Goal: Task Accomplishment & Management: Manage account settings

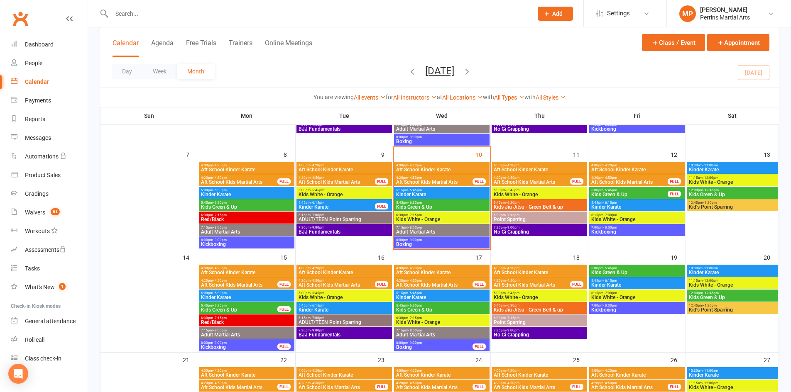
scroll to position [157, 0]
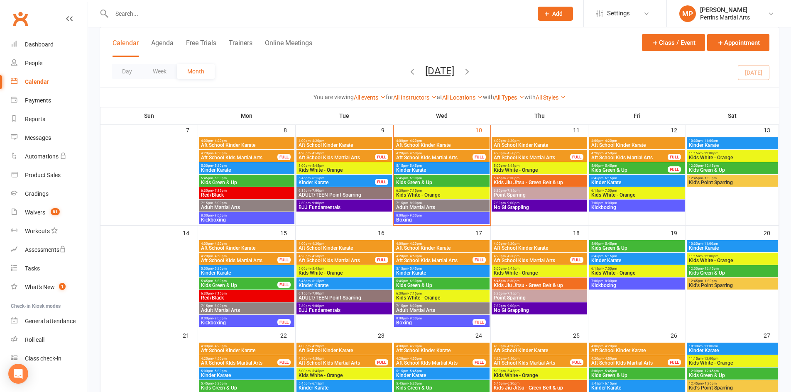
click at [751, 166] on span "12:00pm - 12:45pm" at bounding box center [733, 166] width 88 height 4
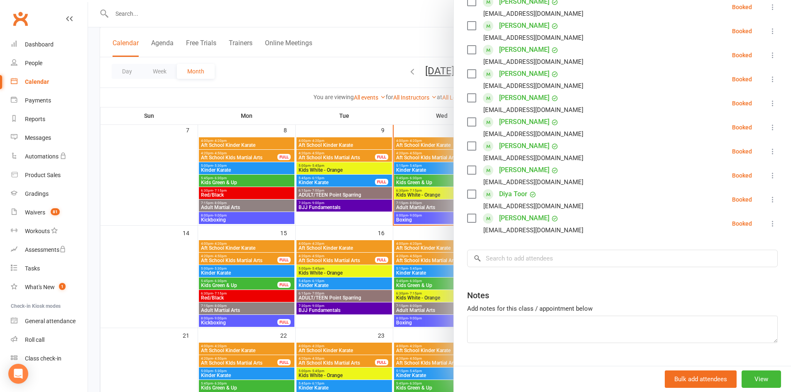
scroll to position [264, 0]
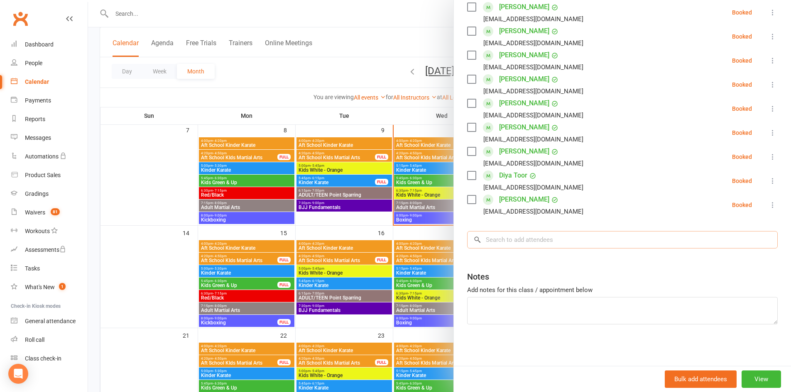
click at [516, 235] on input "search" at bounding box center [622, 239] width 311 height 17
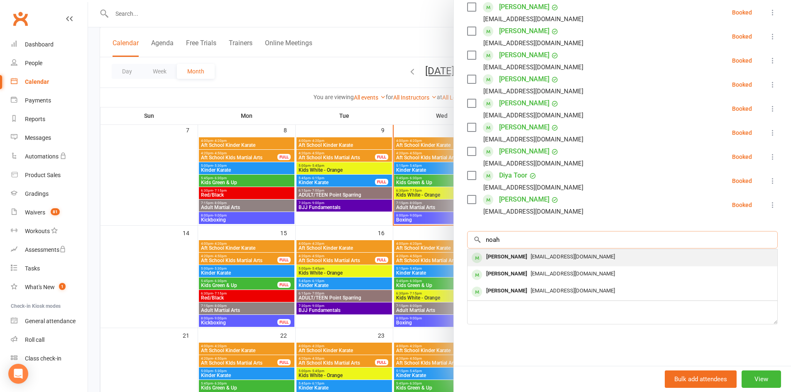
type input "noah"
click at [512, 252] on div "[PERSON_NAME]" at bounding box center [507, 257] width 48 height 12
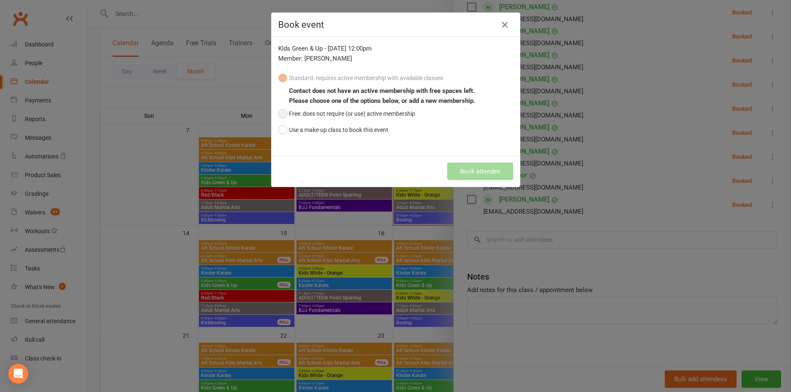
click at [278, 114] on button "Free: does not require (or use) active membership" at bounding box center [346, 114] width 137 height 16
click at [478, 172] on button "Book attendee" at bounding box center [480, 171] width 66 height 17
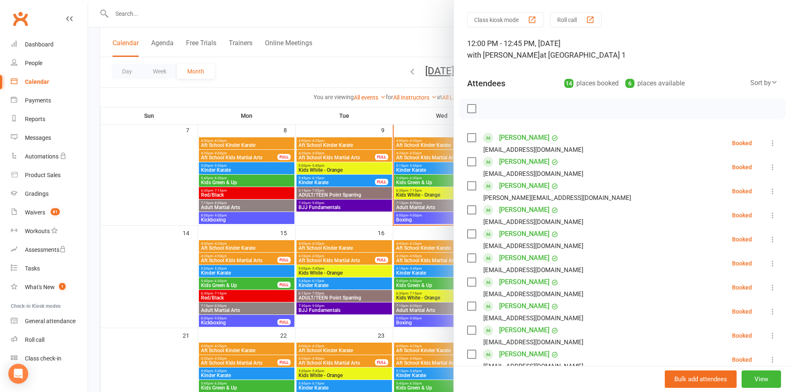
scroll to position [0, 0]
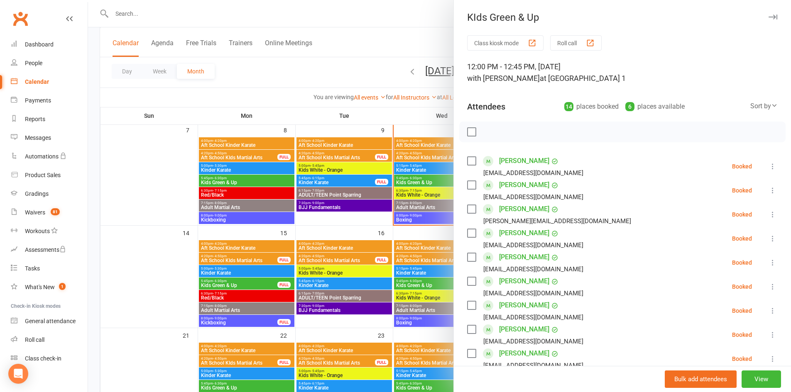
click at [769, 15] on icon "button" at bounding box center [773, 17] width 9 height 5
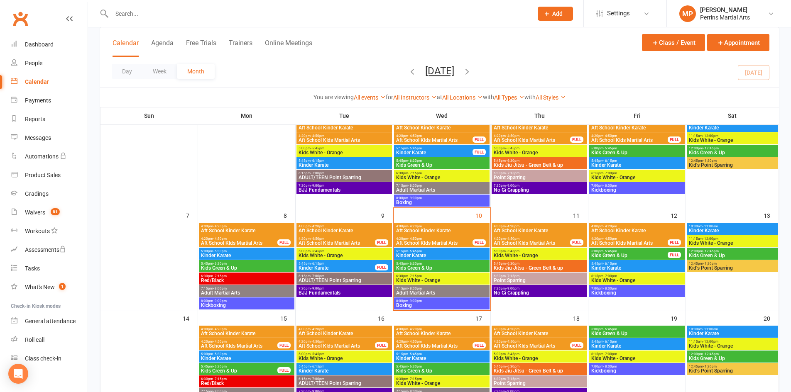
scroll to position [67, 0]
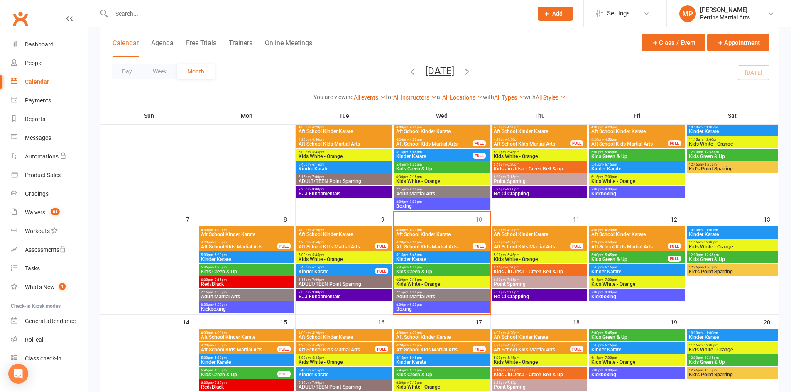
click at [550, 232] on span "Aft School Kinder Karate" at bounding box center [539, 234] width 92 height 5
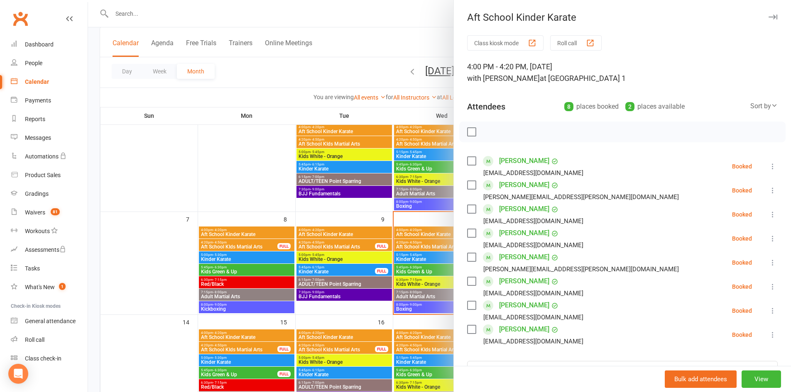
click at [769, 164] on icon at bounding box center [773, 166] width 8 height 8
click at [728, 214] on link "Check in" at bounding box center [732, 216] width 89 height 17
click at [769, 190] on icon at bounding box center [773, 190] width 8 height 8
click at [721, 238] on link "Check in" at bounding box center [732, 240] width 89 height 17
click at [769, 213] on icon at bounding box center [773, 215] width 8 height 8
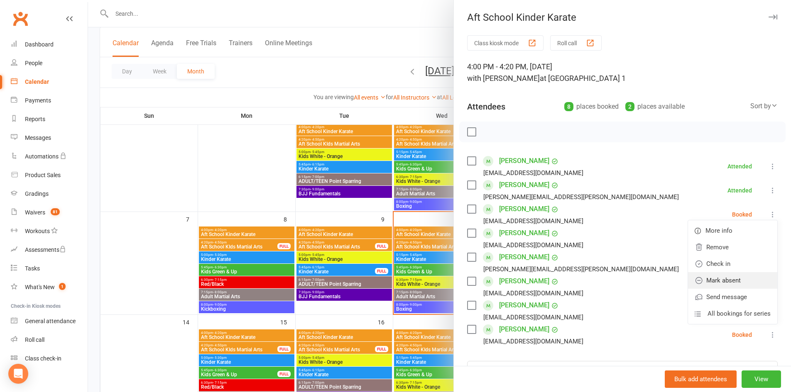
click at [723, 273] on link "Mark absent" at bounding box center [732, 280] width 89 height 17
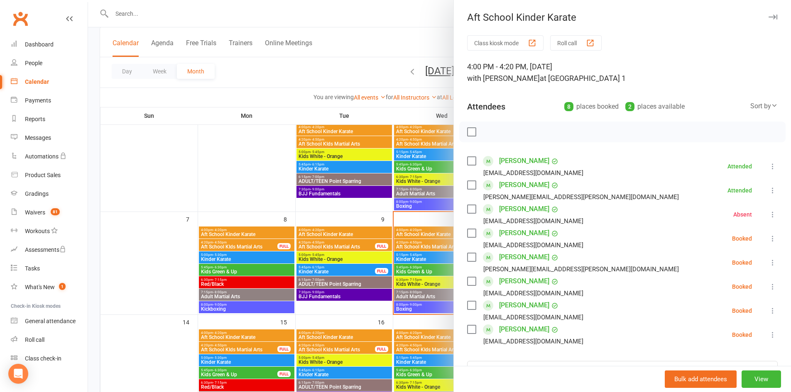
click at [769, 237] on icon at bounding box center [773, 239] width 8 height 8
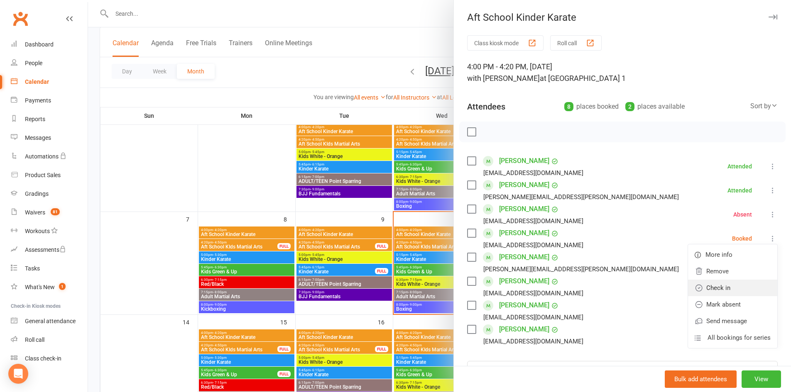
click at [724, 284] on link "Check in" at bounding box center [732, 288] width 89 height 17
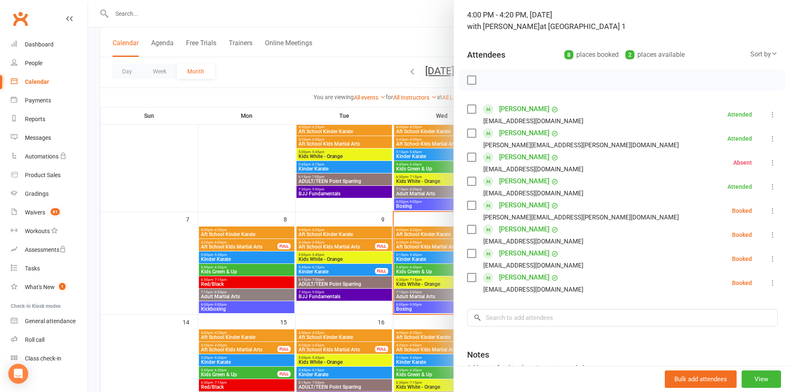
scroll to position [53, 0]
click at [769, 206] on icon at bounding box center [773, 210] width 8 height 8
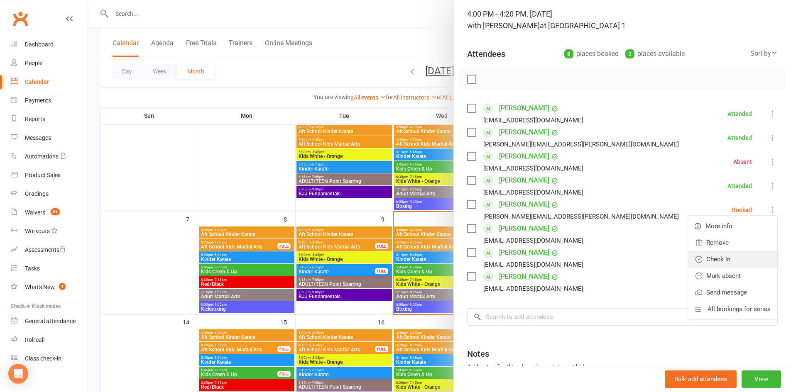
click at [710, 260] on link "Check in" at bounding box center [732, 259] width 89 height 17
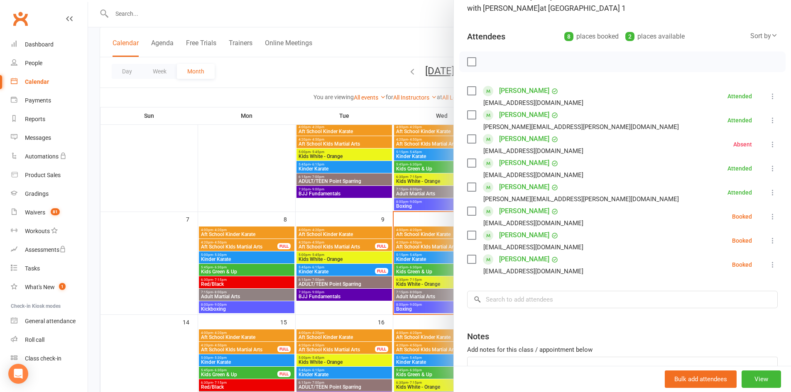
scroll to position [75, 0]
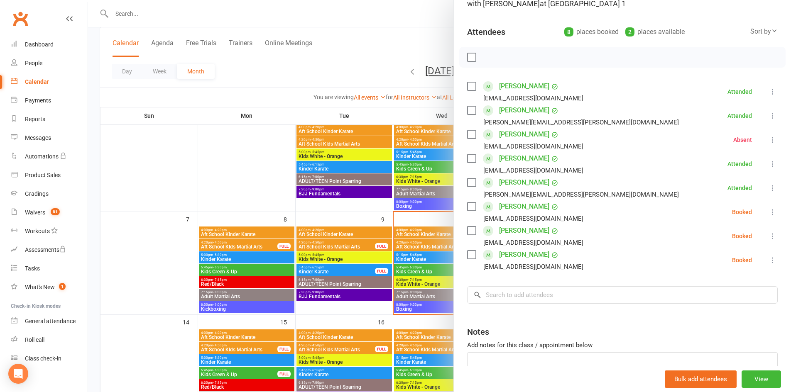
click at [769, 209] on icon at bounding box center [773, 212] width 8 height 8
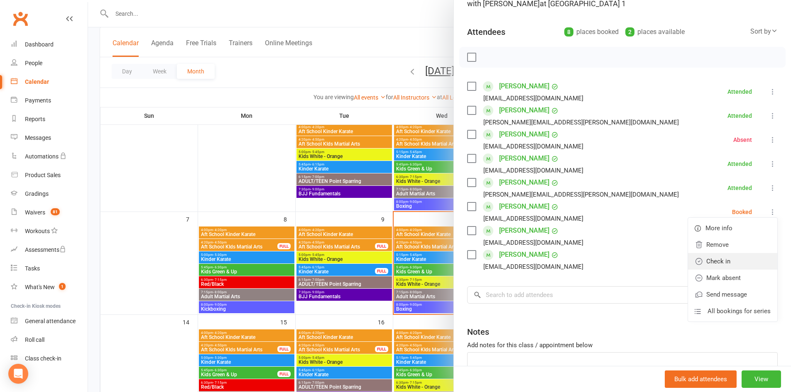
click at [743, 262] on link "Check in" at bounding box center [732, 261] width 89 height 17
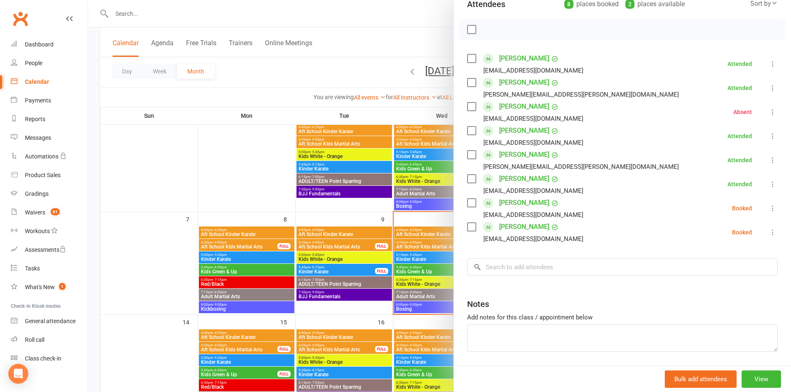
scroll to position [113, 0]
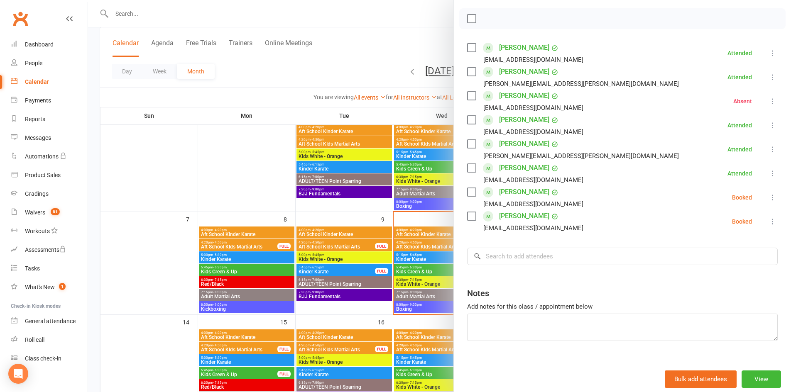
click at [769, 195] on icon at bounding box center [773, 198] width 8 height 8
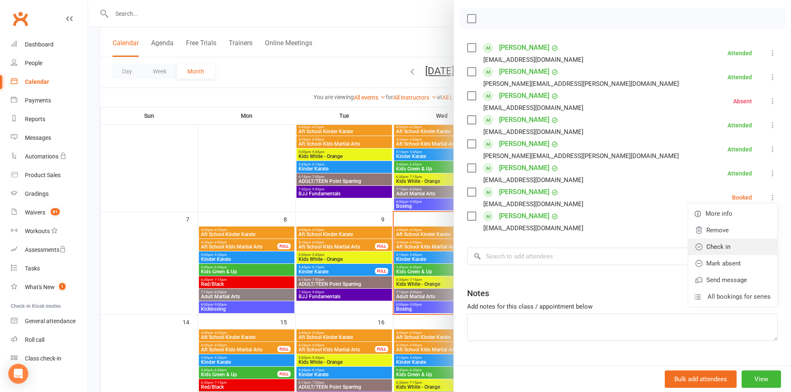
click at [739, 251] on link "Check in" at bounding box center [732, 247] width 89 height 17
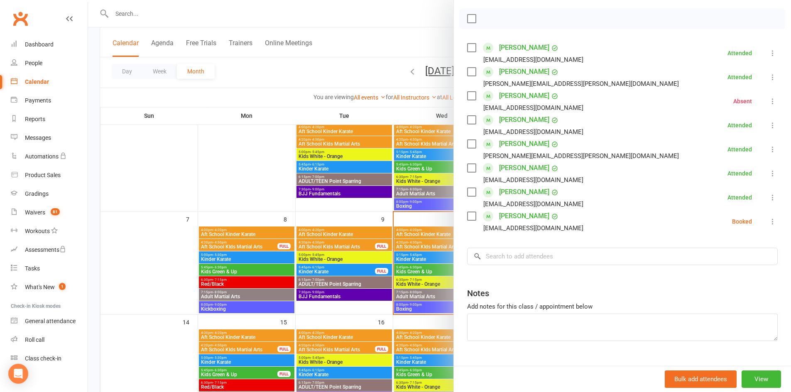
click at [769, 222] on icon at bounding box center [773, 222] width 8 height 8
click at [726, 267] on link "Check in" at bounding box center [732, 271] width 89 height 17
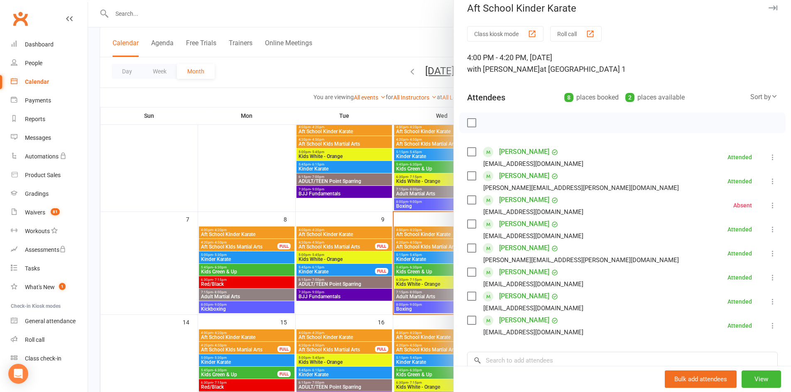
scroll to position [0, 0]
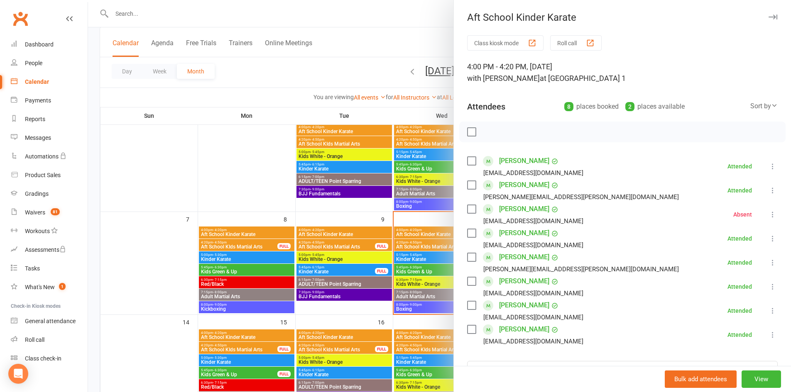
click at [768, 14] on button "button" at bounding box center [773, 17] width 10 height 10
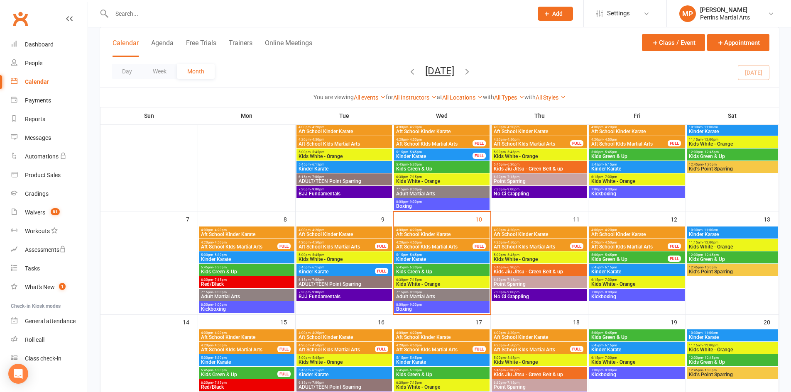
click at [448, 245] on span "Aft School KIds Martial Arts" at bounding box center [434, 247] width 77 height 5
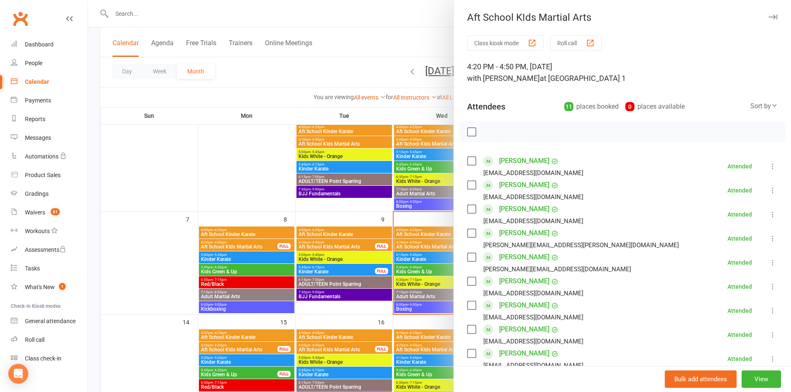
click at [769, 15] on icon "button" at bounding box center [773, 17] width 9 height 5
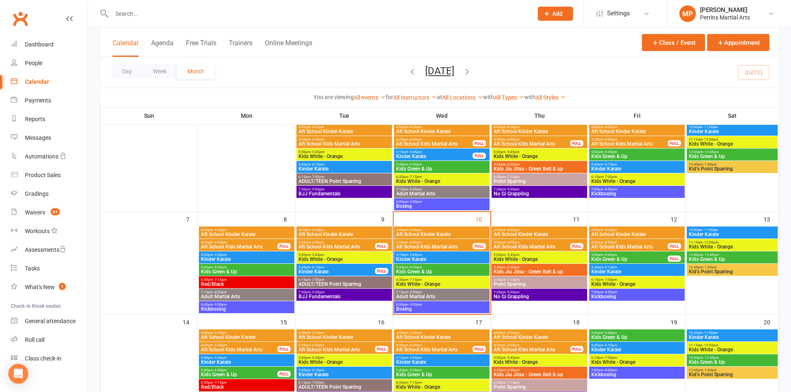
click at [536, 243] on span "4:20pm - 4:50pm" at bounding box center [531, 243] width 77 height 4
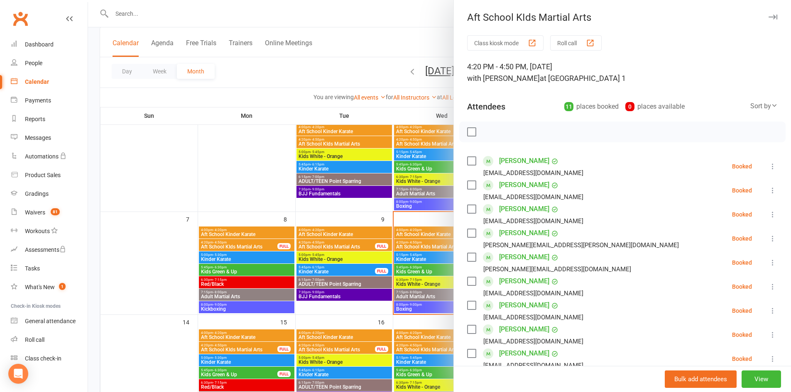
click at [769, 165] on icon at bounding box center [773, 166] width 8 height 8
click at [707, 211] on link "Check in" at bounding box center [732, 216] width 89 height 17
click at [769, 190] on icon at bounding box center [773, 190] width 8 height 8
click at [717, 240] on link "Check in" at bounding box center [732, 240] width 89 height 17
click at [769, 214] on icon at bounding box center [773, 215] width 8 height 8
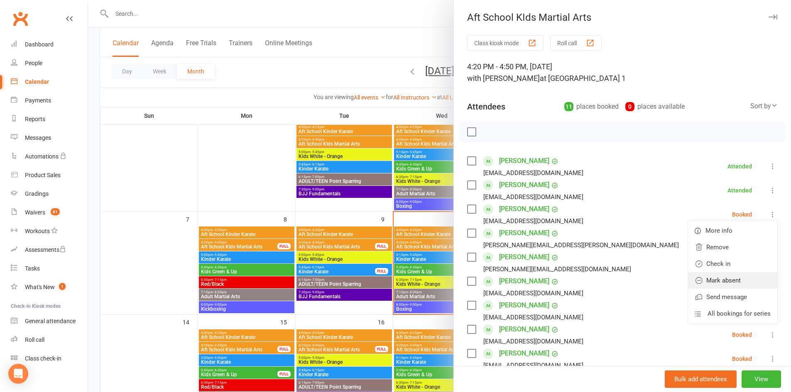
click at [713, 280] on link "Mark absent" at bounding box center [732, 280] width 89 height 17
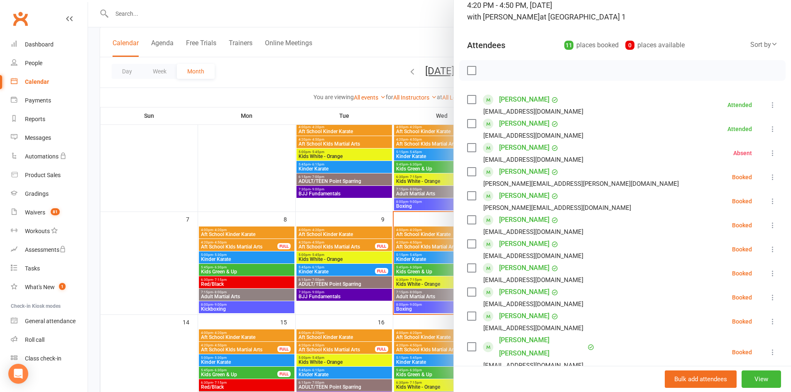
scroll to position [73, 0]
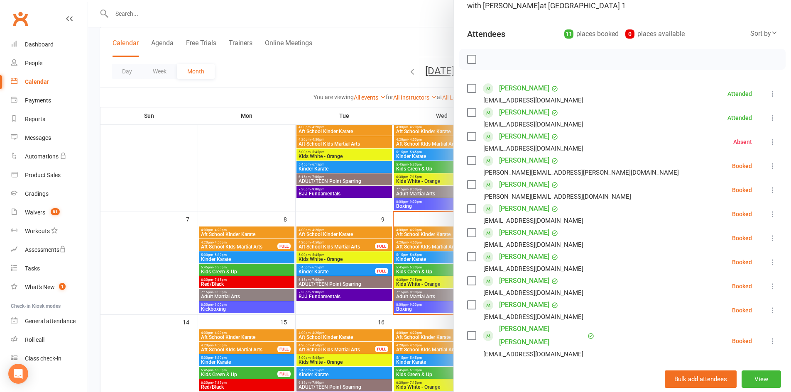
click at [769, 164] on icon at bounding box center [773, 166] width 8 height 8
click at [716, 218] on link "Check in" at bounding box center [732, 215] width 89 height 17
click at [769, 189] on icon at bounding box center [773, 190] width 8 height 8
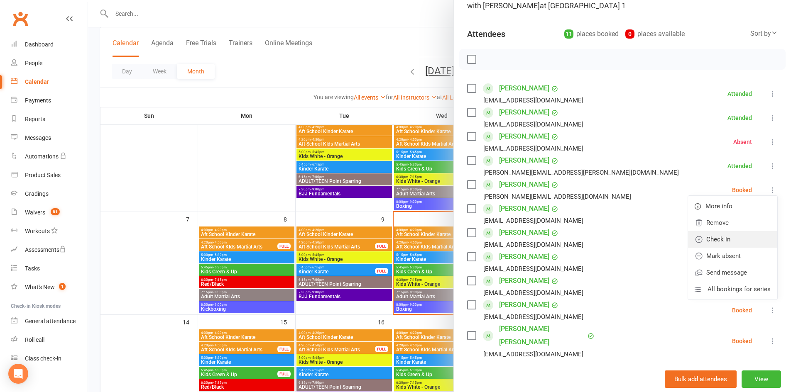
click at [724, 240] on link "Check in" at bounding box center [732, 239] width 89 height 17
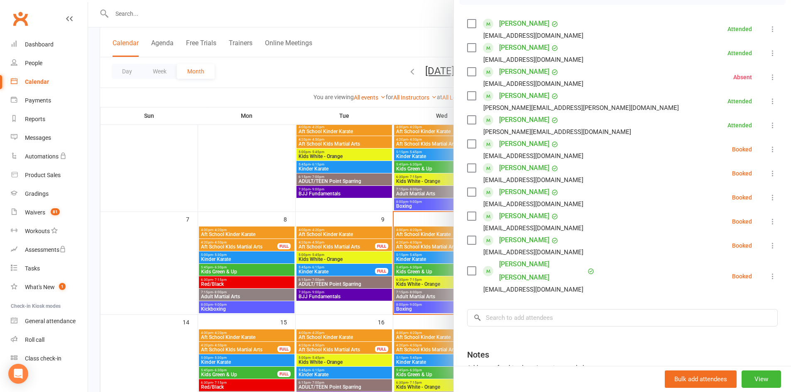
scroll to position [140, 0]
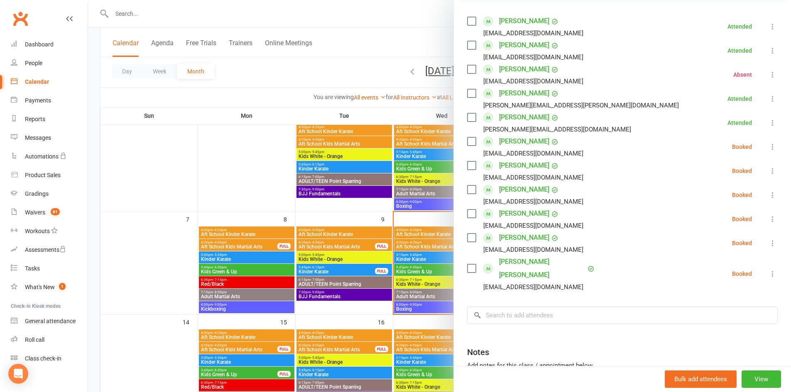
click at [769, 147] on icon at bounding box center [773, 147] width 8 height 8
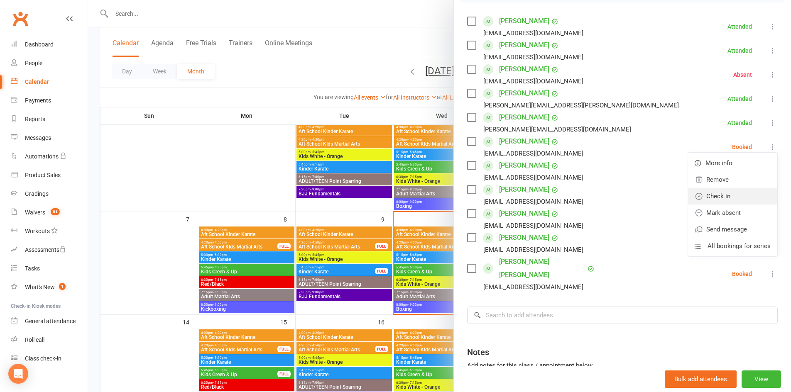
click at [704, 194] on link "Check in" at bounding box center [732, 196] width 89 height 17
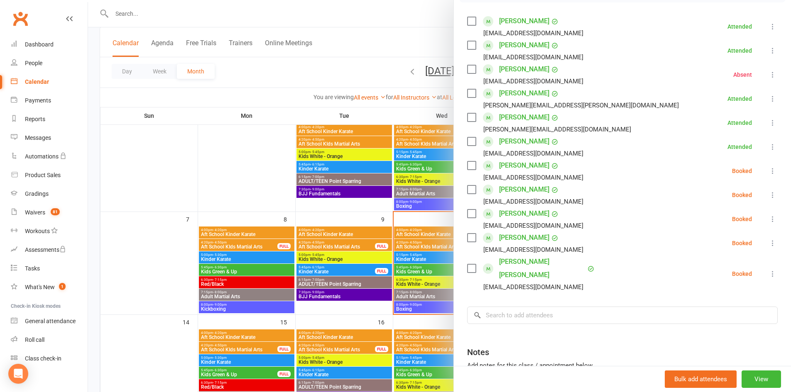
click at [769, 168] on icon at bounding box center [773, 171] width 8 height 8
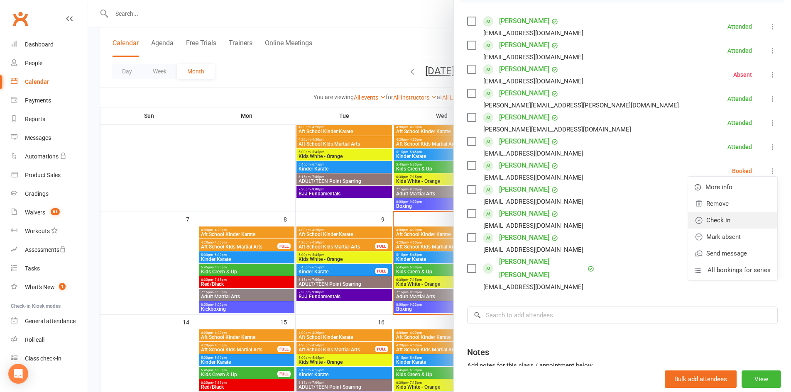
click at [707, 216] on link "Check in" at bounding box center [732, 220] width 89 height 17
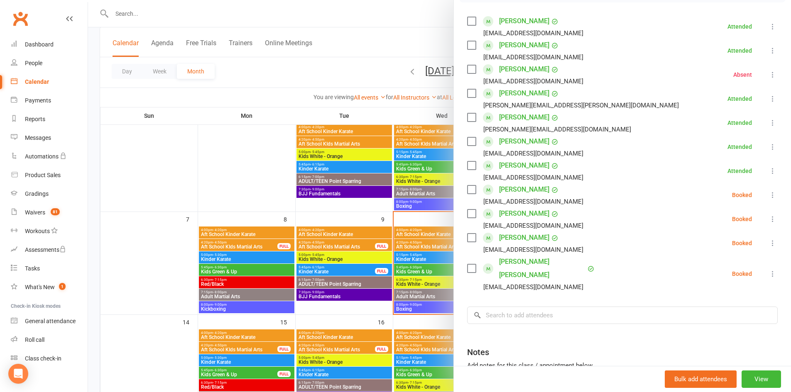
click at [769, 191] on icon at bounding box center [773, 195] width 8 height 8
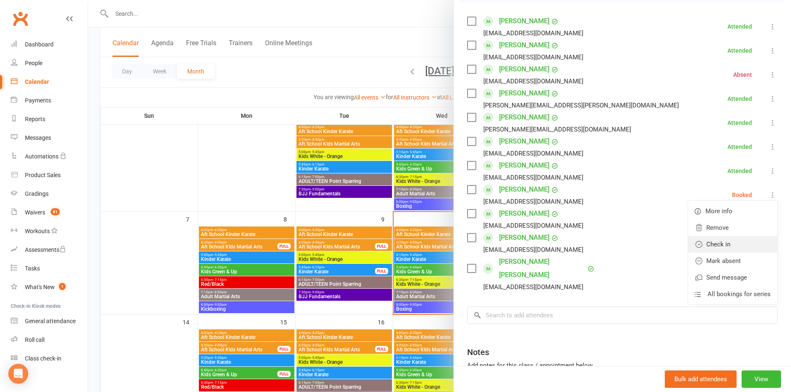
click at [715, 245] on link "Check in" at bounding box center [732, 244] width 89 height 17
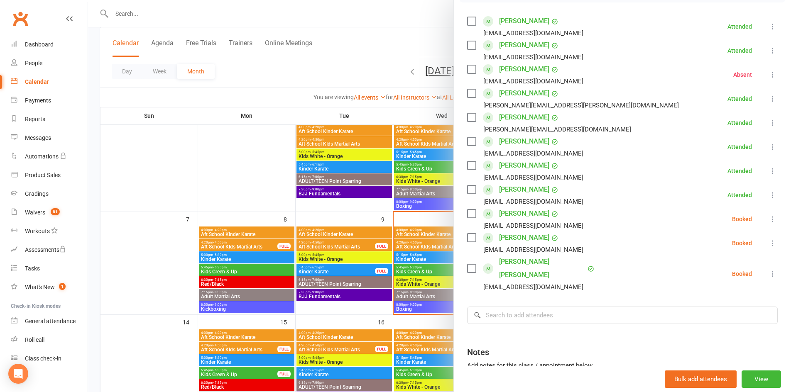
click at [769, 216] on icon at bounding box center [773, 219] width 8 height 8
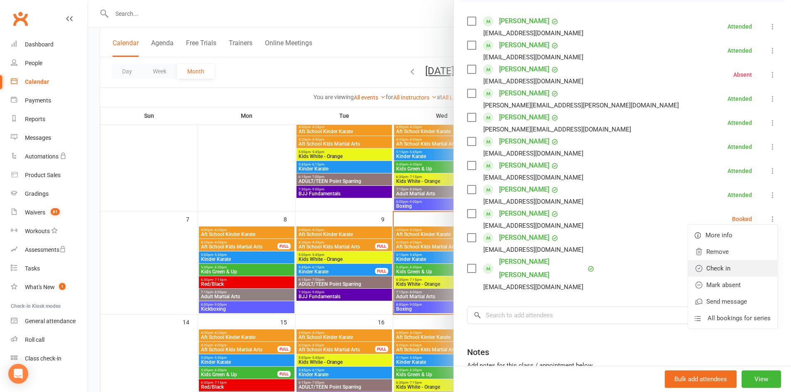
click at [713, 264] on link "Check in" at bounding box center [732, 268] width 89 height 17
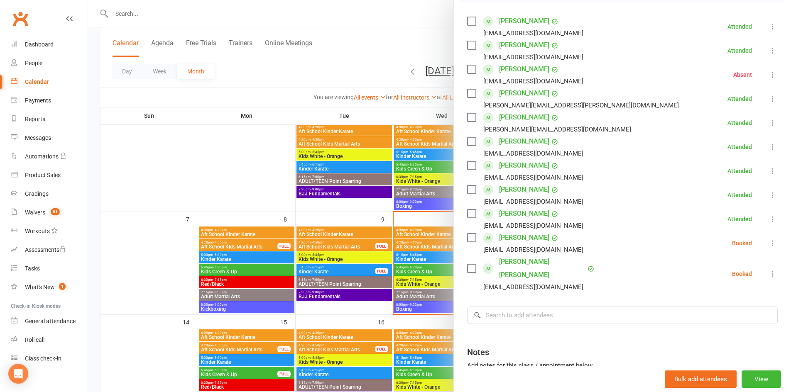
click at [769, 243] on icon at bounding box center [773, 243] width 8 height 8
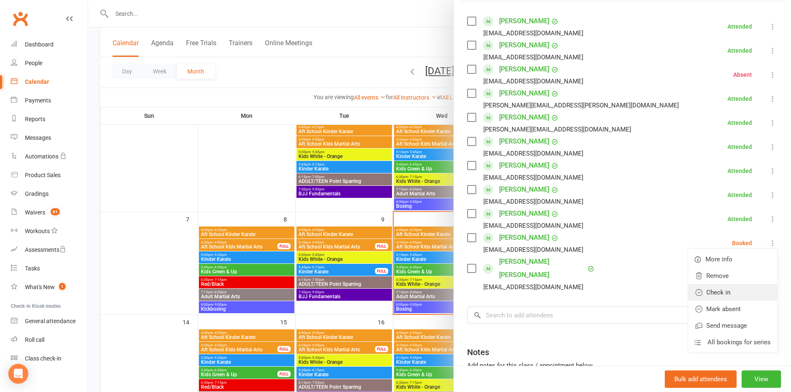
click at [718, 291] on link "Check in" at bounding box center [732, 292] width 89 height 17
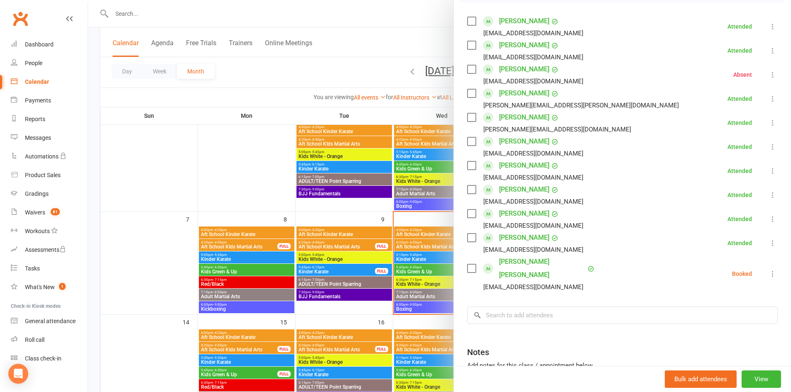
click at [769, 270] on icon at bounding box center [773, 274] width 8 height 8
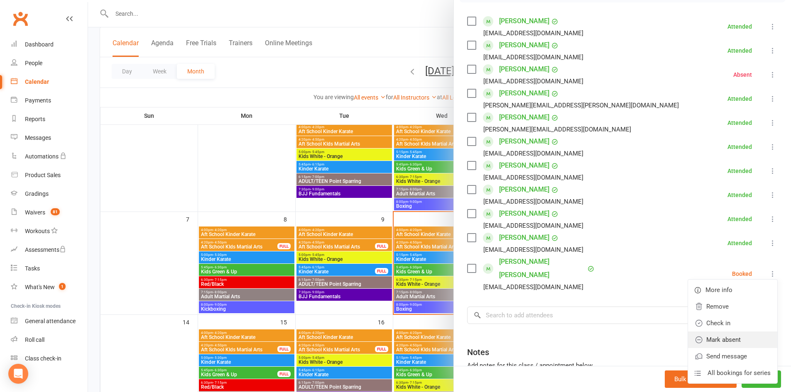
click at [716, 332] on link "Mark absent" at bounding box center [732, 340] width 89 height 17
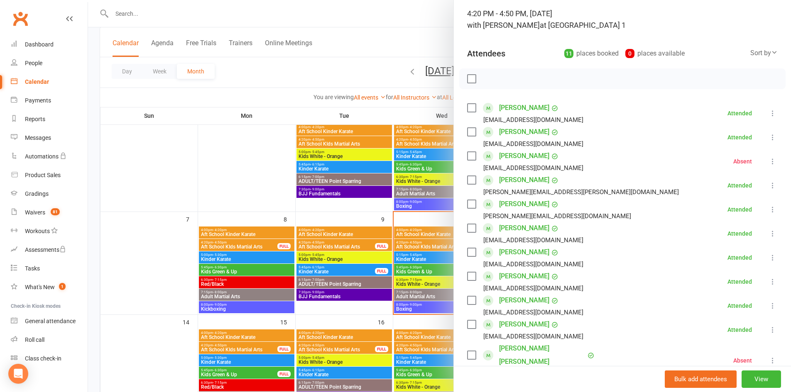
scroll to position [0, 0]
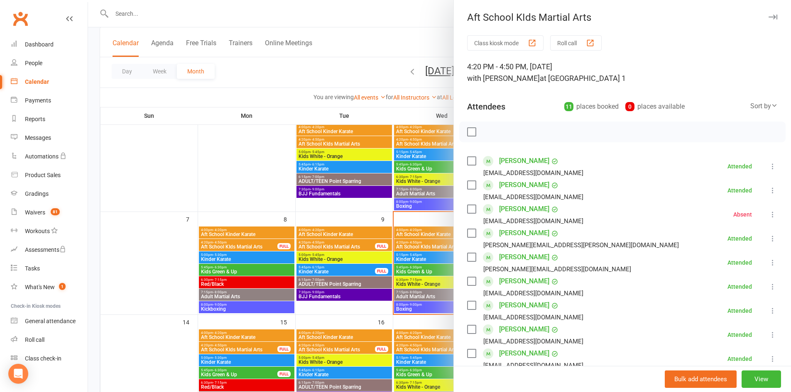
click at [769, 15] on icon "button" at bounding box center [773, 17] width 9 height 5
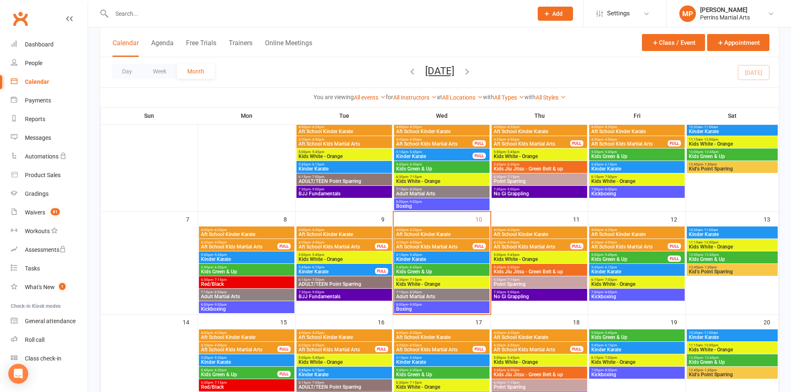
click at [543, 233] on span "Aft School Kinder Karate" at bounding box center [539, 234] width 92 height 5
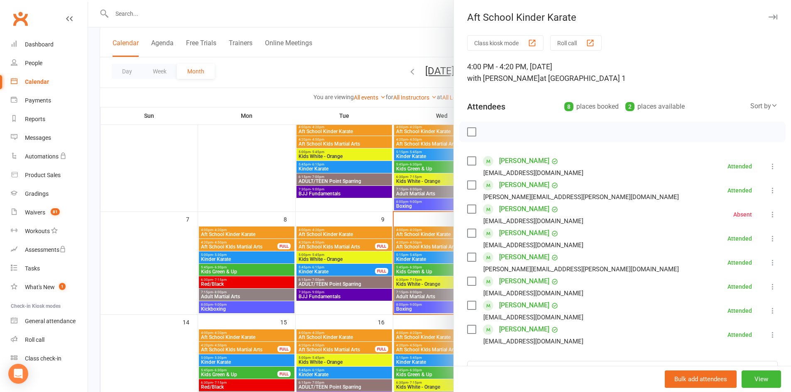
click at [769, 17] on icon "button" at bounding box center [773, 17] width 9 height 5
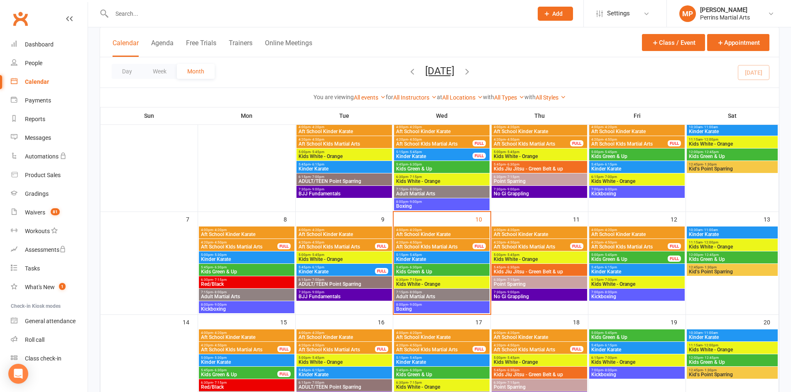
click at [541, 233] on span "Aft School Kinder Karate" at bounding box center [539, 234] width 92 height 5
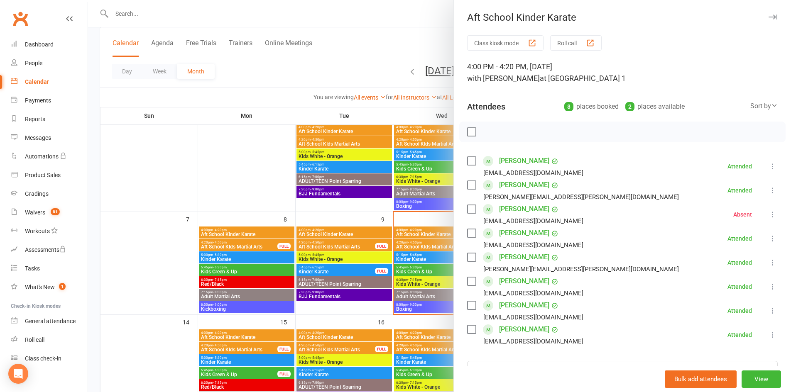
click at [769, 17] on icon "button" at bounding box center [773, 17] width 9 height 5
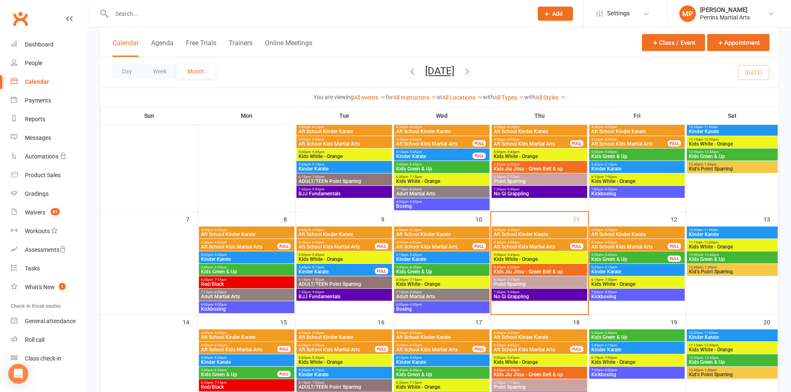
click at [542, 234] on span "Aft School Kinder Karate" at bounding box center [539, 234] width 92 height 5
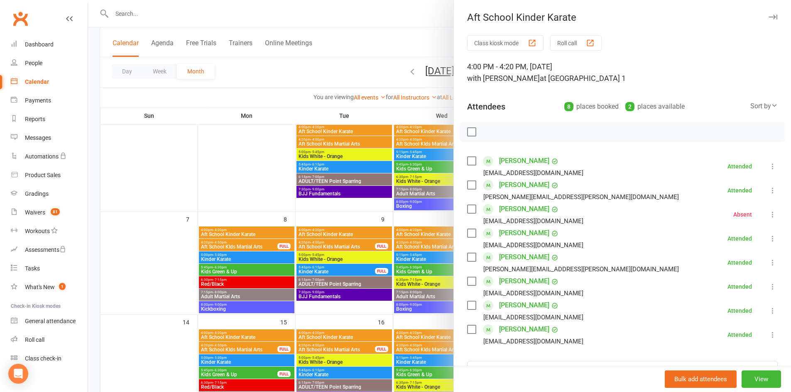
click at [769, 15] on icon "button" at bounding box center [773, 17] width 9 height 5
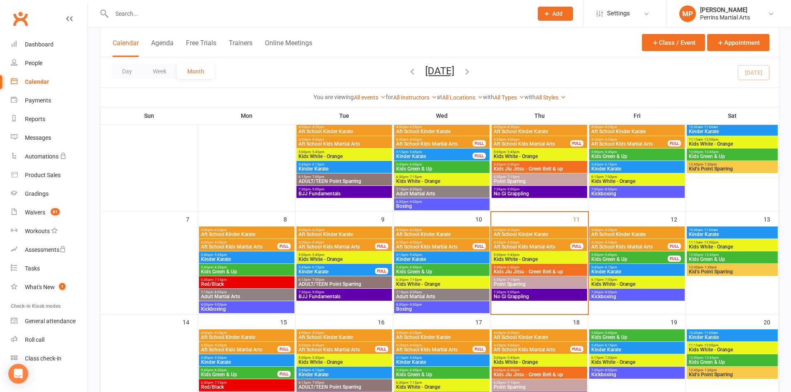
click at [543, 258] on span "Kids White - Orange" at bounding box center [539, 259] width 92 height 5
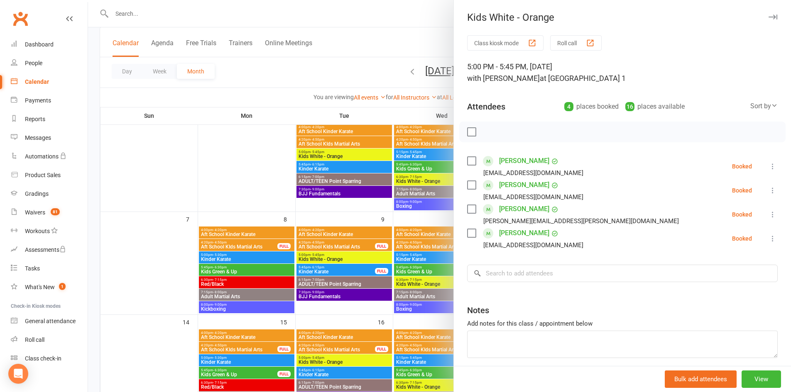
click at [769, 16] on icon "button" at bounding box center [773, 17] width 9 height 5
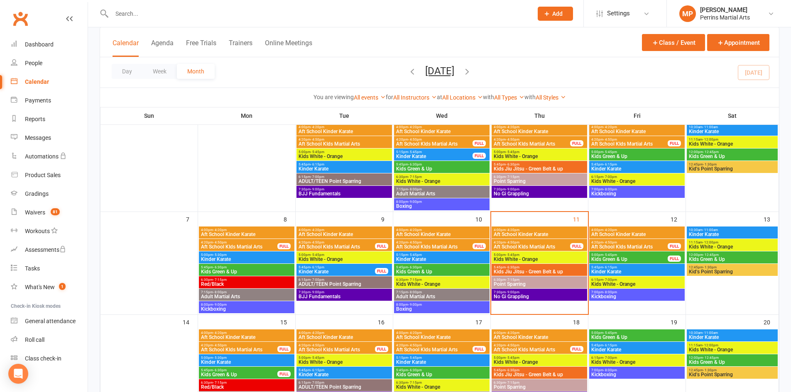
click at [550, 270] on span "Kids Jiu Jitsu - Green Belt & up" at bounding box center [539, 272] width 92 height 5
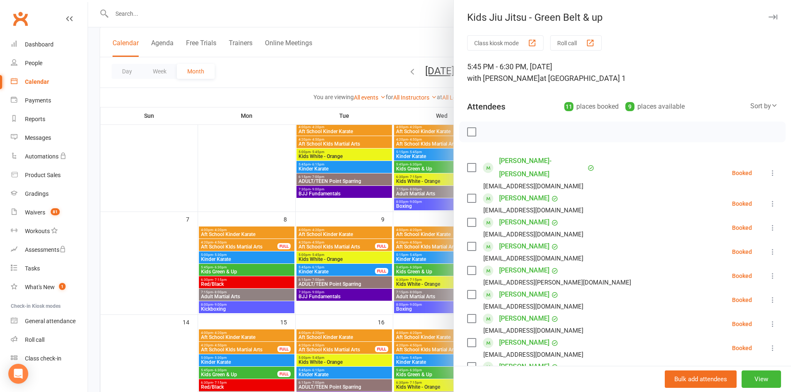
click at [769, 17] on icon "button" at bounding box center [773, 17] width 9 height 5
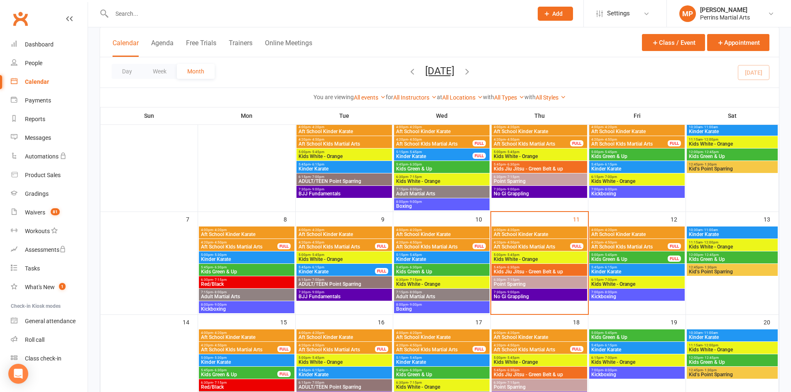
click at [554, 254] on span "5:00pm - 5:45pm" at bounding box center [539, 255] width 92 height 4
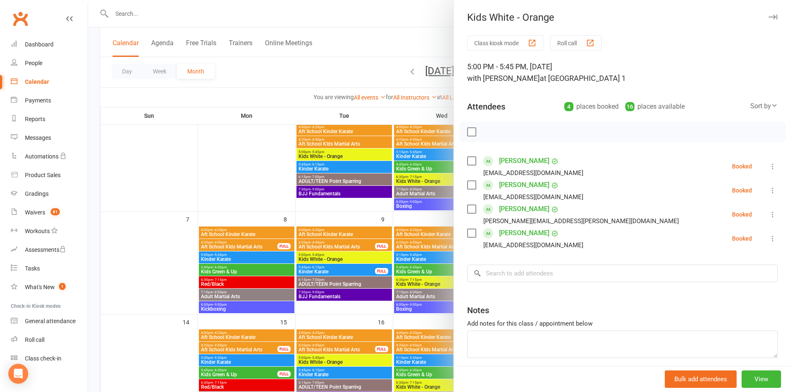
click at [769, 15] on icon "button" at bounding box center [773, 17] width 9 height 5
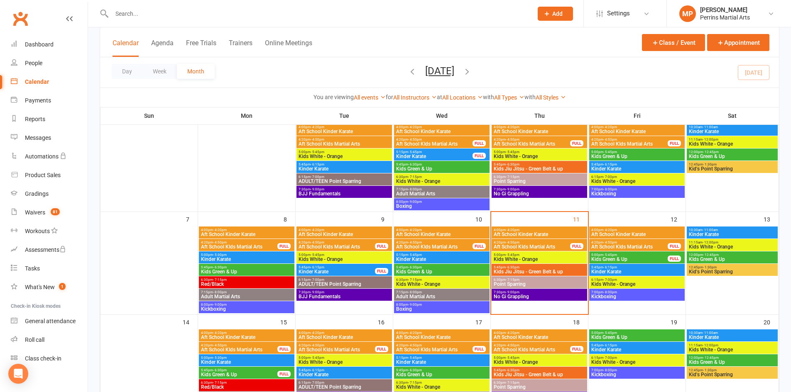
click at [530, 268] on span "5:45pm - 6:30pm" at bounding box center [539, 268] width 92 height 4
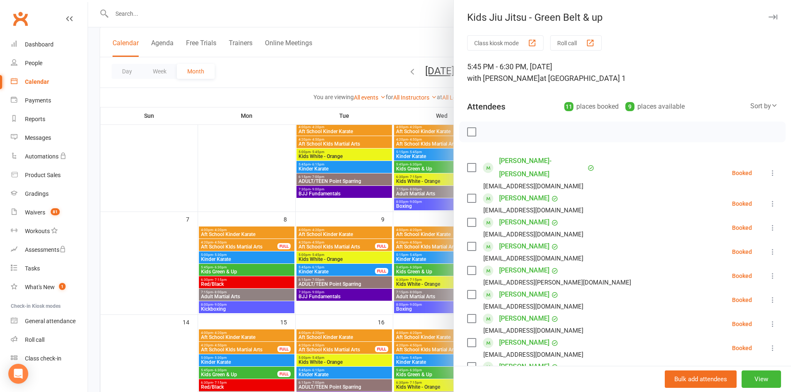
click at [769, 15] on icon "button" at bounding box center [773, 17] width 9 height 5
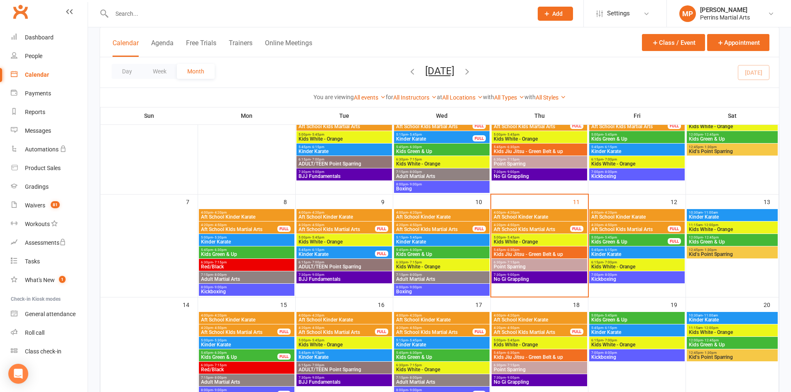
scroll to position [82, 0]
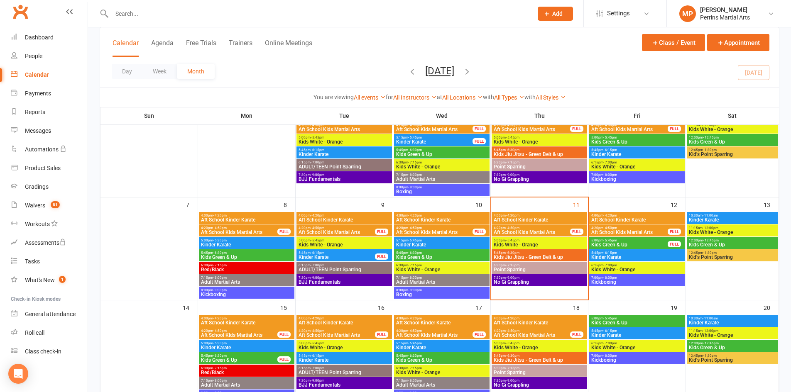
click at [534, 244] on span "Kids White - Orange" at bounding box center [539, 245] width 92 height 5
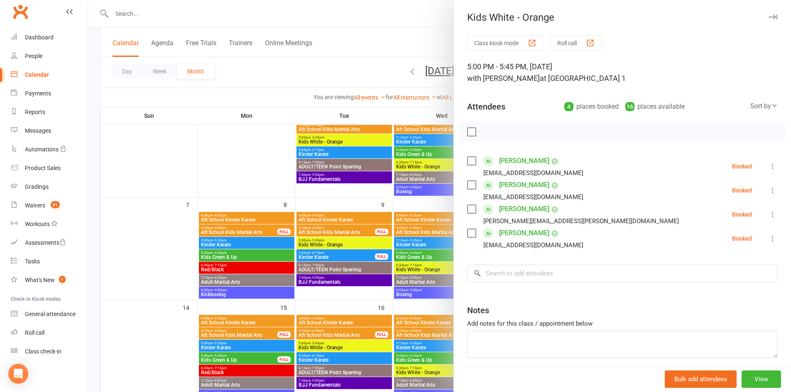
click at [769, 15] on icon "button" at bounding box center [773, 17] width 9 height 5
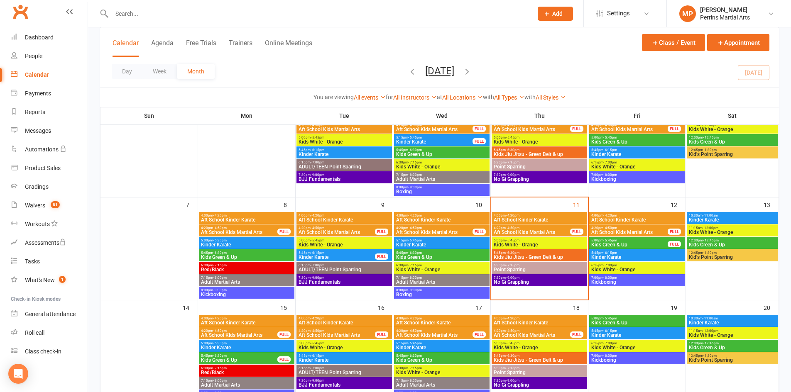
scroll to position [117, 0]
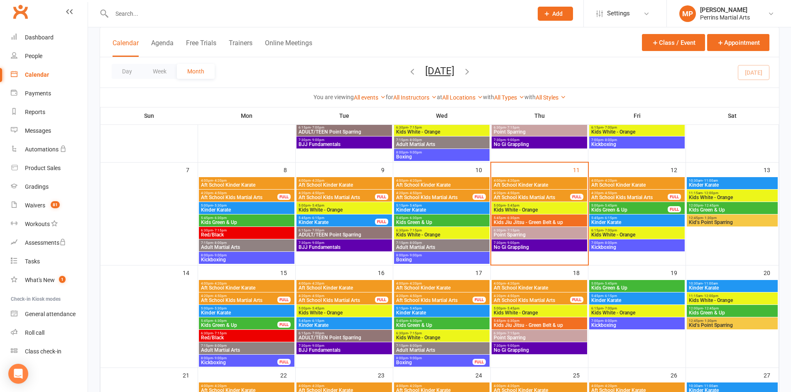
click at [551, 196] on span "Aft School KIds Martial Arts" at bounding box center [531, 197] width 77 height 5
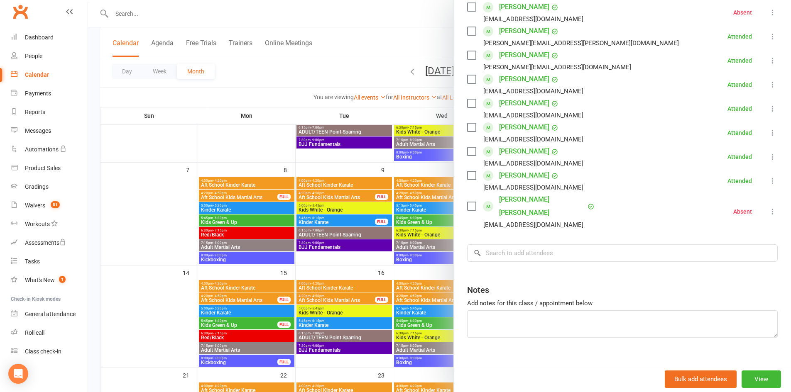
scroll to position [0, 0]
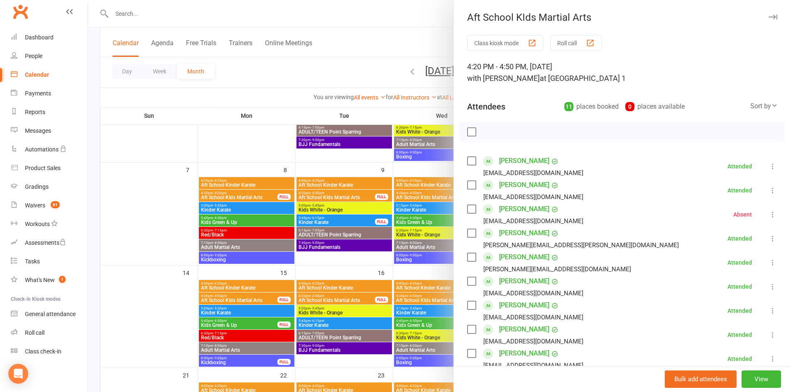
click at [769, 15] on icon "button" at bounding box center [773, 17] width 9 height 5
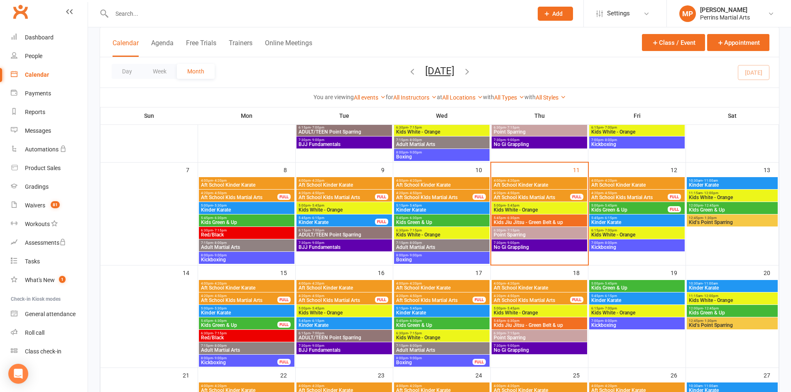
click at [553, 220] on span "Kids Jiu Jitsu - Green Belt & up" at bounding box center [539, 222] width 92 height 5
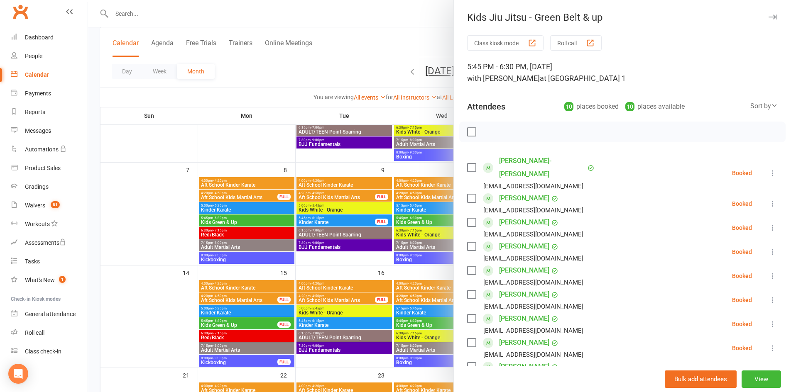
click at [769, 16] on icon "button" at bounding box center [773, 17] width 9 height 5
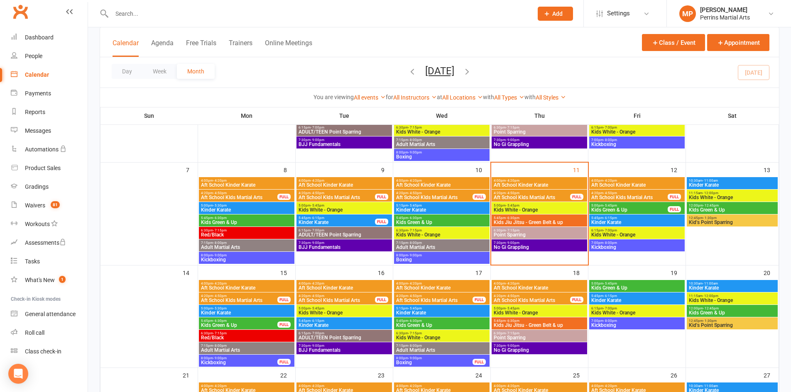
click at [561, 219] on span "5:45pm - 6:30pm" at bounding box center [539, 218] width 92 height 4
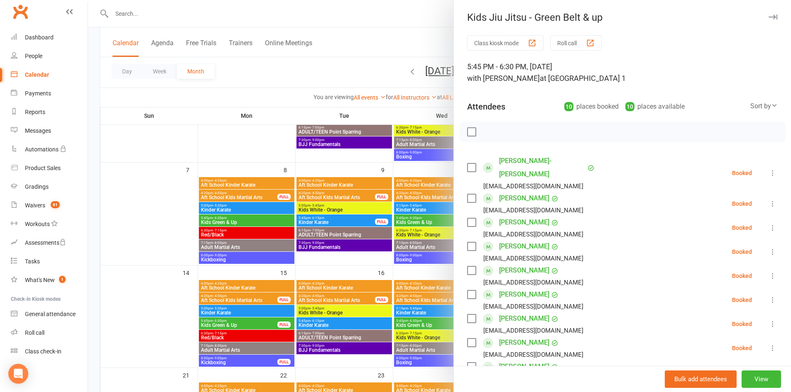
click at [769, 15] on icon "button" at bounding box center [773, 17] width 9 height 5
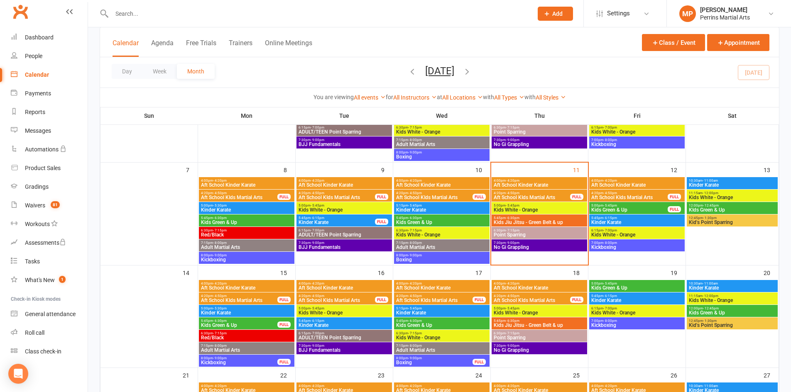
click at [555, 217] on span "5:45pm - 6:30pm" at bounding box center [539, 218] width 92 height 4
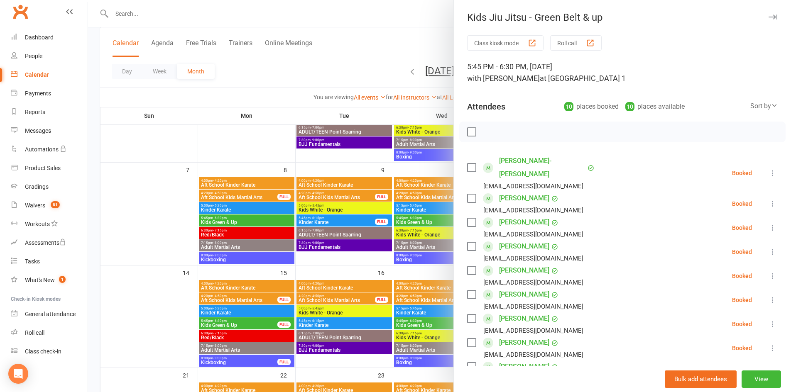
click at [768, 14] on button "button" at bounding box center [773, 17] width 10 height 10
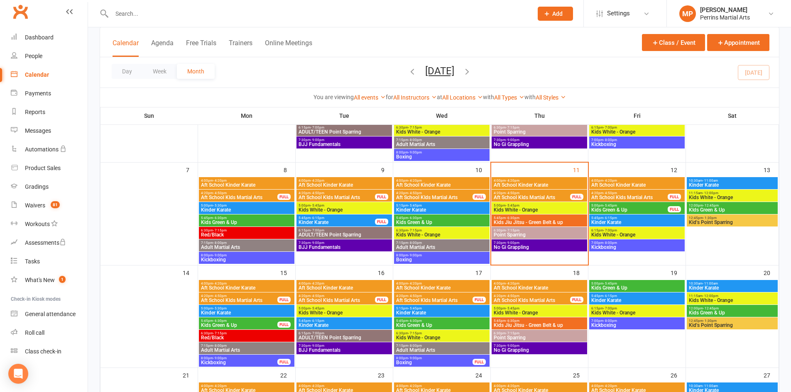
click at [541, 222] on span "Kids Jiu Jitsu - Green Belt & up" at bounding box center [539, 222] width 92 height 5
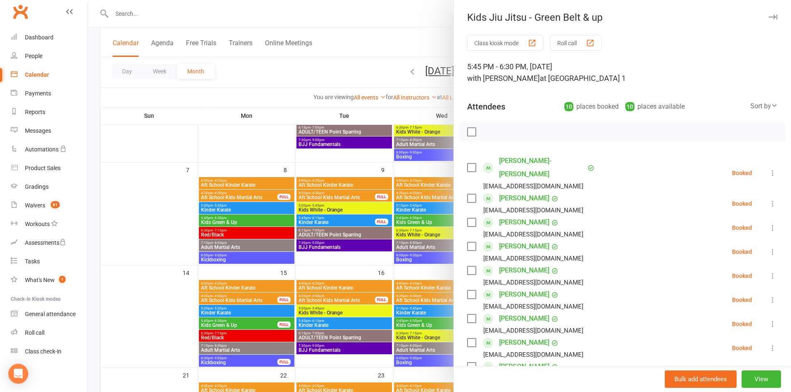
click at [769, 15] on icon "button" at bounding box center [773, 17] width 9 height 5
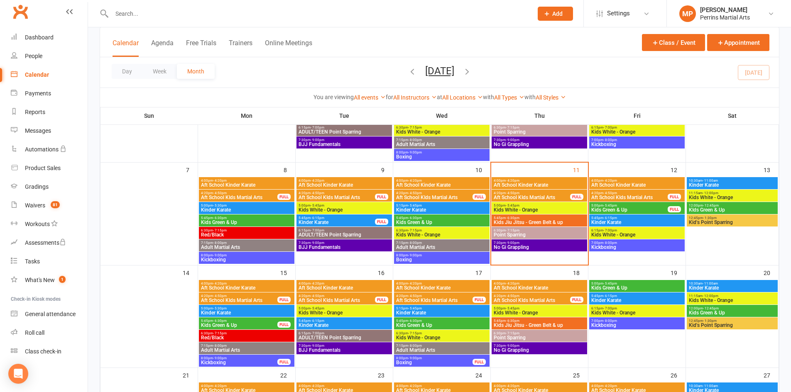
click at [560, 236] on span "Point Sparring" at bounding box center [539, 235] width 92 height 5
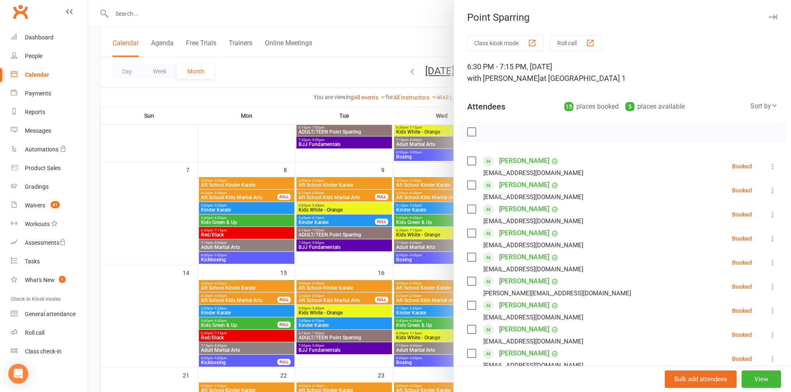
click at [769, 16] on icon "button" at bounding box center [773, 17] width 9 height 5
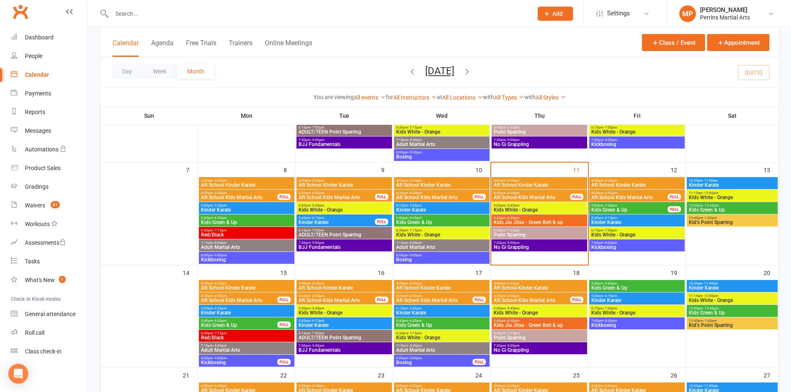
click at [636, 210] on span "Kids Green & Up" at bounding box center [629, 210] width 77 height 5
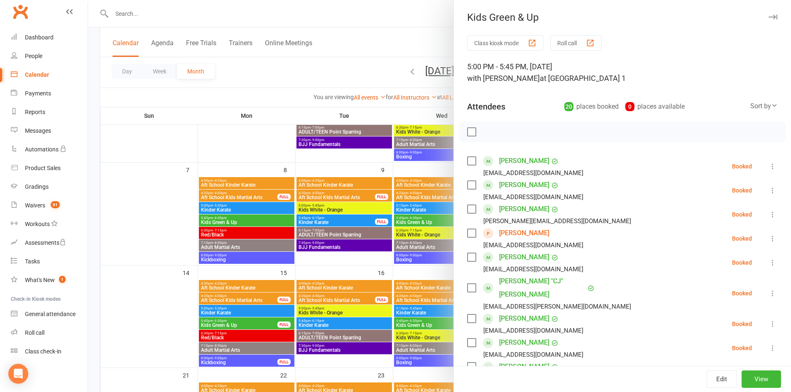
click at [769, 15] on icon "button" at bounding box center [773, 17] width 9 height 5
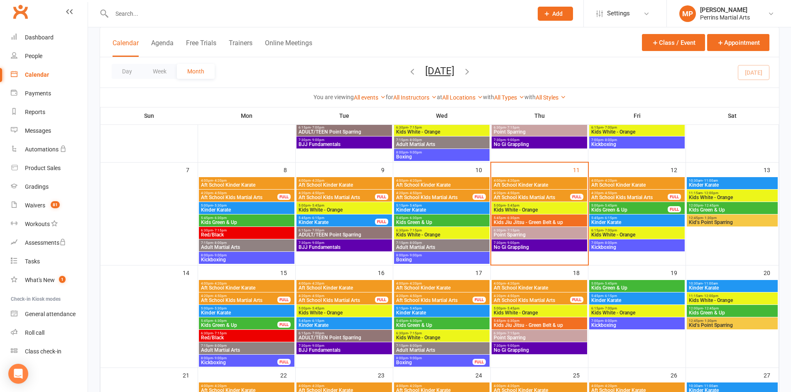
click at [447, 221] on span "Kids Green & Up" at bounding box center [442, 222] width 92 height 5
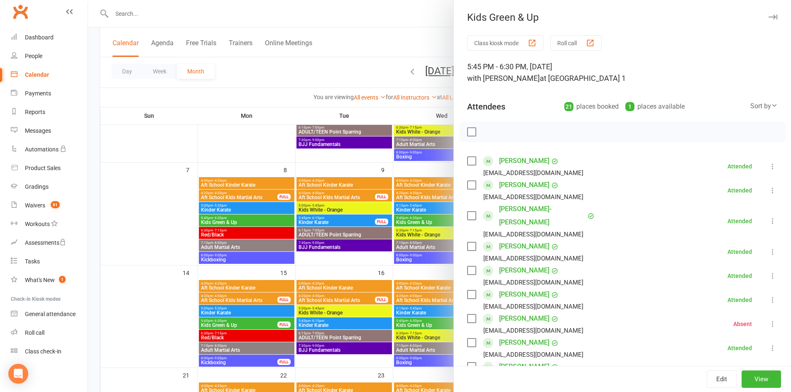
click at [769, 16] on icon "button" at bounding box center [773, 17] width 9 height 5
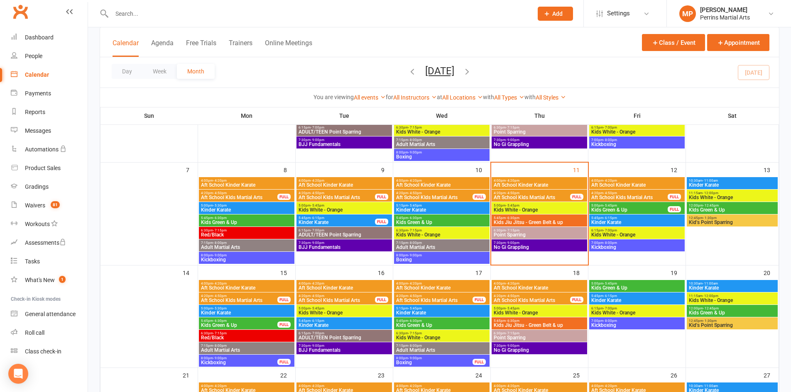
click at [648, 211] on span "Kids Green & Up" at bounding box center [629, 210] width 77 height 5
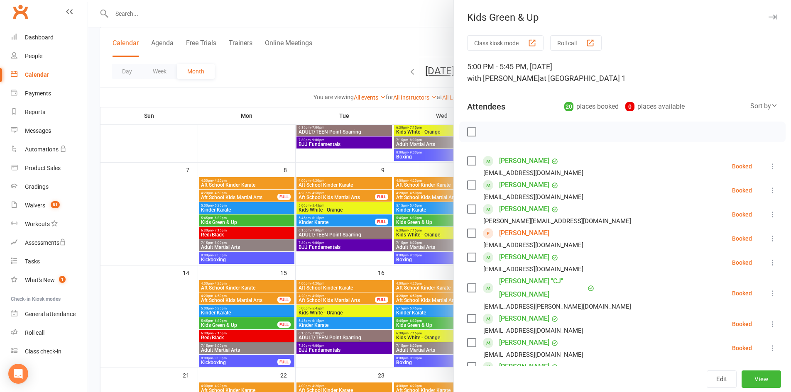
click at [769, 17] on icon "button" at bounding box center [773, 17] width 9 height 5
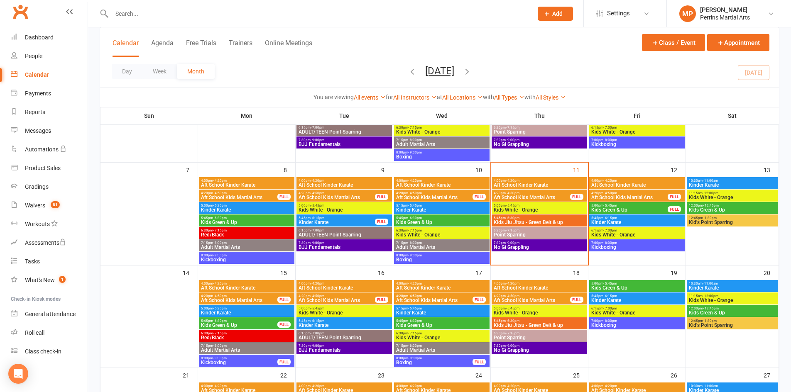
click at [753, 209] on span "KIds Green & Up" at bounding box center [733, 210] width 88 height 5
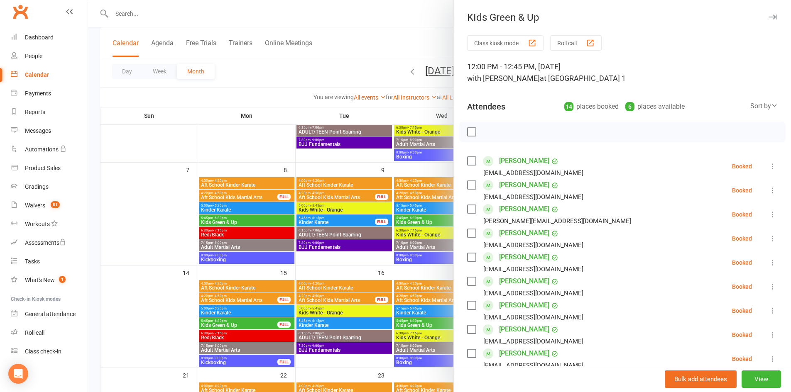
click at [769, 17] on icon "button" at bounding box center [773, 17] width 9 height 5
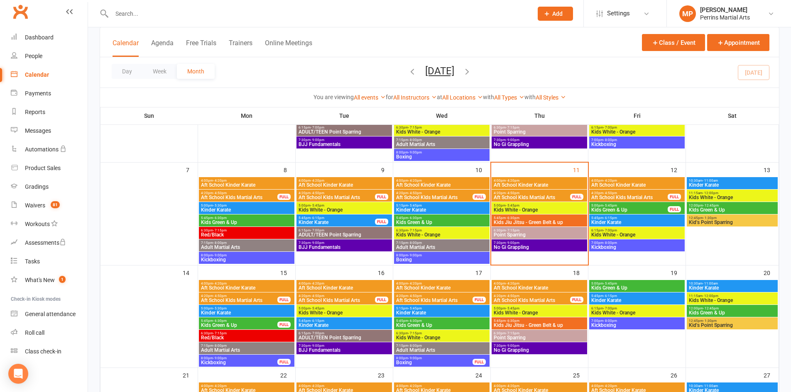
click at [247, 217] on span "5:45pm - 6:30pm" at bounding box center [247, 218] width 92 height 4
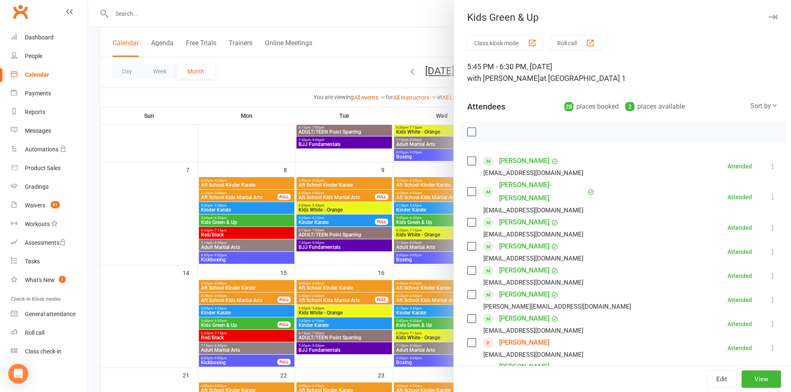
click at [769, 15] on icon "button" at bounding box center [773, 17] width 9 height 5
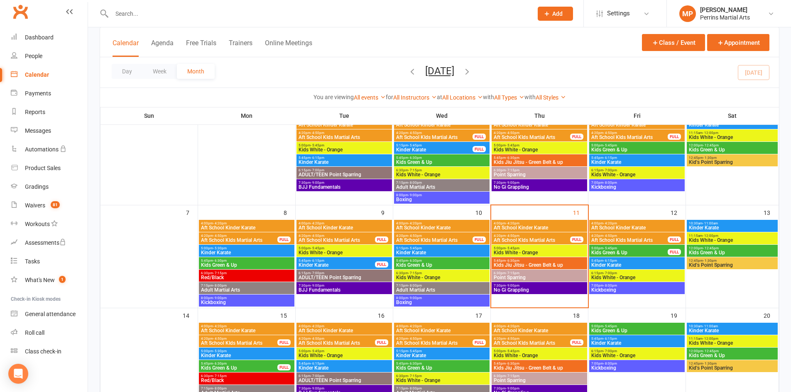
scroll to position [80, 0]
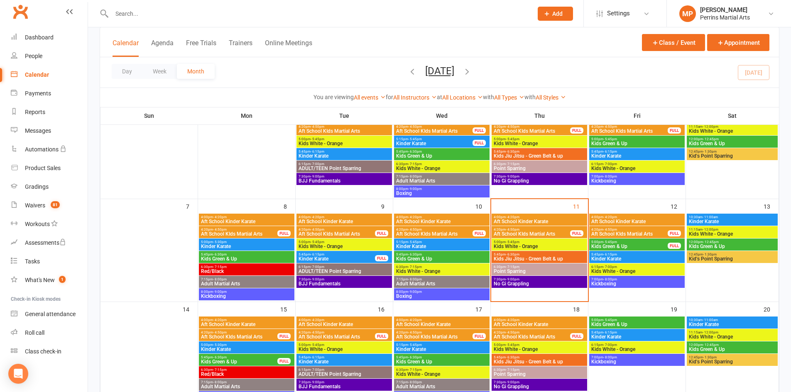
click at [605, 66] on div "Day Week Month [DATE] [DATE] Sun Mon Tue Wed Thu Fri Sat 31 01 02 03 04 05 06 0…" at bounding box center [439, 72] width 679 height 30
click at [528, 245] on span "Kids White - Orange" at bounding box center [539, 246] width 92 height 5
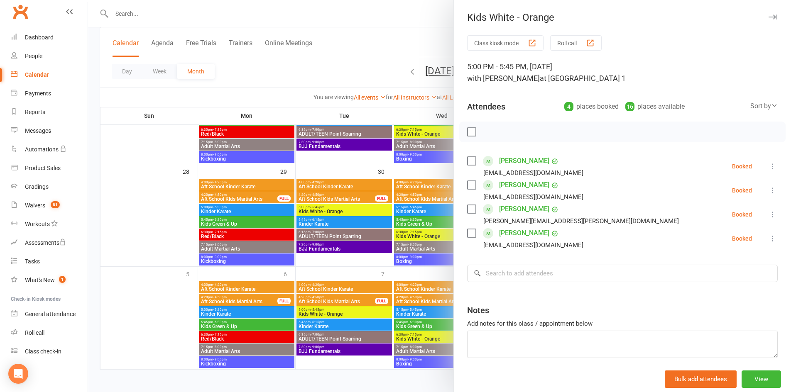
scroll to position [424, 0]
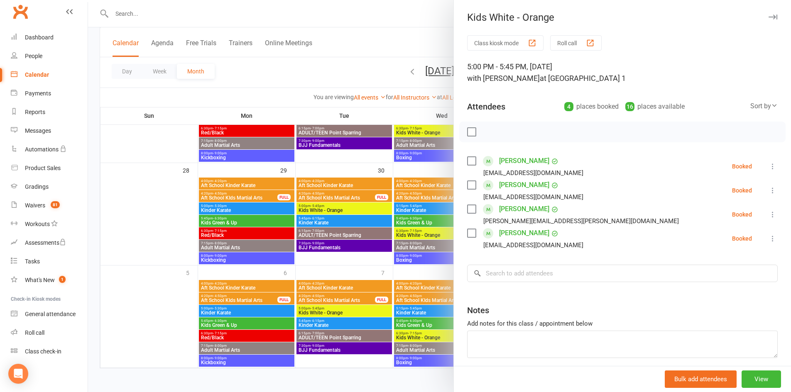
click at [769, 15] on icon "button" at bounding box center [773, 17] width 9 height 5
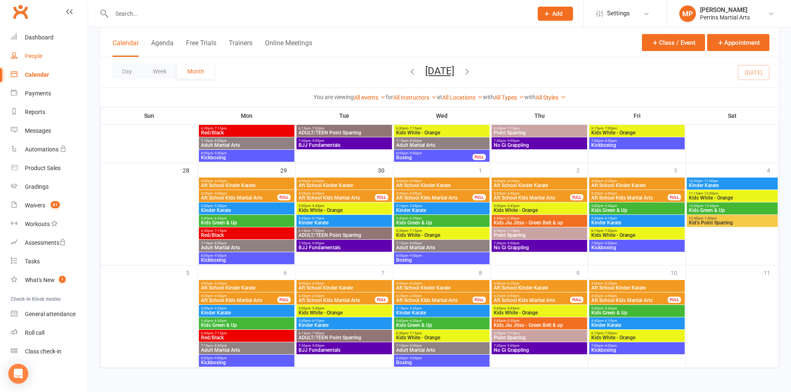
click at [35, 55] on div "People" at bounding box center [33, 56] width 17 height 7
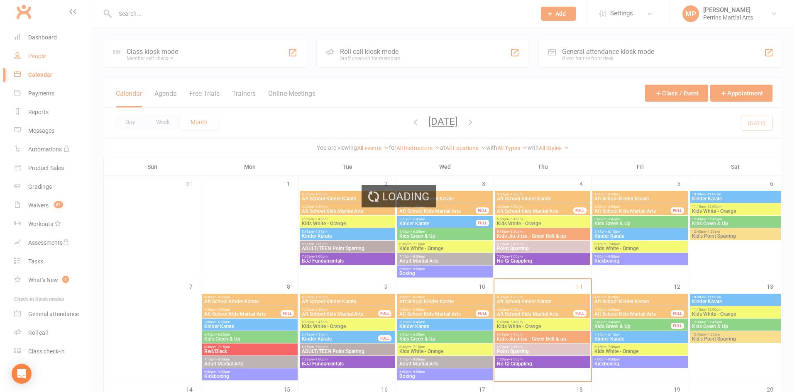
select select "100"
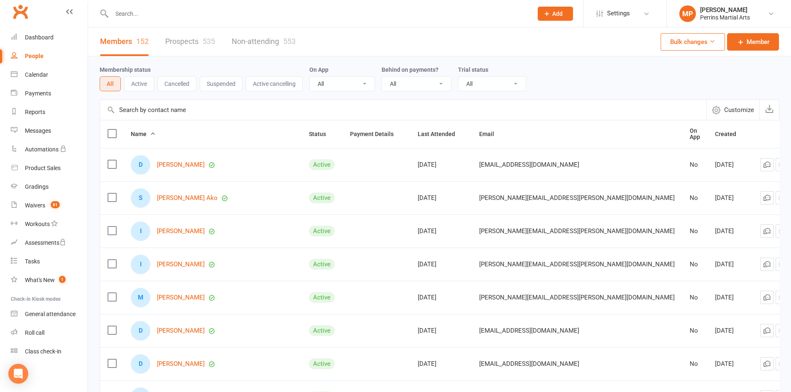
click at [144, 112] on input "text" at bounding box center [403, 110] width 606 height 20
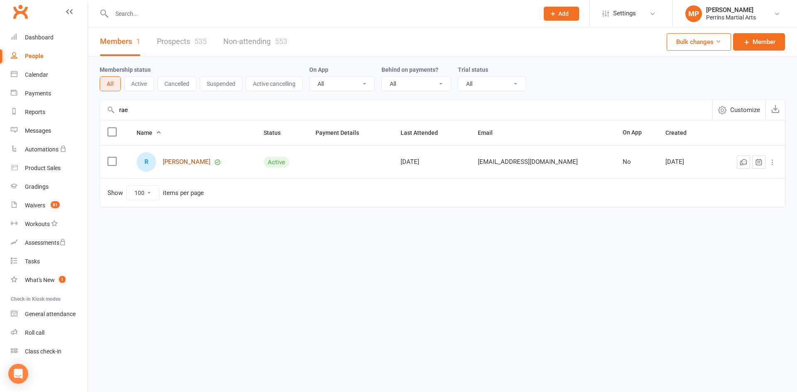
type input "rae"
click at [185, 164] on link "[PERSON_NAME]" at bounding box center [187, 162] width 48 height 7
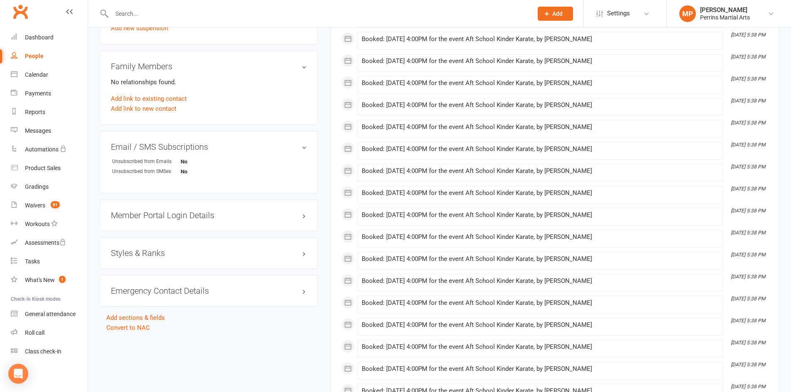
scroll to position [542, 0]
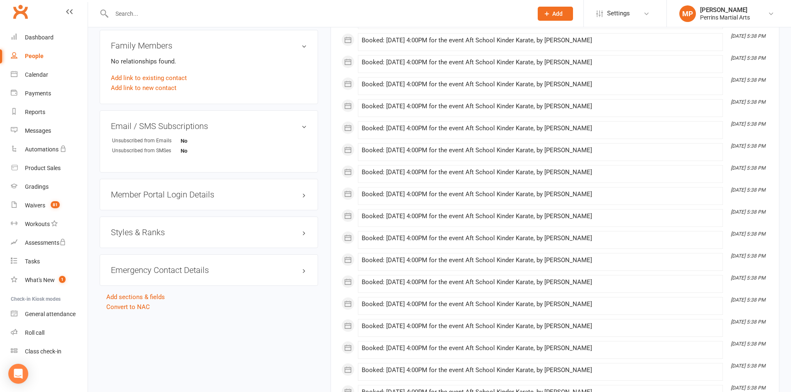
click at [174, 190] on h3 "Member Portal Login Details" at bounding box center [209, 194] width 196 height 9
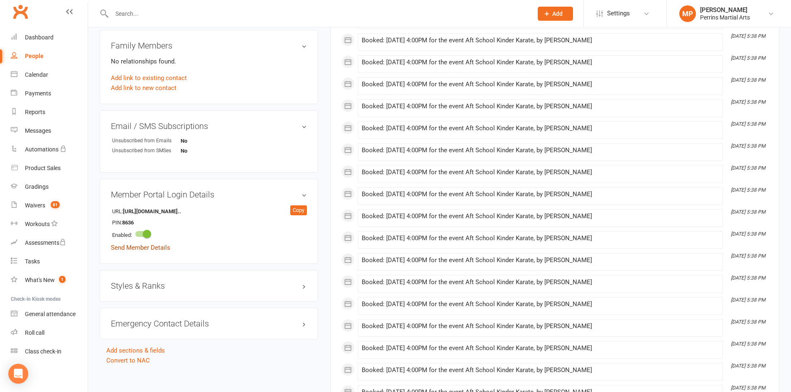
click at [151, 244] on link "Send Member Details" at bounding box center [140, 247] width 59 height 7
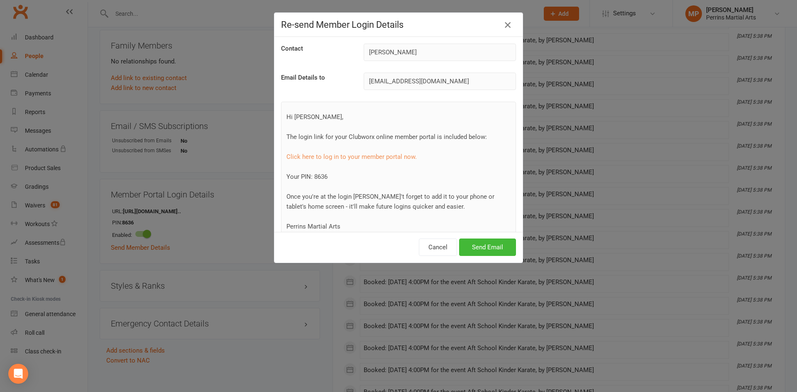
click at [504, 25] on icon "button" at bounding box center [508, 25] width 10 height 10
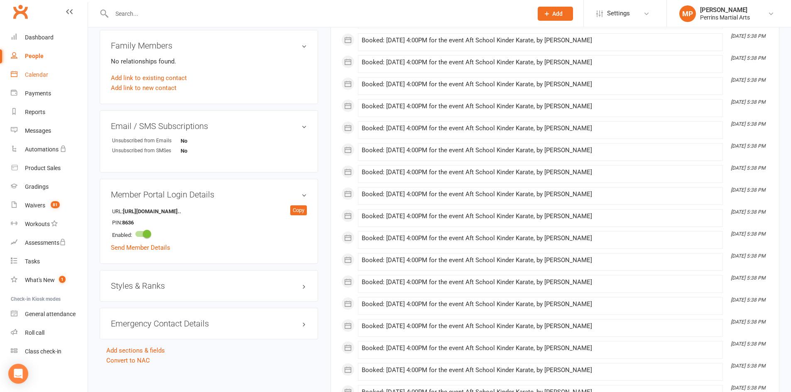
click at [36, 74] on div "Calendar" at bounding box center [36, 74] width 23 height 7
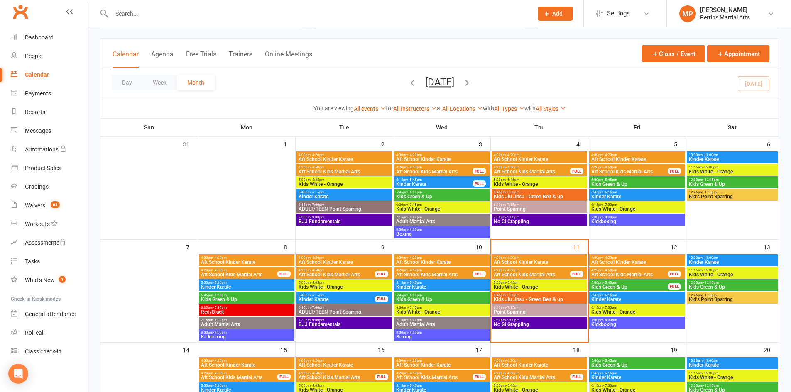
scroll to position [49, 0]
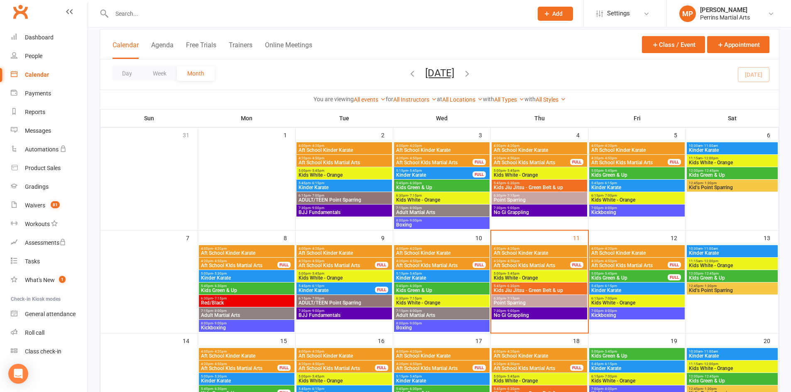
click at [359, 289] on span "Kinder Karate" at bounding box center [336, 290] width 77 height 5
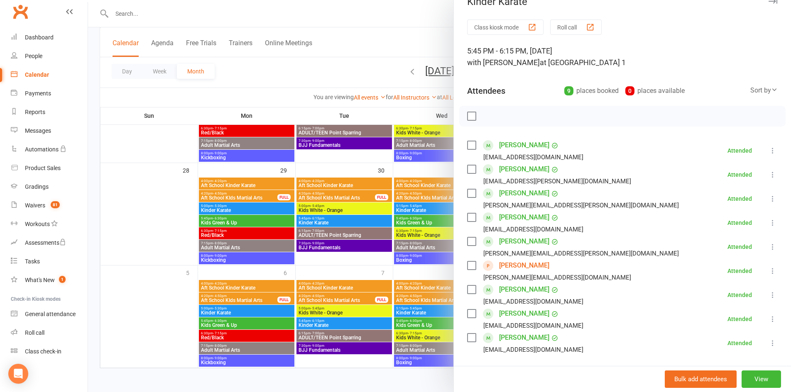
scroll to position [0, 0]
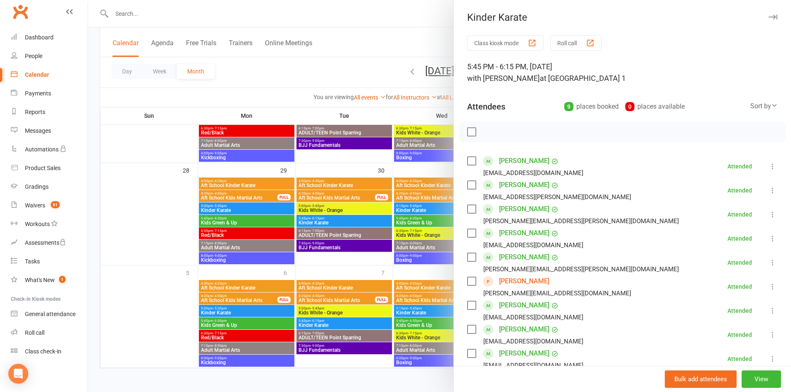
click at [769, 16] on icon "button" at bounding box center [773, 17] width 9 height 5
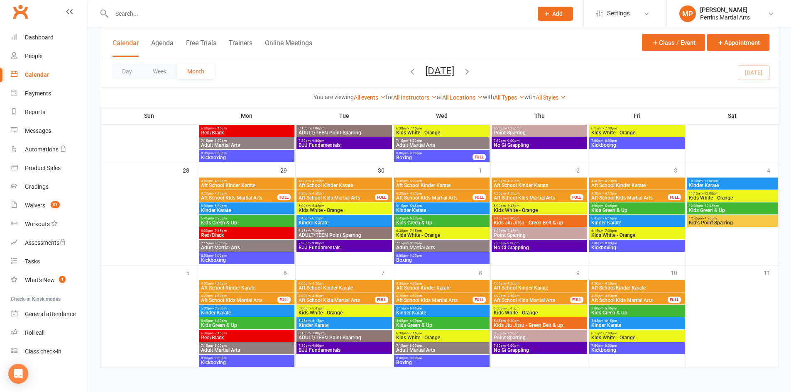
click at [472, 71] on icon "button" at bounding box center [467, 71] width 9 height 9
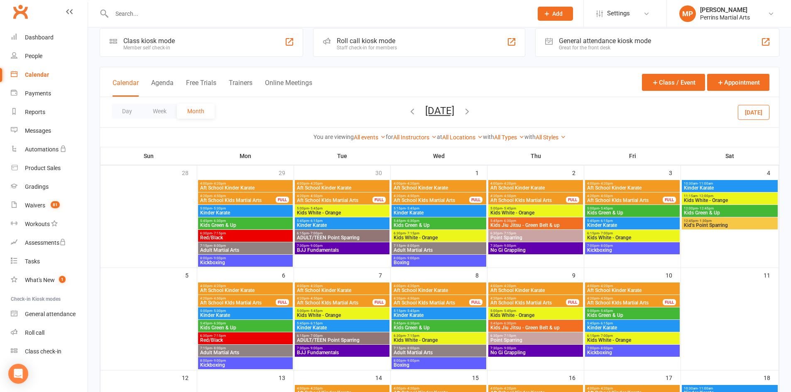
scroll to position [7, 0]
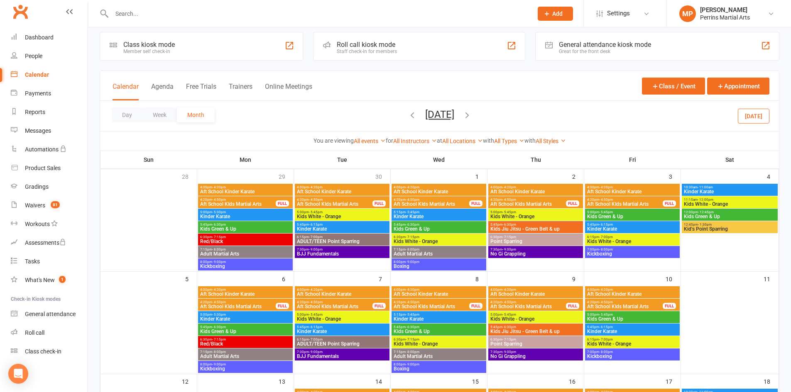
click at [449, 189] on span "Aft School Kinder Karate" at bounding box center [438, 191] width 91 height 5
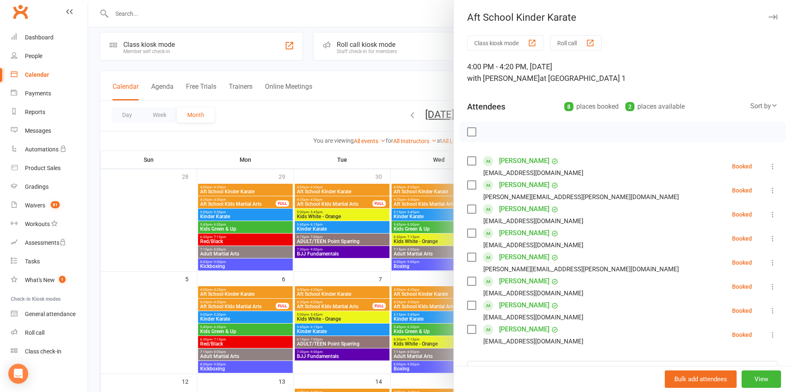
click at [769, 191] on icon at bounding box center [773, 190] width 8 height 8
click at [705, 224] on link "Remove" at bounding box center [732, 223] width 89 height 17
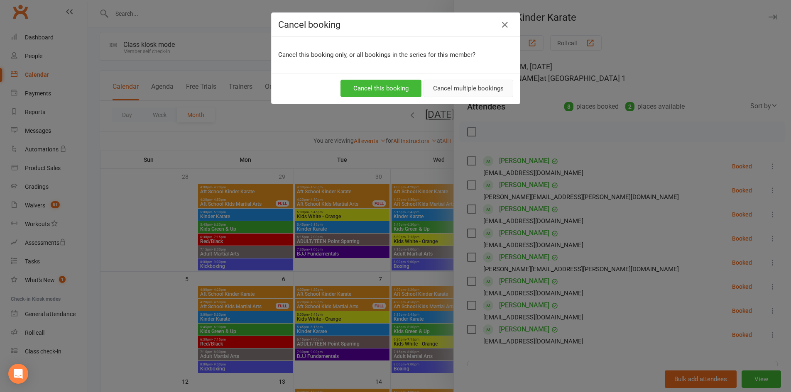
click at [480, 88] on button "Cancel multiple bookings" at bounding box center [469, 88] width 90 height 17
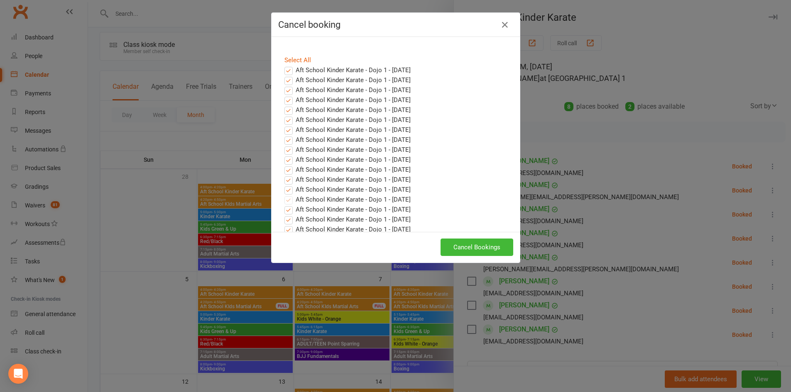
click at [286, 191] on label "Aft School Kinder Karate - Dojo 1 - [DATE]" at bounding box center [347, 190] width 126 height 10
click at [284, 185] on input "Aft School Kinder Karate - Dojo 1 - [DATE]" at bounding box center [280, 185] width 5 height 0
click at [285, 179] on label "Aft School Kinder Karate - Dojo 1 - [DATE]" at bounding box center [347, 180] width 126 height 10
click at [284, 175] on input "Aft School Kinder Karate - Dojo 1 - [DATE]" at bounding box center [280, 175] width 5 height 0
click at [285, 169] on label "Aft School Kinder Karate - Dojo 1 - [DATE]" at bounding box center [347, 170] width 126 height 10
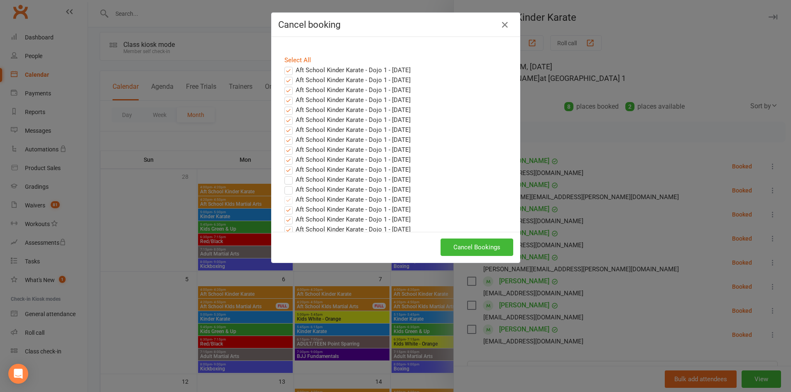
click at [284, 165] on input "Aft School Kinder Karate - Dojo 1 - [DATE]" at bounding box center [280, 165] width 5 height 0
click at [284, 159] on label "Aft School Kinder Karate - Dojo 1 - [DATE]" at bounding box center [347, 160] width 126 height 10
click at [284, 155] on input "Aft School Kinder Karate - Dojo 1 - [DATE]" at bounding box center [280, 155] width 5 height 0
click at [286, 150] on label "Aft School Kinder Karate - Dojo 1 - [DATE]" at bounding box center [347, 150] width 126 height 10
click at [284, 145] on input "Aft School Kinder Karate - Dojo 1 - [DATE]" at bounding box center [280, 145] width 5 height 0
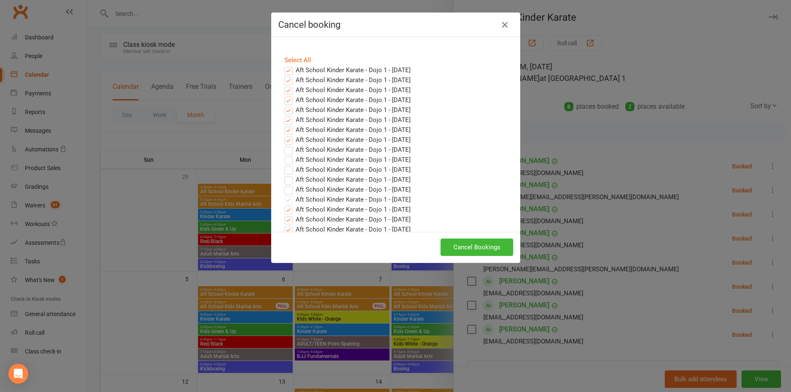
click at [285, 141] on label "Aft School Kinder Karate - Dojo 1 - [DATE]" at bounding box center [347, 140] width 126 height 10
click at [284, 135] on input "Aft School Kinder Karate - Dojo 1 - [DATE]" at bounding box center [280, 135] width 5 height 0
click at [285, 128] on label "Aft School Kinder Karate - Dojo 1 - [DATE]" at bounding box center [347, 130] width 126 height 10
click at [284, 125] on input "Aft School Kinder Karate - Dojo 1 - [DATE]" at bounding box center [280, 125] width 5 height 0
click at [285, 120] on label "Aft School Kinder Karate - Dojo 1 - [DATE]" at bounding box center [347, 120] width 126 height 10
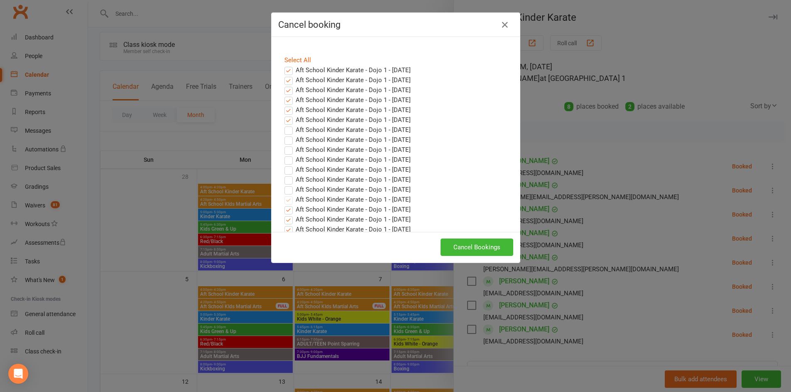
click at [284, 115] on input "Aft School Kinder Karate - Dojo 1 - [DATE]" at bounding box center [280, 115] width 5 height 0
click at [285, 111] on label "Aft School Kinder Karate - Dojo 1 - [DATE]" at bounding box center [347, 110] width 126 height 10
click at [284, 105] on input "Aft School Kinder Karate - Dojo 1 - [DATE]" at bounding box center [280, 105] width 5 height 0
click at [284, 101] on label "Aft School Kinder Karate - Dojo 1 - [DATE]" at bounding box center [347, 100] width 126 height 10
click at [283, 95] on input "Aft School Kinder Karate - Dojo 1 - [DATE]" at bounding box center [280, 95] width 5 height 0
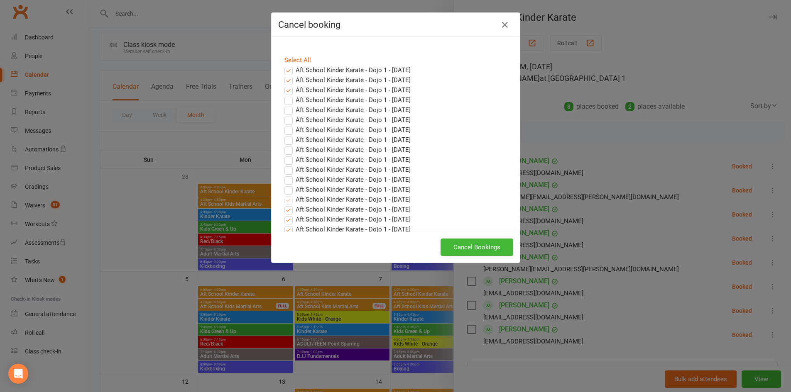
click at [284, 91] on label "Aft School Kinder Karate - Dojo 1 - [DATE]" at bounding box center [347, 90] width 126 height 10
click at [284, 85] on input "Aft School Kinder Karate - Dojo 1 - [DATE]" at bounding box center [280, 85] width 5 height 0
click at [286, 82] on label "Aft School Kinder Karate - Dojo 1 - [DATE]" at bounding box center [347, 80] width 126 height 10
click at [284, 75] on input "Aft School Kinder Karate - Dojo 1 - [DATE]" at bounding box center [280, 75] width 5 height 0
click at [286, 71] on label "Aft School Kinder Karate - Dojo 1 - [DATE]" at bounding box center [347, 70] width 126 height 10
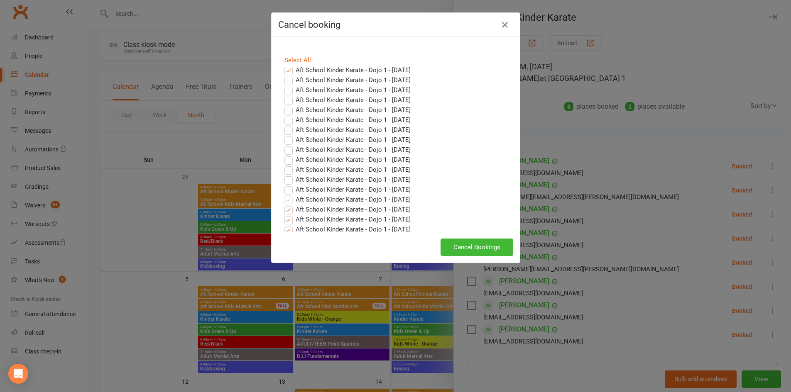
click at [284, 65] on input "Aft School Kinder Karate - Dojo 1 - [DATE]" at bounding box center [280, 65] width 5 height 0
click at [486, 249] on button "Cancel Bookings" at bounding box center [477, 247] width 73 height 17
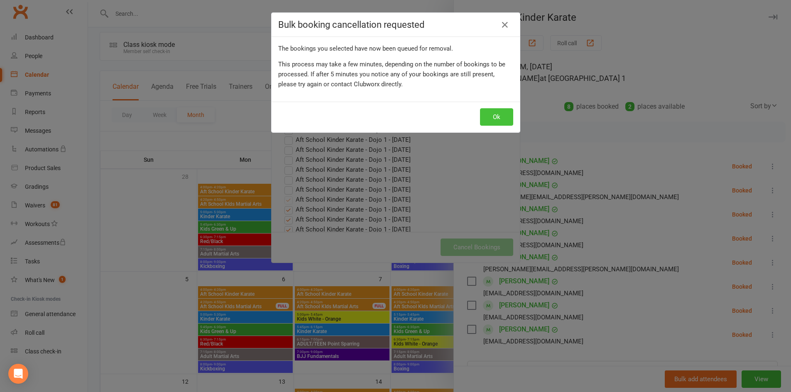
click at [495, 113] on button "Ok" at bounding box center [496, 116] width 33 height 17
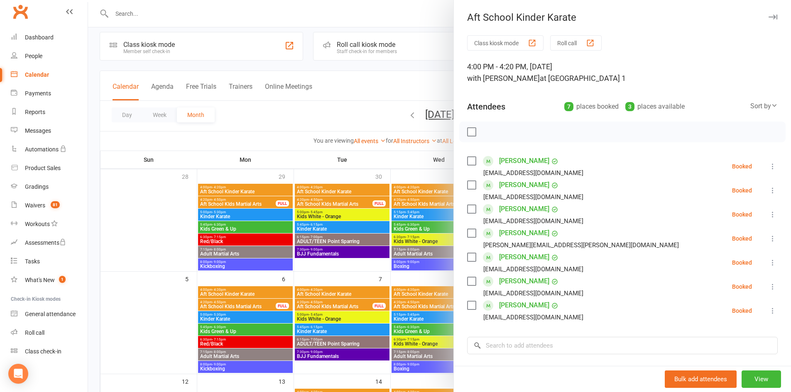
click at [769, 287] on icon at bounding box center [773, 287] width 8 height 8
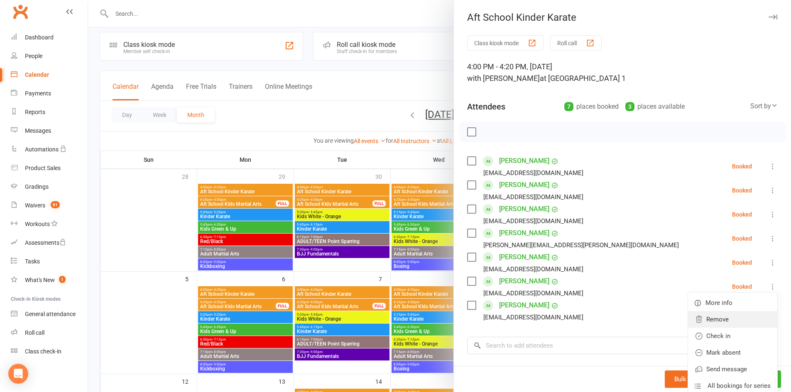
click at [708, 323] on link "Remove" at bounding box center [732, 319] width 89 height 17
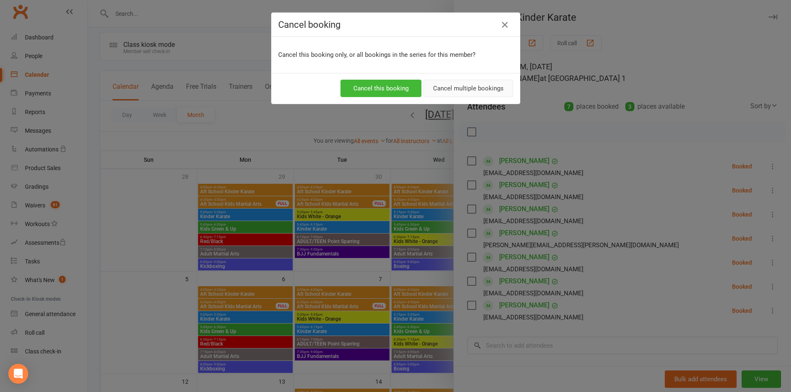
click at [469, 88] on button "Cancel multiple bookings" at bounding box center [469, 88] width 90 height 17
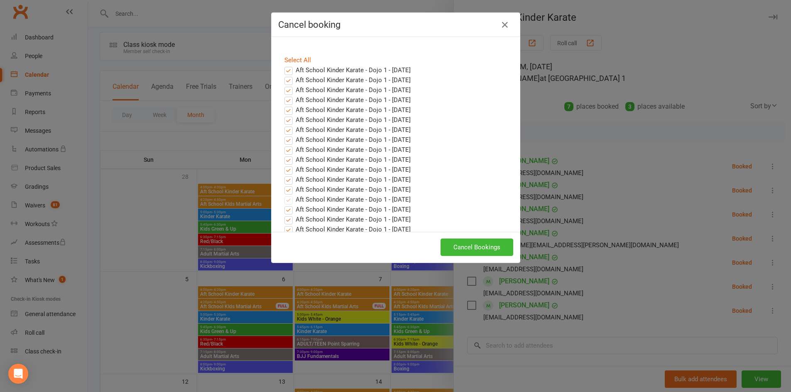
click at [284, 191] on label "Aft School Kinder Karate - Dojo 1 - [DATE]" at bounding box center [347, 190] width 126 height 10
click at [284, 185] on input "Aft School Kinder Karate - Dojo 1 - [DATE]" at bounding box center [280, 185] width 5 height 0
click at [285, 179] on label "Aft School Kinder Karate - Dojo 1 - [DATE]" at bounding box center [347, 180] width 126 height 10
click at [284, 175] on input "Aft School Kinder Karate - Dojo 1 - [DATE]" at bounding box center [280, 175] width 5 height 0
click at [285, 169] on label "Aft School Kinder Karate - Dojo 1 - [DATE]" at bounding box center [347, 170] width 126 height 10
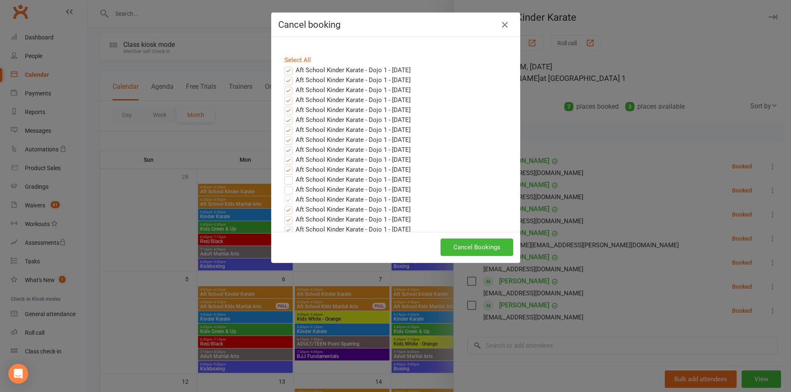
click at [284, 165] on input "Aft School Kinder Karate - Dojo 1 - [DATE]" at bounding box center [280, 165] width 5 height 0
click at [284, 156] on label "Aft School Kinder Karate - Dojo 1 - [DATE]" at bounding box center [347, 160] width 126 height 10
click at [283, 155] on input "Aft School Kinder Karate - Dojo 1 - [DATE]" at bounding box center [280, 155] width 5 height 0
click at [285, 148] on label "Aft School Kinder Karate - Dojo 1 - [DATE]" at bounding box center [347, 150] width 126 height 10
click at [284, 145] on input "Aft School Kinder Karate - Dojo 1 - [DATE]" at bounding box center [280, 145] width 5 height 0
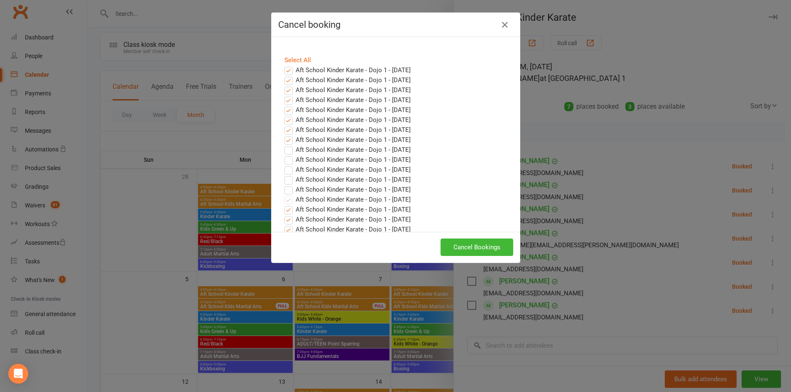
click at [285, 140] on label "Aft School Kinder Karate - Dojo 1 - [DATE]" at bounding box center [347, 140] width 126 height 10
click at [284, 135] on input "Aft School Kinder Karate - Dojo 1 - [DATE]" at bounding box center [280, 135] width 5 height 0
click at [284, 130] on label "Aft School Kinder Karate - Dojo 1 - [DATE]" at bounding box center [347, 130] width 126 height 10
click at [283, 125] on input "Aft School Kinder Karate - Dojo 1 - [DATE]" at bounding box center [280, 125] width 5 height 0
click at [286, 122] on label "Aft School Kinder Karate - Dojo 1 - [DATE]" at bounding box center [347, 120] width 126 height 10
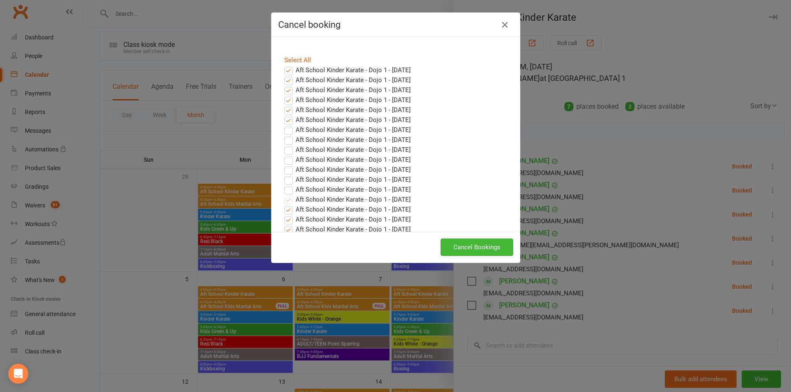
click at [284, 115] on input "Aft School Kinder Karate - Dojo 1 - [DATE]" at bounding box center [280, 115] width 5 height 0
click at [285, 111] on label "Aft School Kinder Karate - Dojo 1 - [DATE]" at bounding box center [347, 110] width 126 height 10
click at [284, 105] on input "Aft School Kinder Karate - Dojo 1 - [DATE]" at bounding box center [280, 105] width 5 height 0
click at [287, 102] on label "Aft School Kinder Karate - Dojo 1 - [DATE]" at bounding box center [347, 100] width 126 height 10
click at [284, 95] on input "Aft School Kinder Karate - Dojo 1 - [DATE]" at bounding box center [280, 95] width 5 height 0
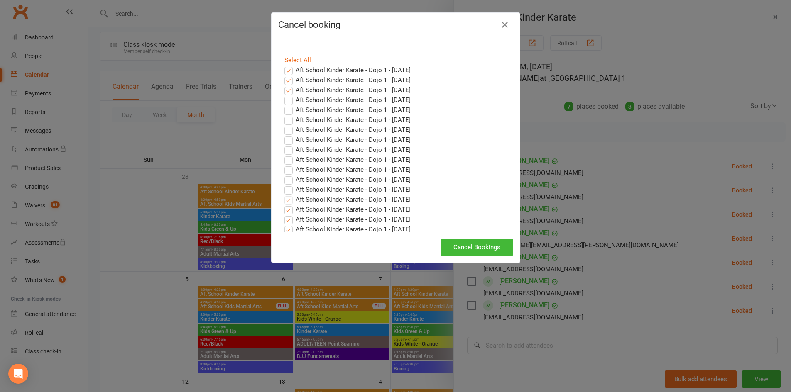
click at [287, 89] on label "Aft School Kinder Karate - Dojo 1 - [DATE]" at bounding box center [347, 90] width 126 height 10
click at [284, 85] on input "Aft School Kinder Karate - Dojo 1 - [DATE]" at bounding box center [280, 85] width 5 height 0
click at [286, 81] on label "Aft School Kinder Karate - Dojo 1 - [DATE]" at bounding box center [347, 80] width 126 height 10
click at [284, 75] on input "Aft School Kinder Karate - Dojo 1 - [DATE]" at bounding box center [280, 75] width 5 height 0
click at [285, 69] on label "Aft School Kinder Karate - Dojo 1 - [DATE]" at bounding box center [347, 70] width 126 height 10
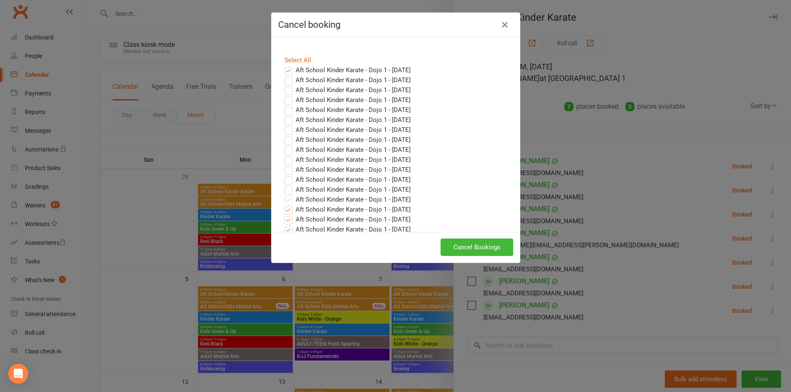
click at [284, 65] on input "Aft School Kinder Karate - Dojo 1 - [DATE]" at bounding box center [280, 65] width 5 height 0
click at [479, 245] on button "Cancel Bookings" at bounding box center [477, 247] width 73 height 17
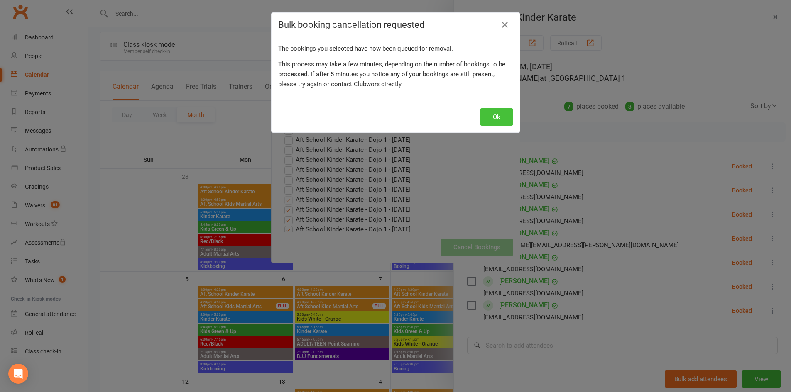
click at [498, 118] on button "Ok" at bounding box center [496, 116] width 33 height 17
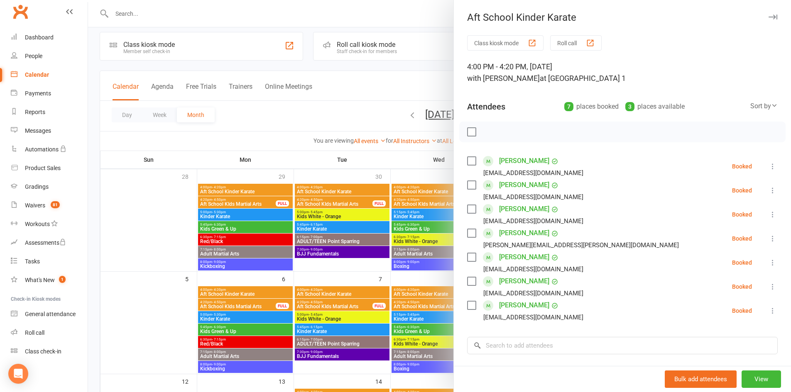
click at [769, 16] on icon "button" at bounding box center [773, 17] width 9 height 5
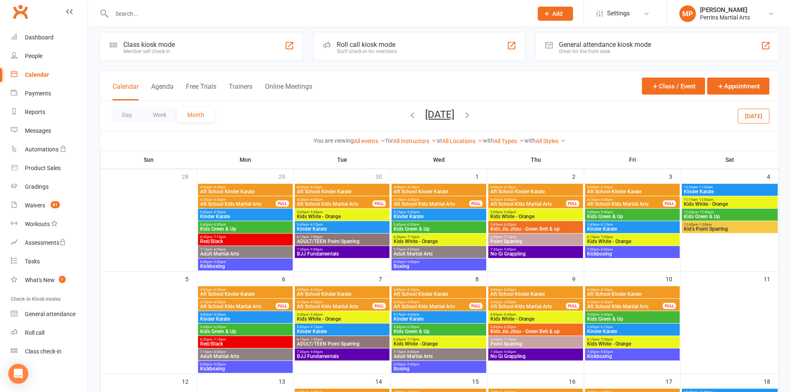
click at [343, 189] on span "Aft School Kinder Karate" at bounding box center [342, 191] width 91 height 5
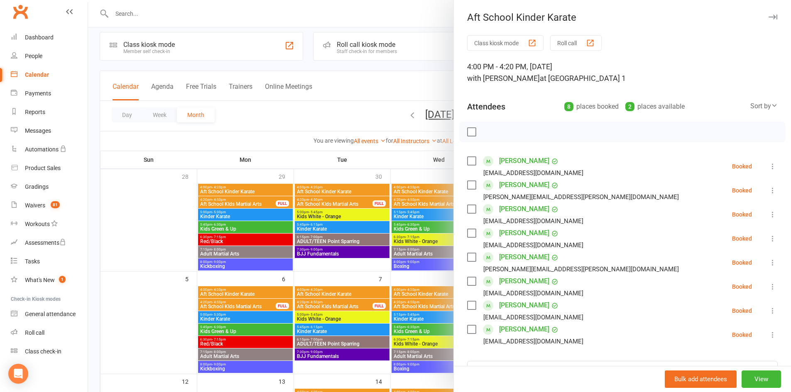
click at [522, 305] on link "[PERSON_NAME]" at bounding box center [524, 305] width 50 height 13
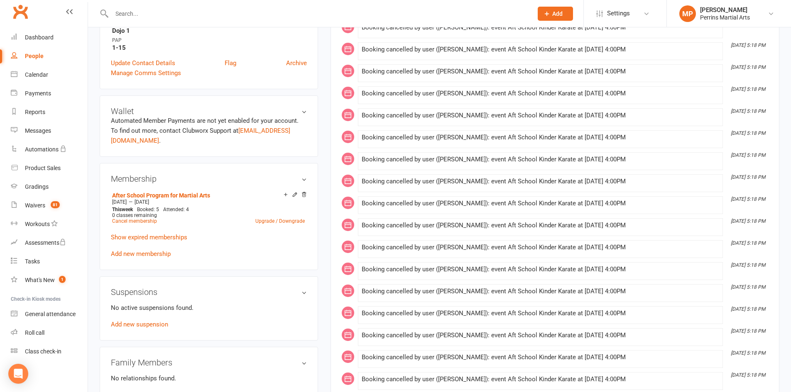
scroll to position [227, 0]
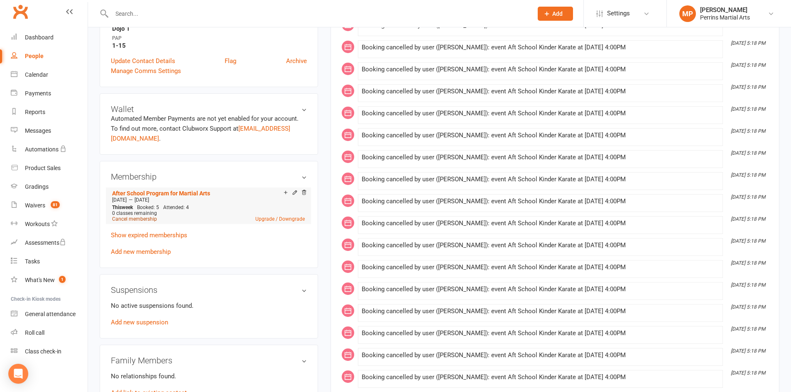
click at [142, 216] on link "Cancel membership" at bounding box center [134, 219] width 45 height 6
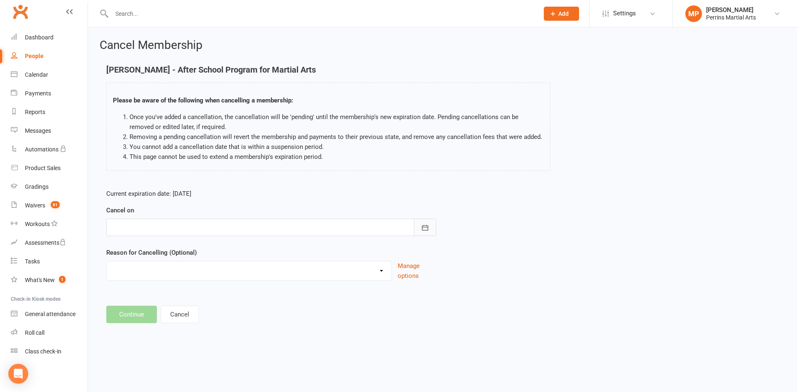
click at [428, 229] on icon "button" at bounding box center [425, 227] width 6 height 5
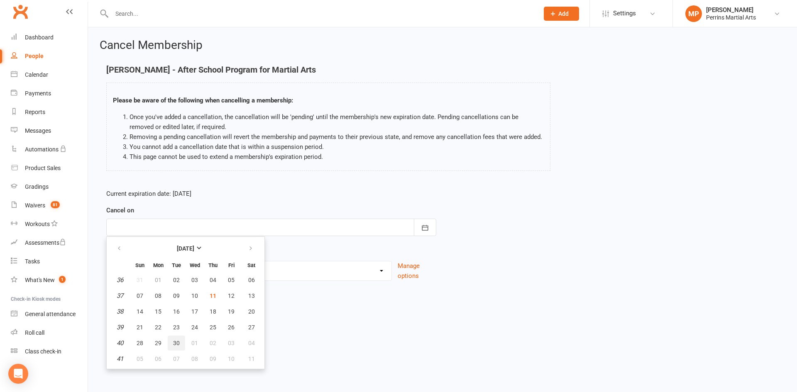
click at [176, 343] on span "30" at bounding box center [176, 343] width 7 height 7
type input "[DATE]"
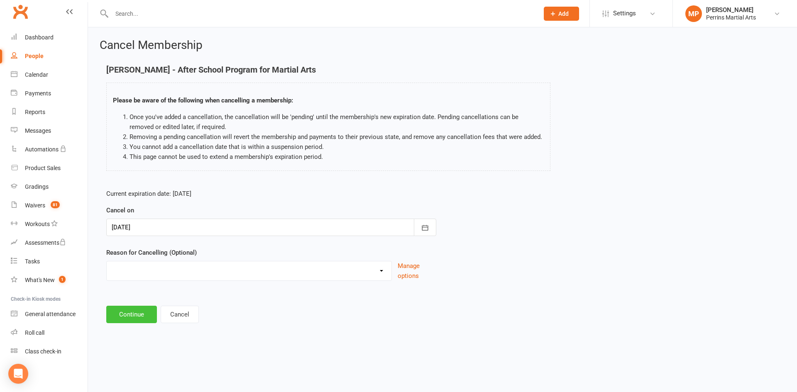
click at [133, 315] on button "Continue" at bounding box center [131, 314] width 51 height 17
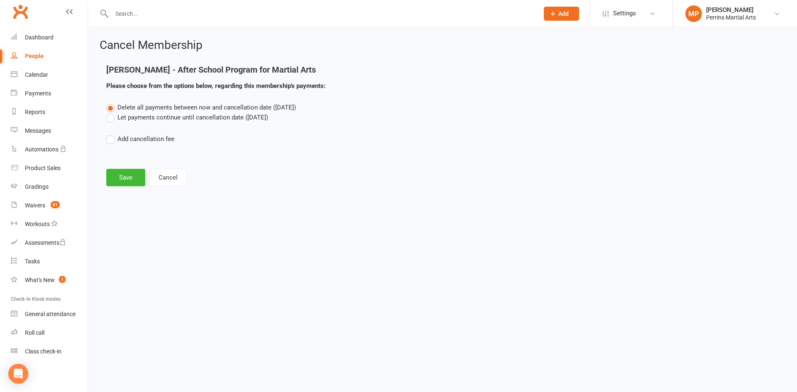
click at [111, 124] on div "Delete all payments between now and cancellation date ([DATE]) Let payments con…" at bounding box center [442, 129] width 685 height 53
click at [108, 116] on label "Let payments continue until cancellation date ([DATE])" at bounding box center [187, 118] width 162 height 10
click at [108, 113] on input "Let payments continue until cancellation date ([DATE])" at bounding box center [108, 113] width 5 height 0
click at [135, 177] on button "Save" at bounding box center [125, 177] width 39 height 17
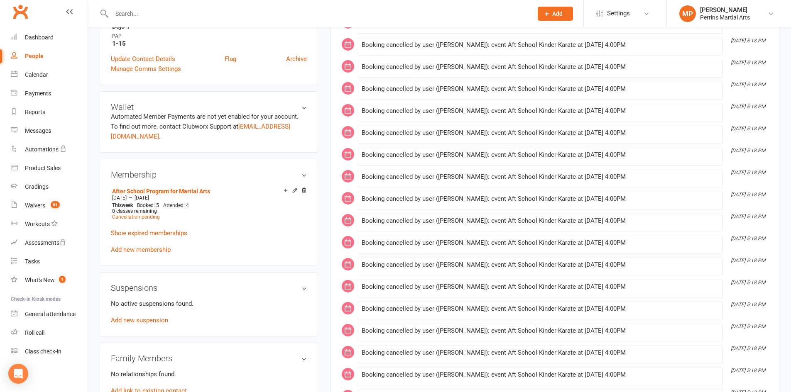
scroll to position [254, 0]
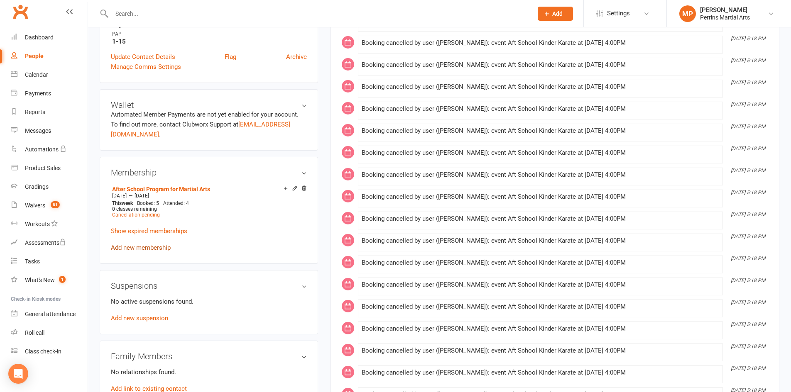
click at [140, 244] on link "Add new membership" at bounding box center [141, 247] width 60 height 7
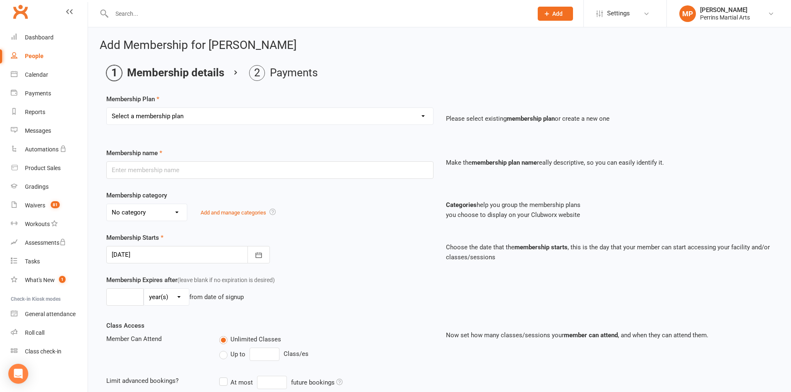
click at [416, 115] on select "Select a membership plan Create new Membership Plan Brazilian Jiu Jitsu Kinder …" at bounding box center [270, 116] width 326 height 17
select select "2"
click at [107, 108] on select "Select a membership plan Create new Membership Plan Brazilian Jiu Jitsu Kinder …" at bounding box center [270, 116] width 326 height 17
type input "Kinder Karate"
select select "6"
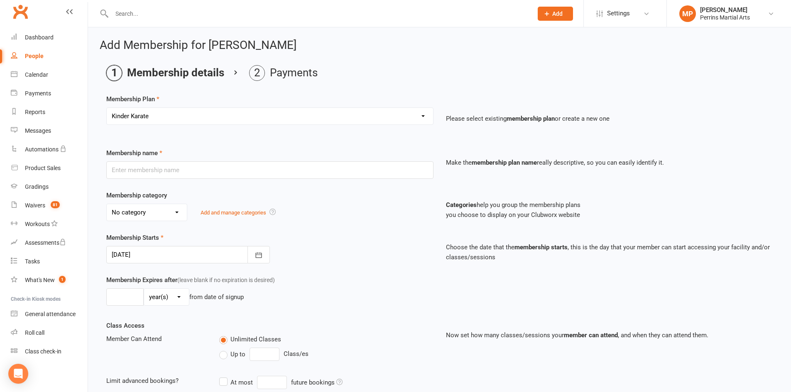
type input "0"
type input "2"
click at [259, 255] on icon "button" at bounding box center [259, 255] width 8 height 8
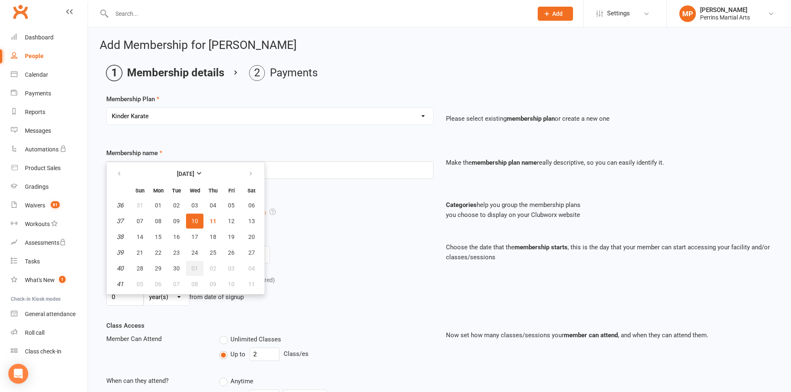
click at [187, 270] on button "01" at bounding box center [194, 268] width 17 height 15
type input "[DATE]"
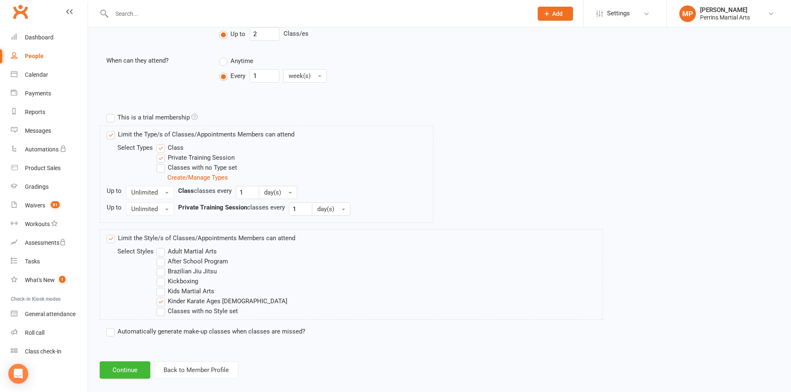
scroll to position [331, 0]
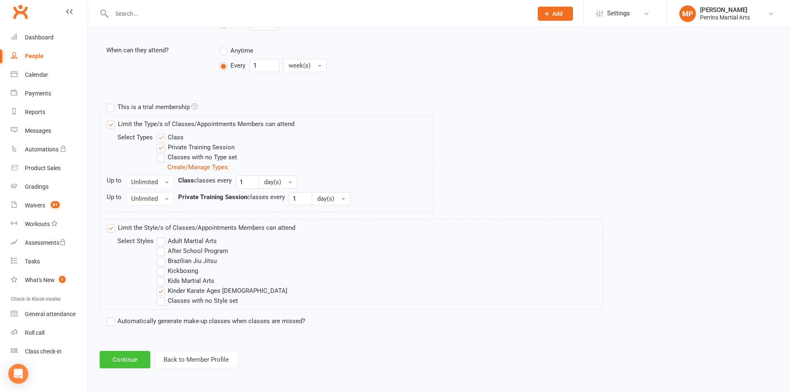
click at [126, 358] on button "Continue" at bounding box center [125, 359] width 51 height 17
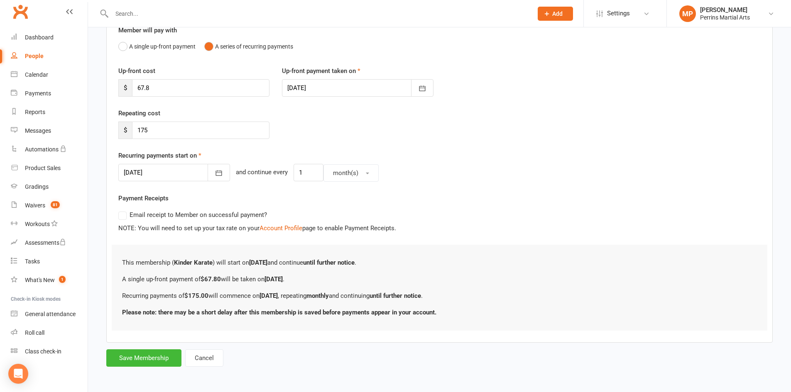
scroll to position [0, 0]
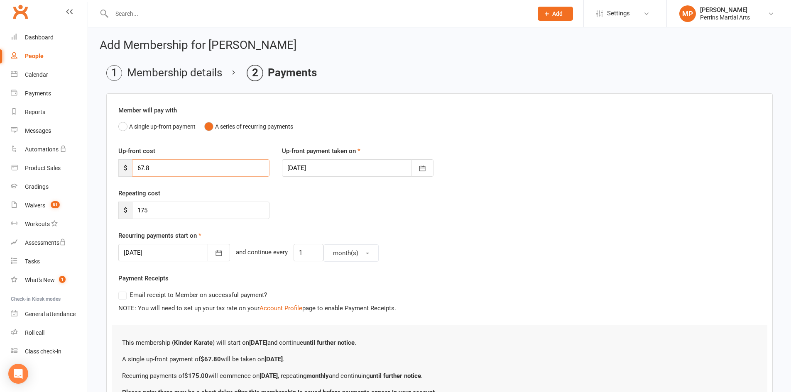
drag, startPoint x: 208, startPoint y: 173, endPoint x: 130, endPoint y: 165, distance: 78.1
click at [130, 165] on div "$ 67.8" at bounding box center [193, 167] width 151 height 17
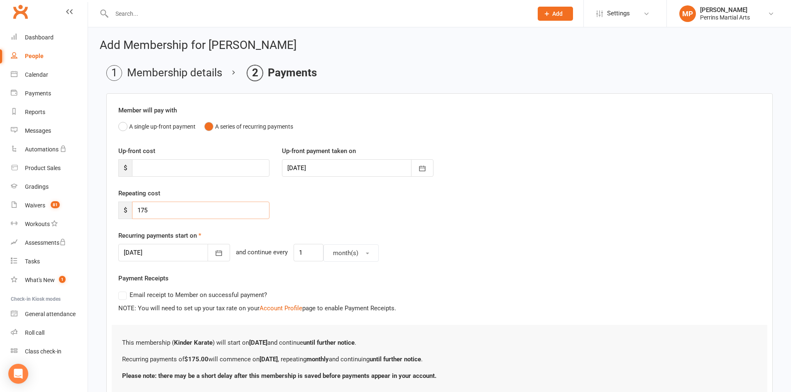
click at [155, 209] on input "175" at bounding box center [200, 210] width 137 height 17
type input "175.00"
click at [216, 256] on icon "button" at bounding box center [219, 253] width 6 height 5
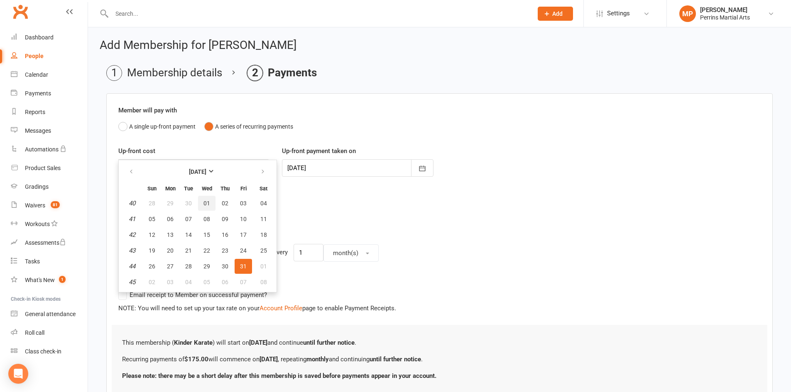
click at [207, 205] on span "01" at bounding box center [206, 203] width 7 height 7
type input "[DATE]"
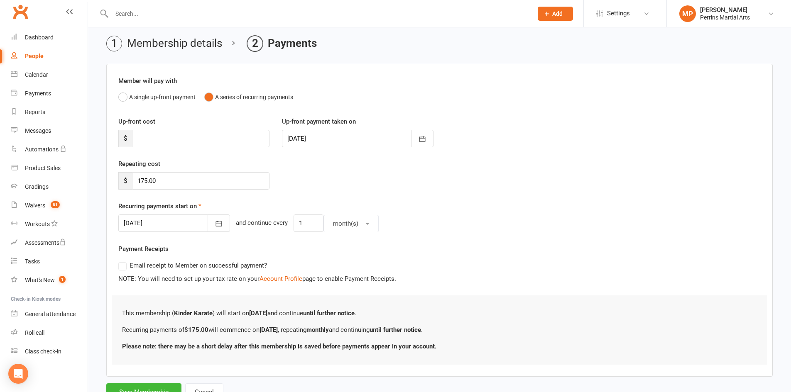
scroll to position [64, 0]
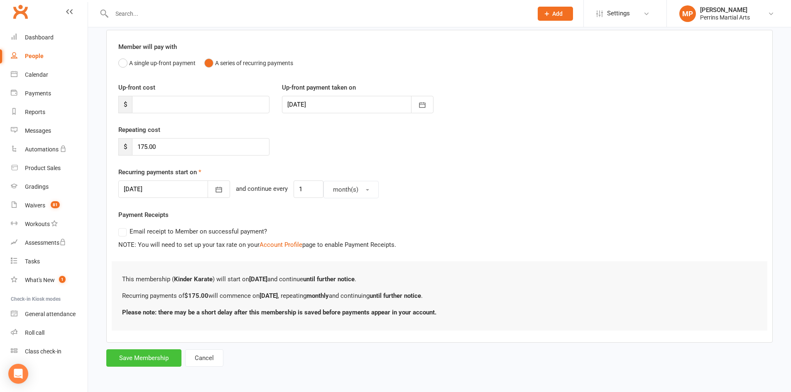
click at [171, 359] on button "Save Membership" at bounding box center [143, 358] width 75 height 17
type input "0"
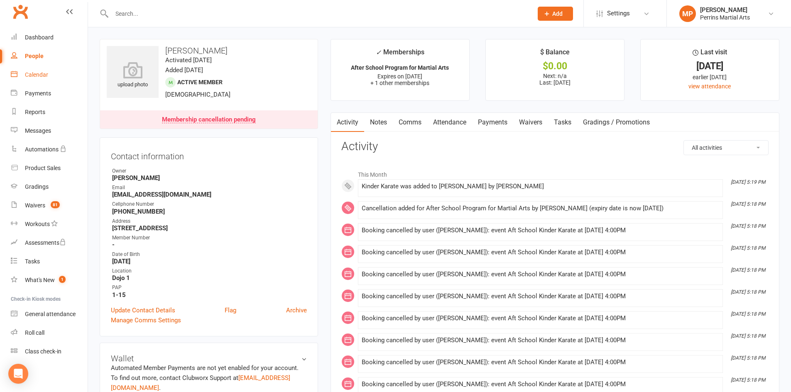
click at [42, 72] on div "Calendar" at bounding box center [36, 74] width 23 height 7
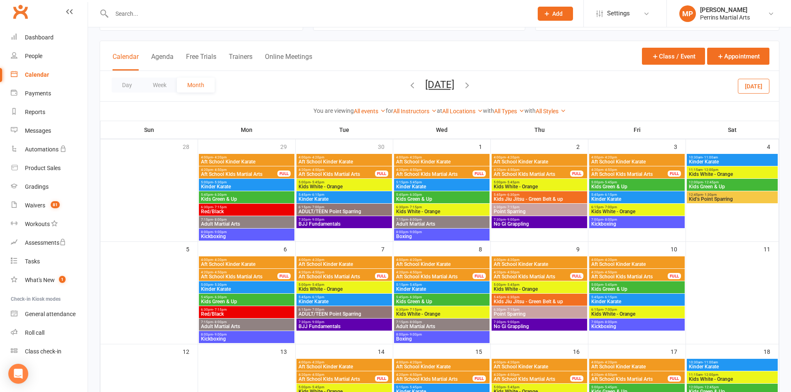
scroll to position [33, 0]
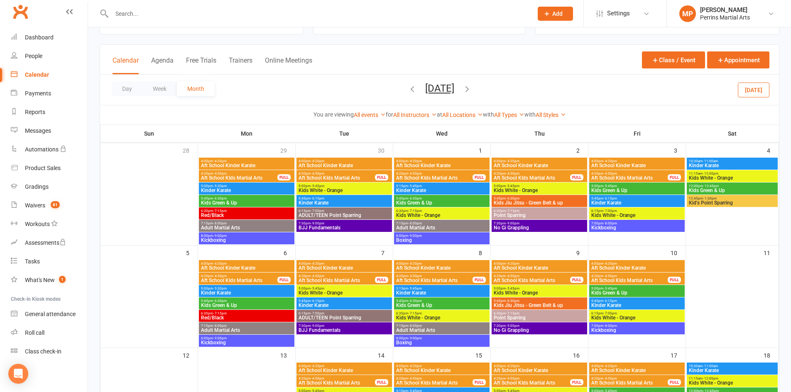
click at [408, 88] on icon "button" at bounding box center [412, 88] width 9 height 9
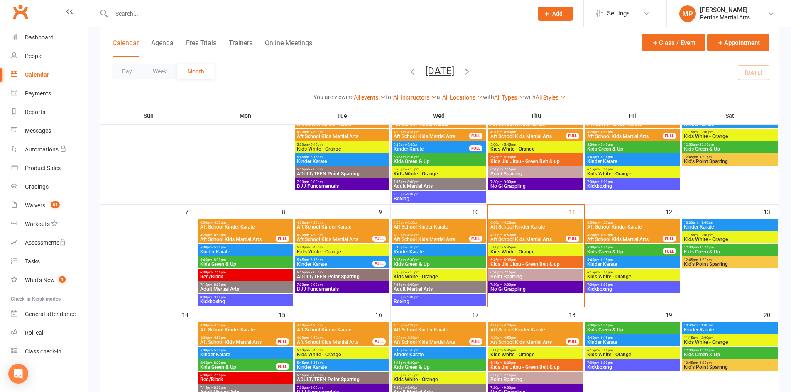
scroll to position [107, 0]
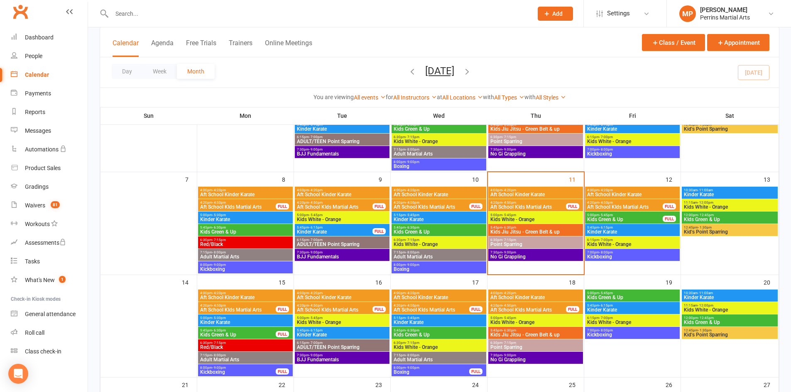
click at [548, 213] on div "5:00pm - 5:45pm Kids White - Orange" at bounding box center [535, 218] width 95 height 12
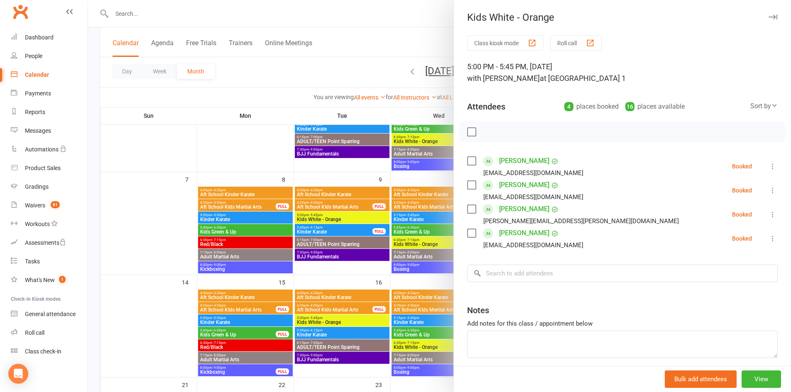
click at [769, 16] on icon "button" at bounding box center [773, 17] width 9 height 5
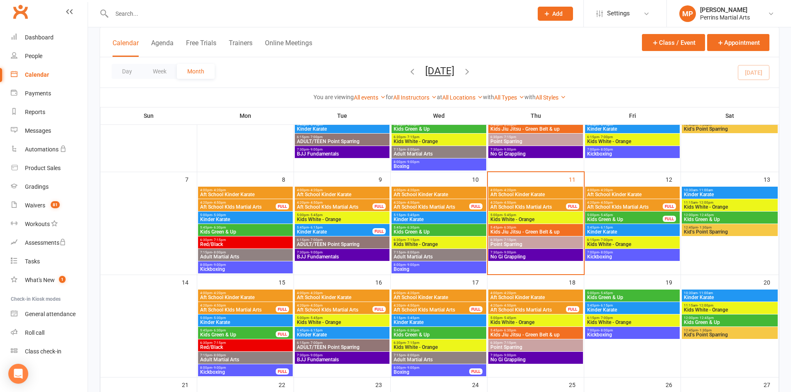
click at [544, 230] on span "Kids Jiu Jitsu - Green Belt & up" at bounding box center [535, 232] width 91 height 5
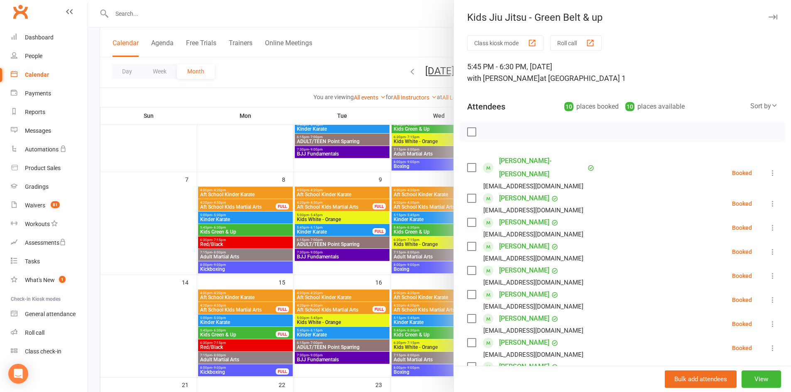
click at [769, 15] on icon "button" at bounding box center [773, 17] width 9 height 5
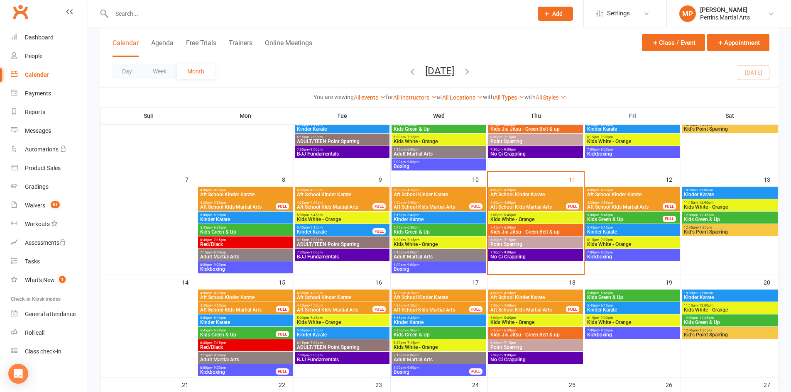
click at [643, 243] on span "Kids White - Orange" at bounding box center [632, 244] width 91 height 5
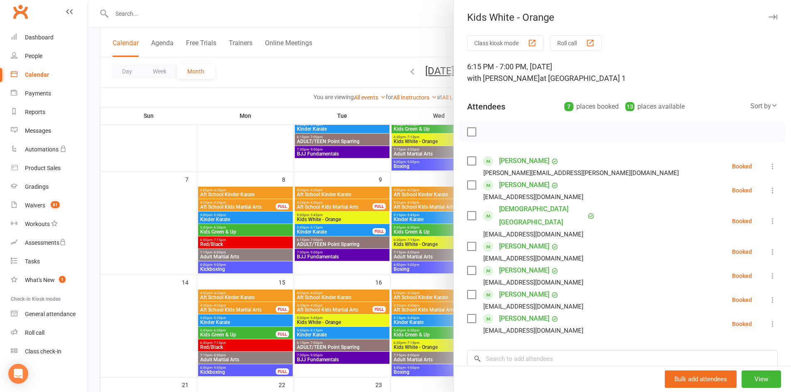
click at [769, 15] on icon "button" at bounding box center [773, 17] width 9 height 5
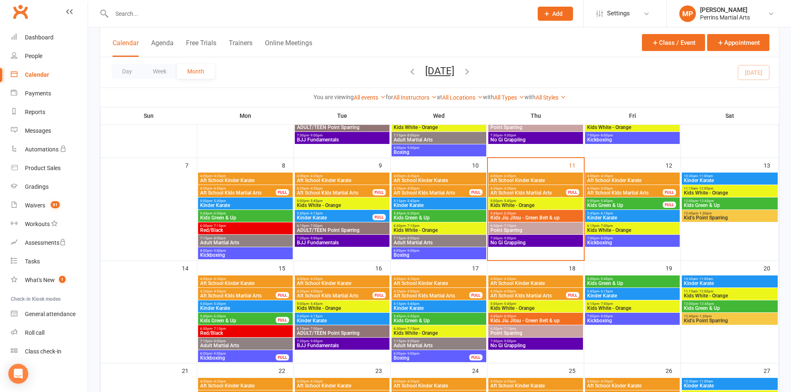
scroll to position [122, 0]
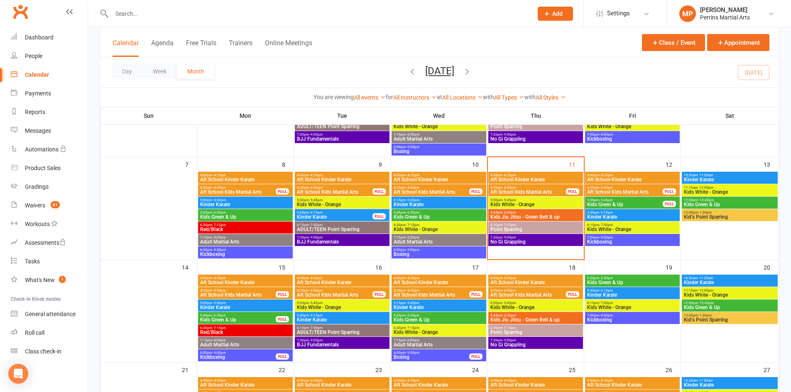
click at [543, 206] on span "Kids White - Orange" at bounding box center [535, 204] width 91 height 5
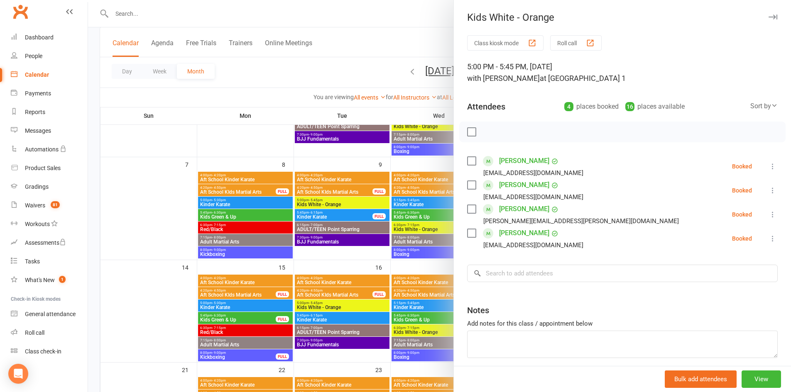
click at [769, 16] on icon "button" at bounding box center [773, 17] width 9 height 5
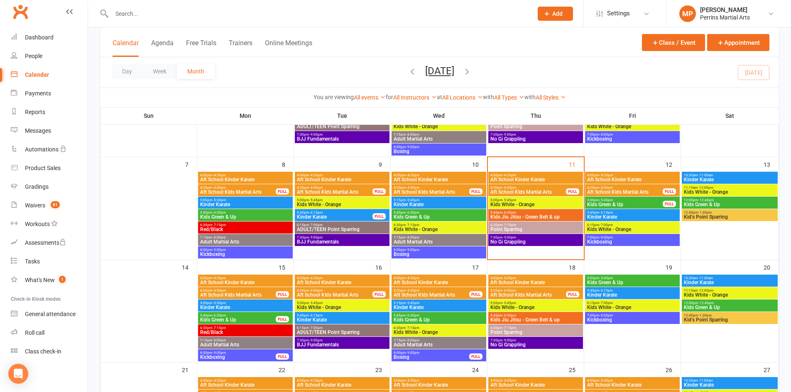
click at [544, 214] on span "5:45pm - 6:30pm" at bounding box center [535, 213] width 91 height 4
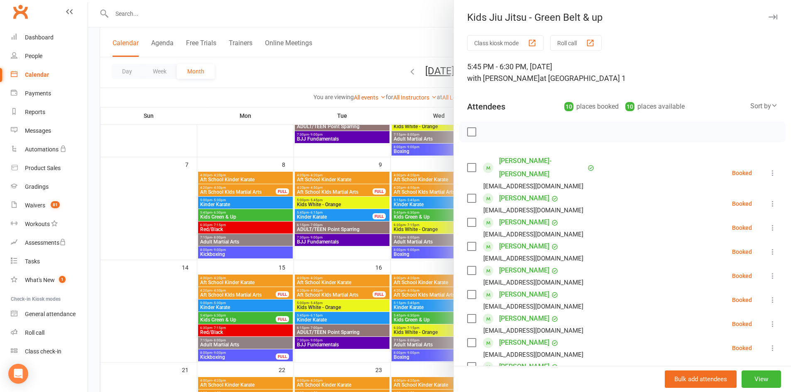
click at [769, 17] on icon "button" at bounding box center [773, 17] width 9 height 5
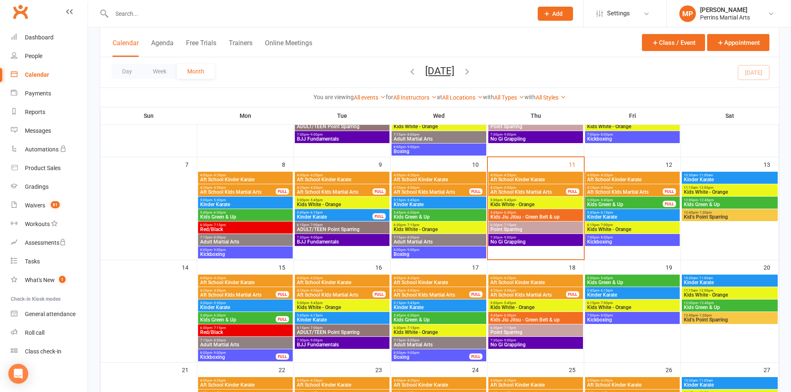
click at [561, 229] on span "Point Sparring" at bounding box center [535, 229] width 91 height 5
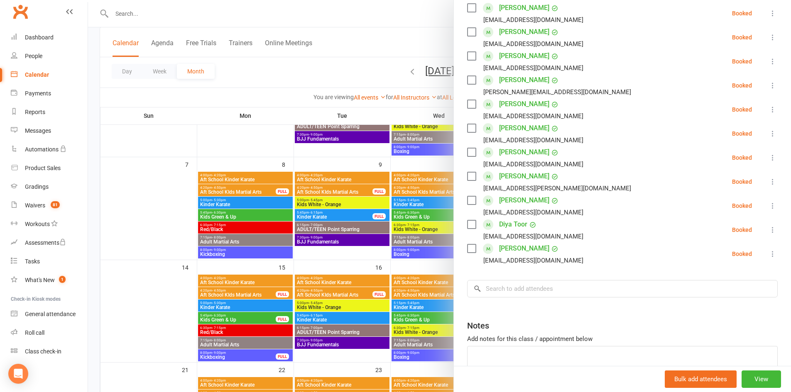
scroll to position [0, 0]
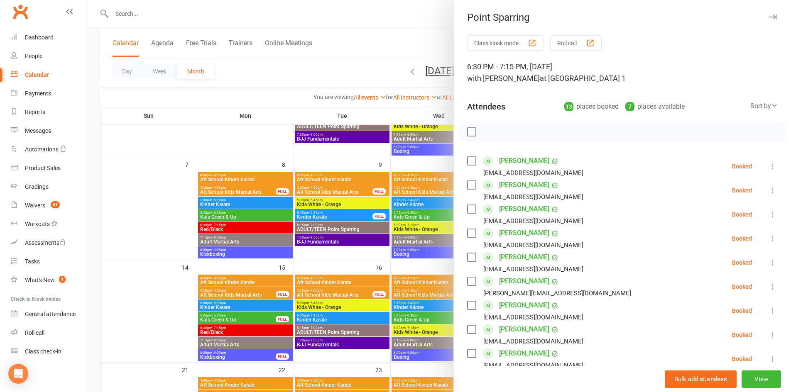
click at [769, 17] on icon "button" at bounding box center [773, 17] width 9 height 5
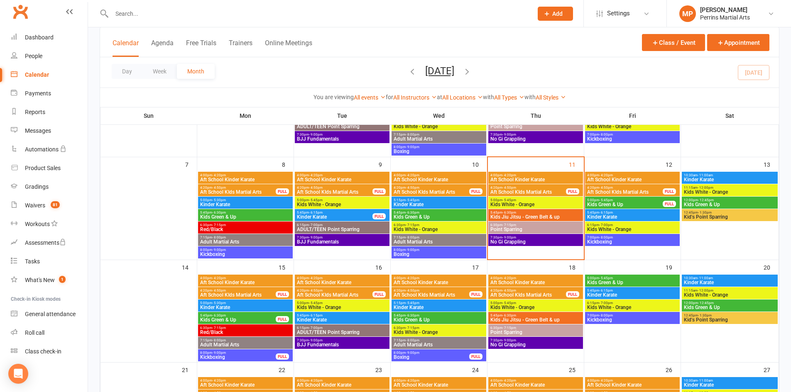
click at [37, 75] on div "Calendar" at bounding box center [37, 74] width 24 height 7
click at [748, 176] on span "10:30am - 11:00am" at bounding box center [730, 176] width 93 height 4
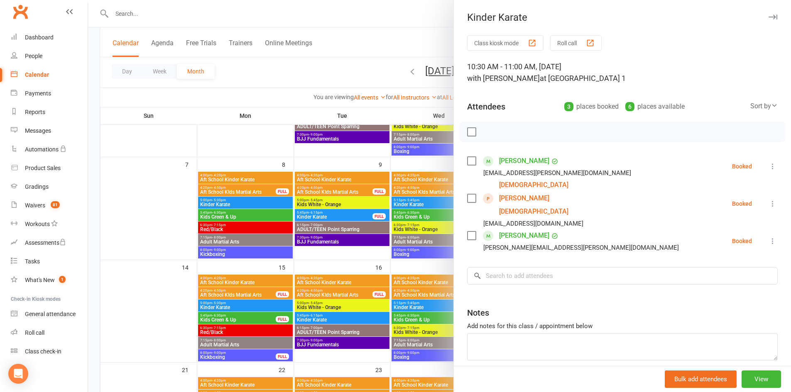
click at [769, 15] on icon "button" at bounding box center [773, 17] width 9 height 5
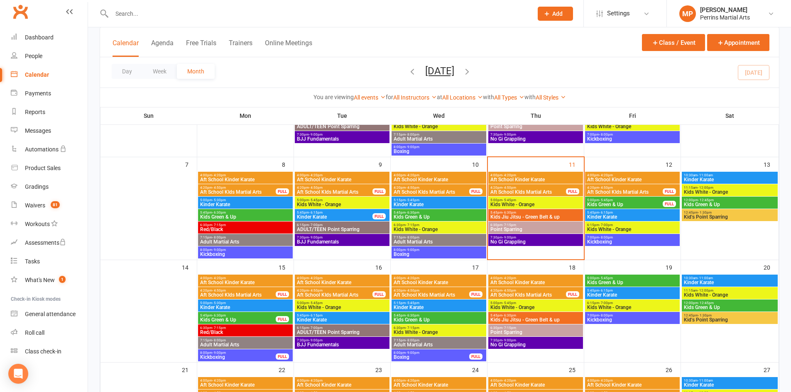
click at [541, 213] on span "5:45pm - 6:30pm" at bounding box center [535, 213] width 91 height 4
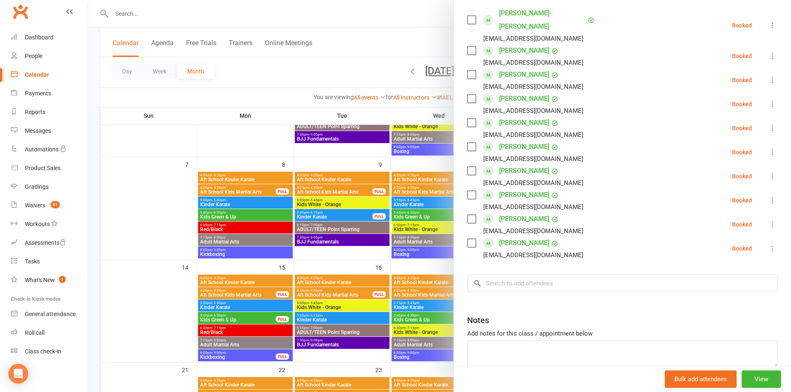
scroll to position [164, 0]
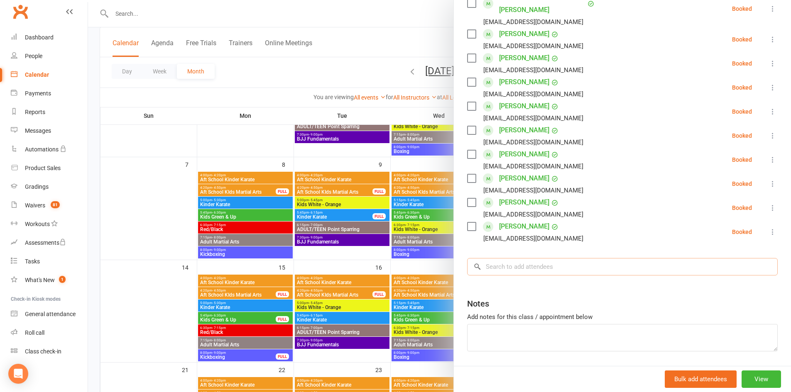
click at [524, 266] on input "search" at bounding box center [622, 266] width 311 height 17
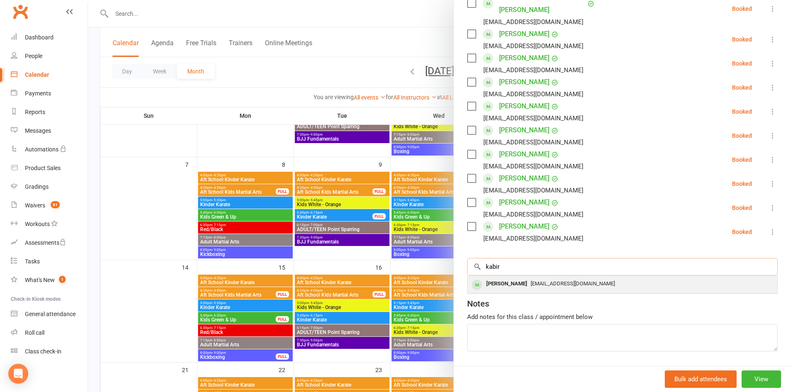
type input "kabir"
click at [510, 282] on div "[PERSON_NAME]" at bounding box center [507, 284] width 48 height 12
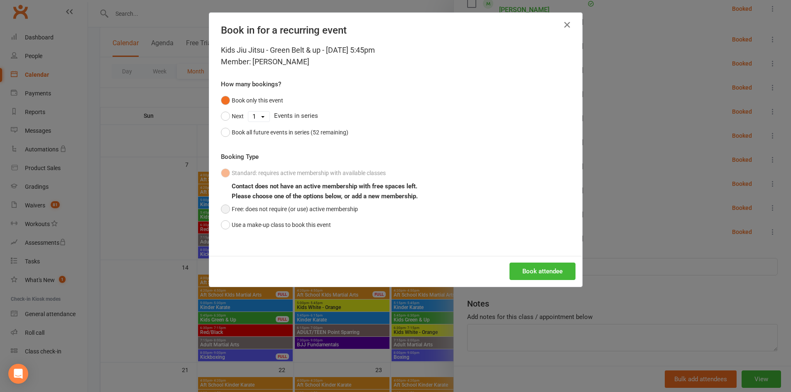
click at [222, 208] on button "Free: does not require (or use) active membership" at bounding box center [289, 209] width 137 height 16
click at [554, 268] on button "Book attendee" at bounding box center [543, 271] width 66 height 17
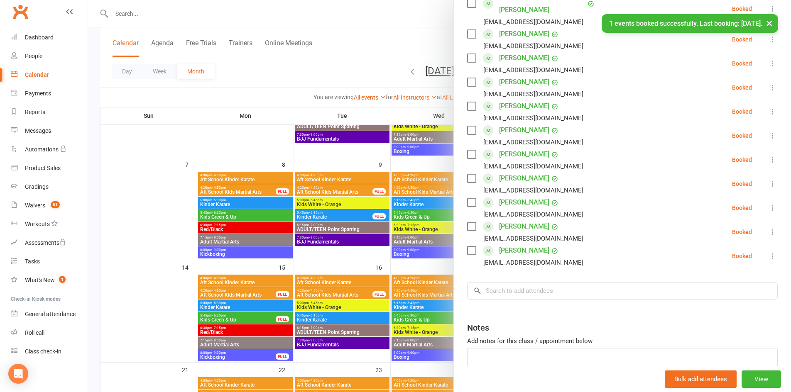
click at [768, 24] on button "×" at bounding box center [769, 23] width 15 height 18
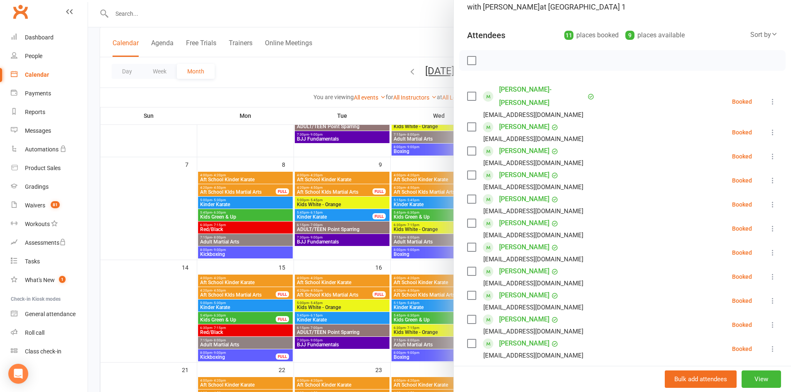
scroll to position [0, 0]
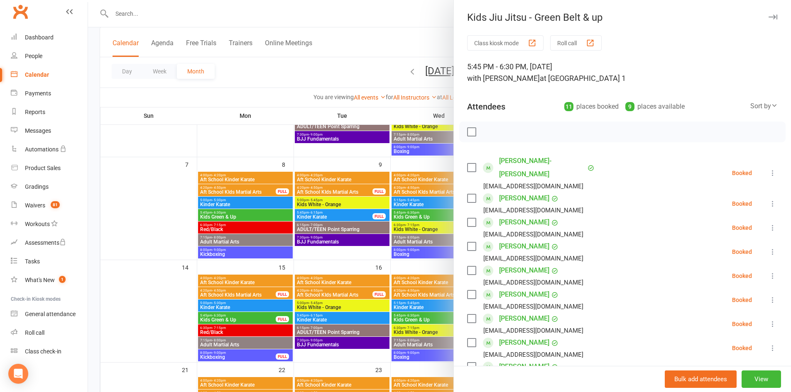
click at [769, 18] on icon "button" at bounding box center [773, 17] width 9 height 5
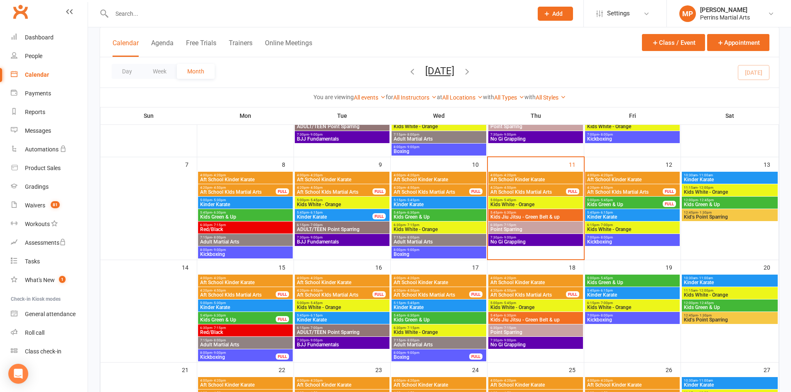
click at [561, 217] on span "Kids Jiu Jitsu - Green Belt & up" at bounding box center [535, 217] width 91 height 5
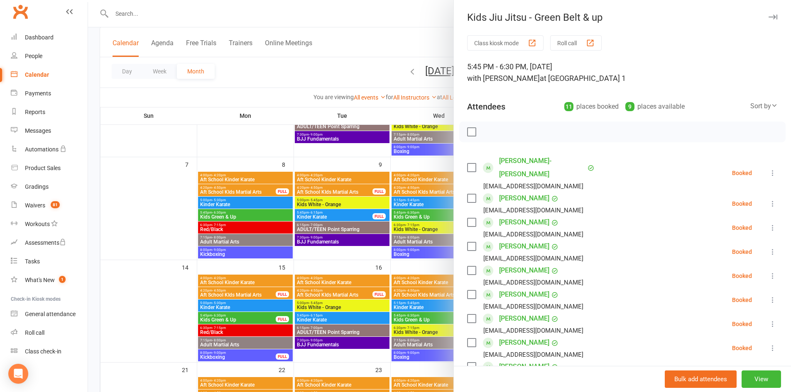
click at [768, 14] on button "button" at bounding box center [773, 17] width 10 height 10
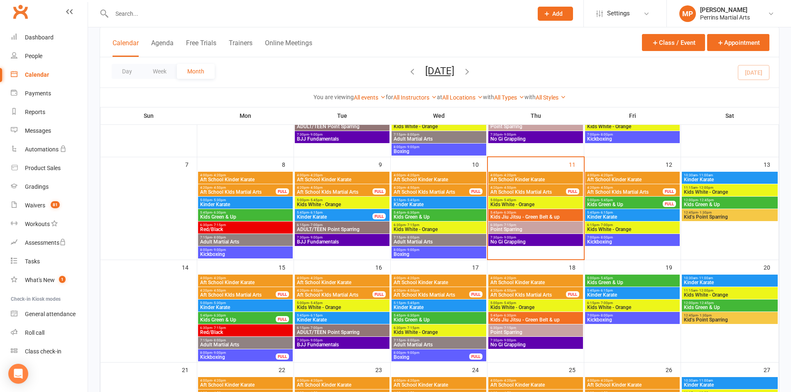
click at [542, 213] on span "5:45pm - 6:30pm" at bounding box center [535, 213] width 91 height 4
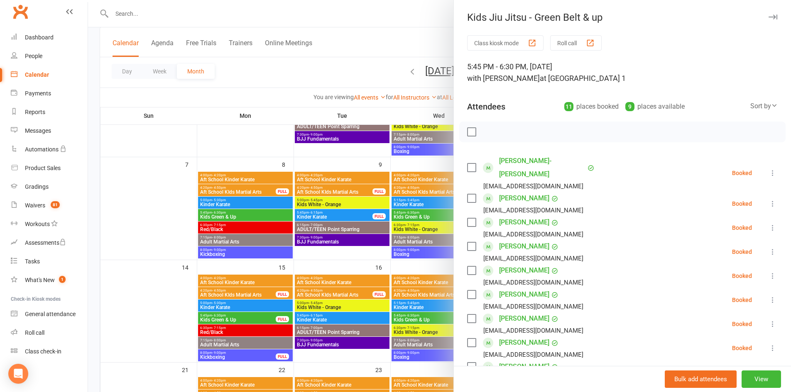
click at [768, 13] on button "button" at bounding box center [773, 17] width 10 height 10
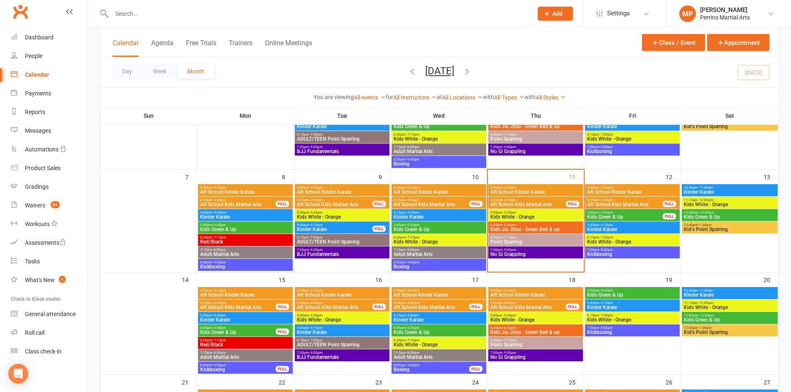
scroll to position [99, 0]
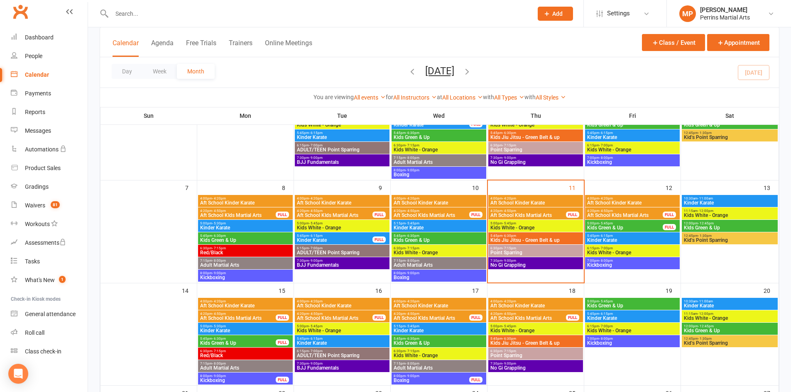
click at [244, 339] on span "5:45pm - 6:30pm" at bounding box center [238, 339] width 76 height 4
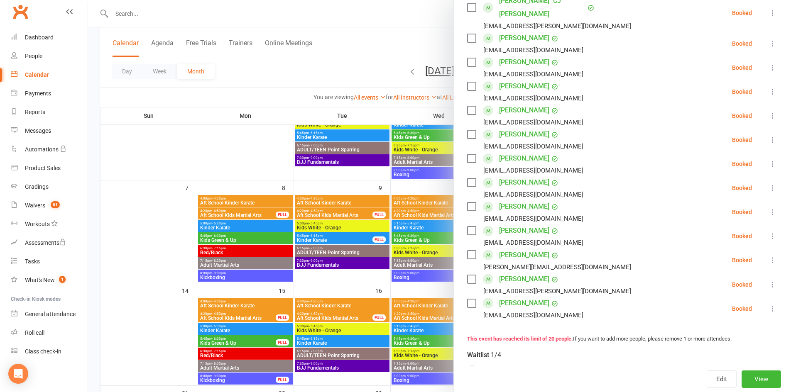
scroll to position [354, 0]
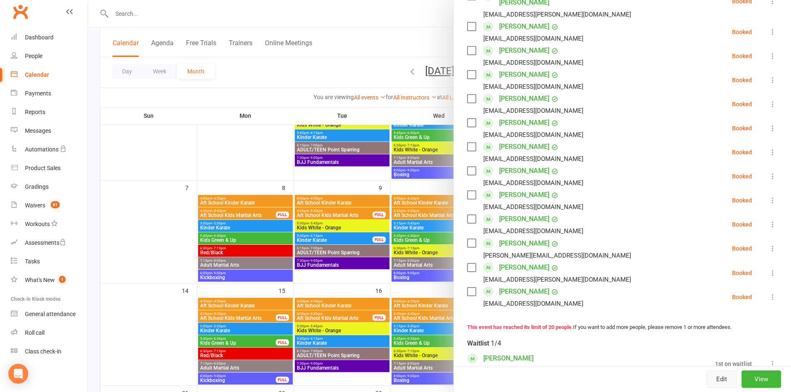
click at [712, 381] on button "Edit" at bounding box center [722, 379] width 30 height 17
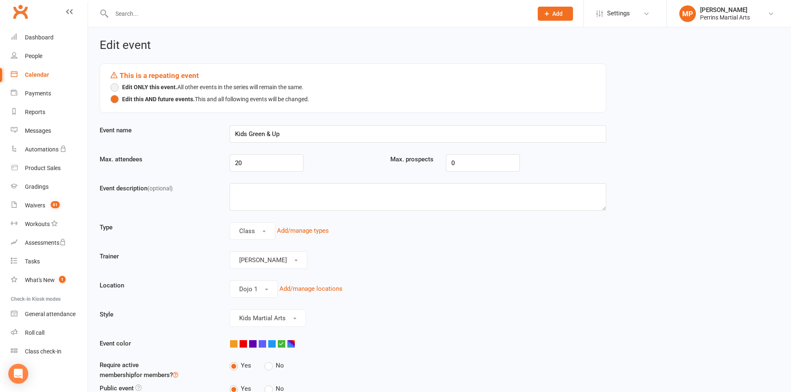
click at [115, 87] on button "Edit ONLY this event. All other events in the series will remain the same." at bounding box center [206, 87] width 193 height 12
drag, startPoint x: 261, startPoint y: 166, endPoint x: 187, endPoint y: 156, distance: 74.2
click at [187, 156] on div "Max. attendees 20 Max. prospects 0" at bounding box center [352, 168] width 519 height 29
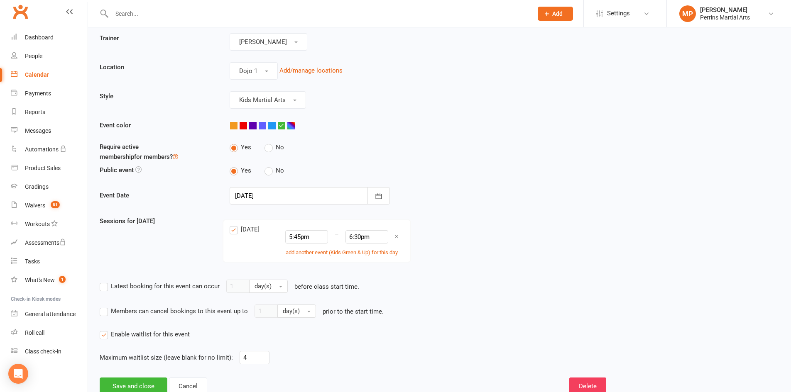
scroll to position [265, 0]
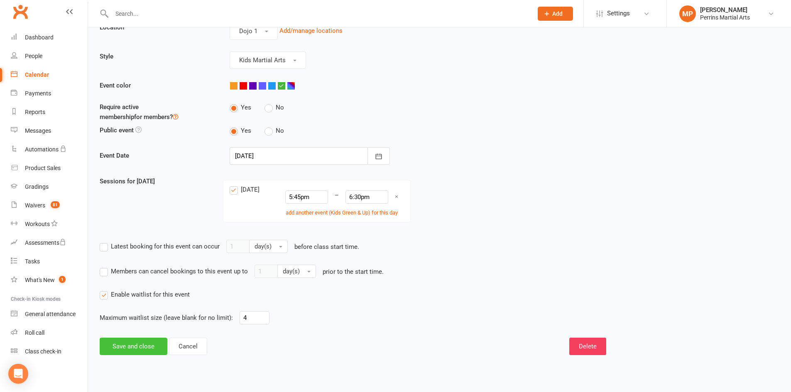
type input "22"
click at [153, 347] on button "Save and close" at bounding box center [134, 346] width 68 height 17
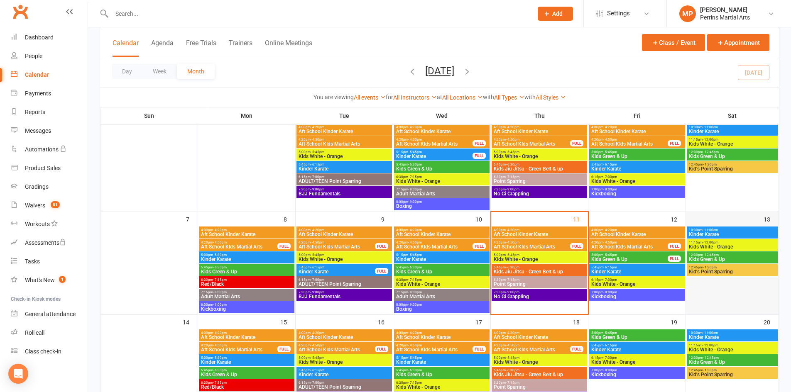
scroll to position [88, 0]
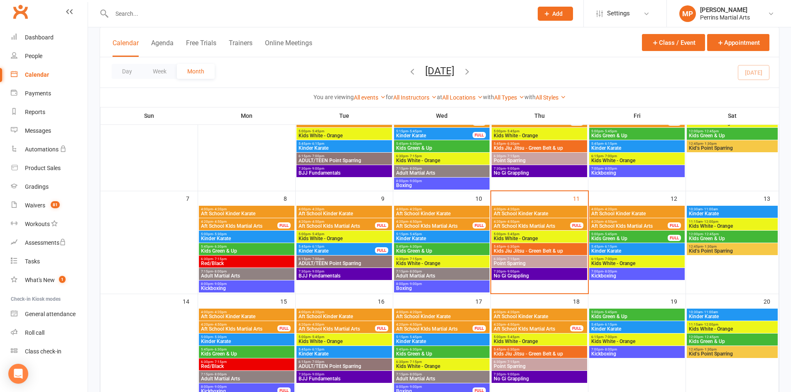
click at [542, 245] on span "5:45pm - 6:30pm" at bounding box center [539, 247] width 92 height 4
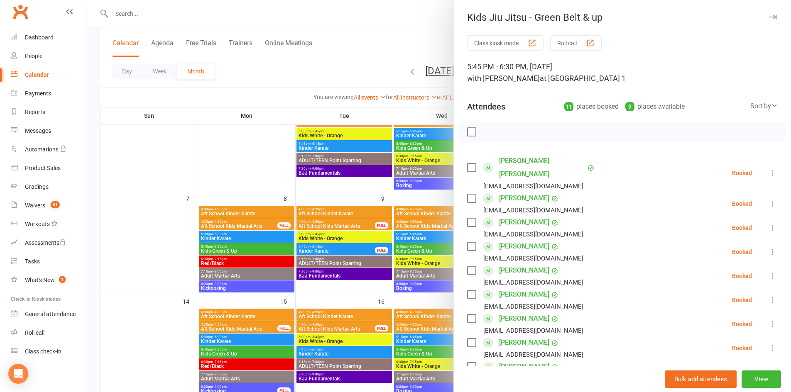
click at [769, 15] on icon "button" at bounding box center [773, 17] width 9 height 5
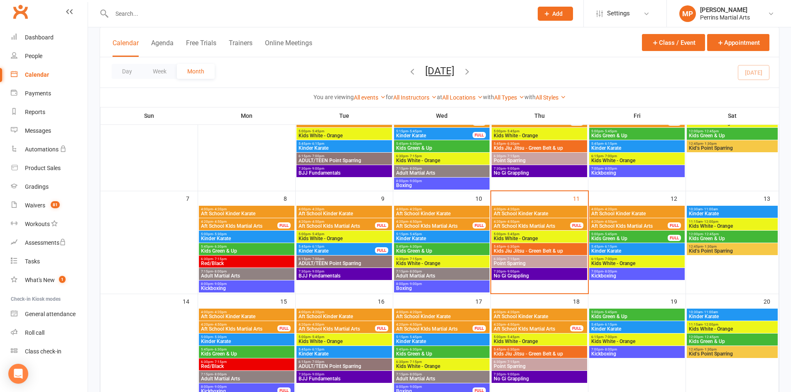
click at [564, 264] on span "Point Sparring" at bounding box center [539, 263] width 92 height 5
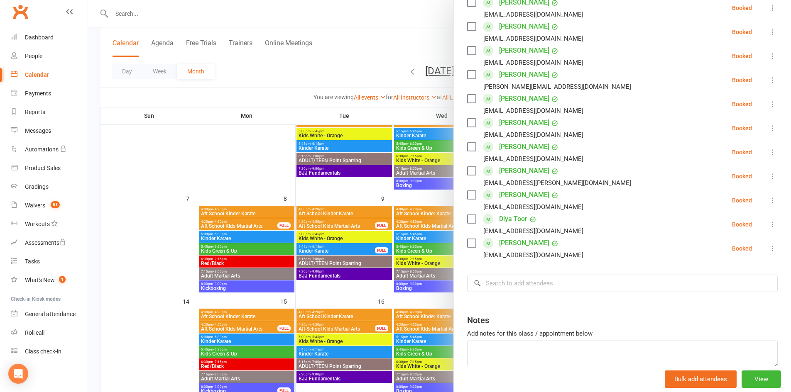
scroll to position [235, 0]
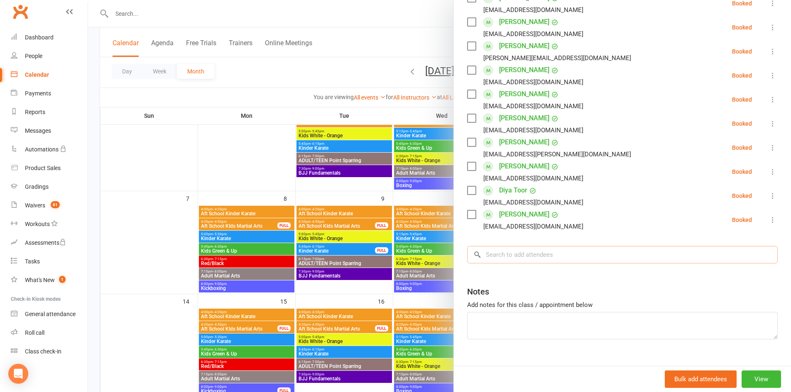
click at [574, 264] on input "search" at bounding box center [622, 254] width 311 height 17
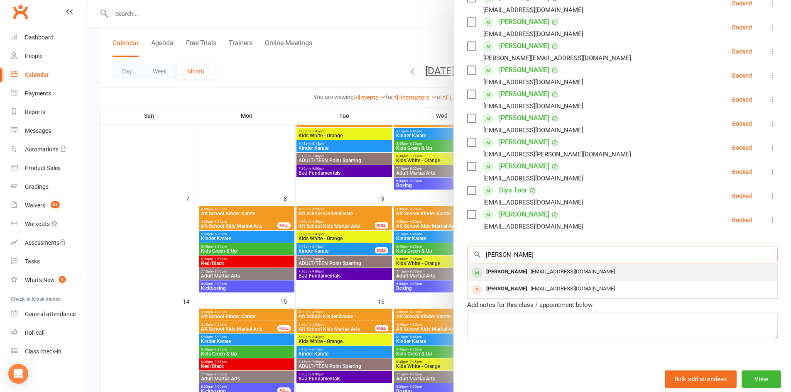
type input "[PERSON_NAME]"
click at [548, 275] on span "[EMAIL_ADDRESS][DOMAIN_NAME]" at bounding box center [573, 272] width 84 height 6
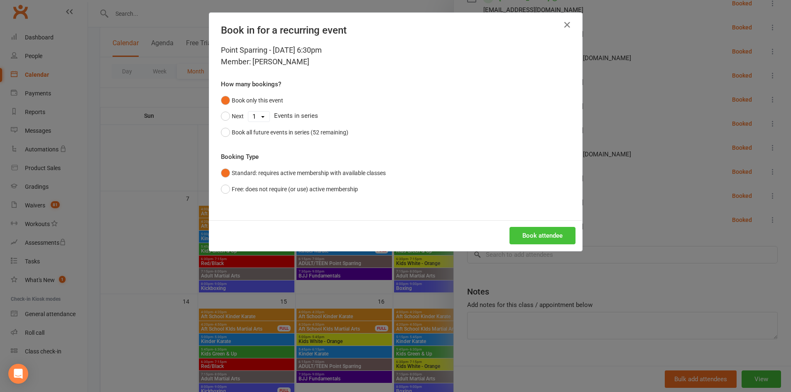
click at [555, 238] on button "Book attendee" at bounding box center [543, 235] width 66 height 17
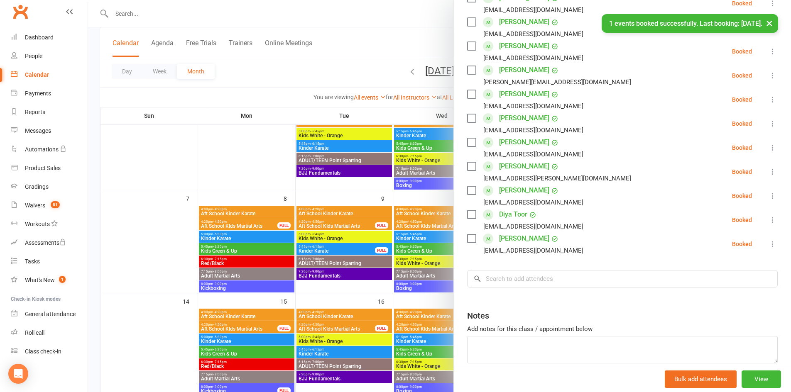
scroll to position [260, 0]
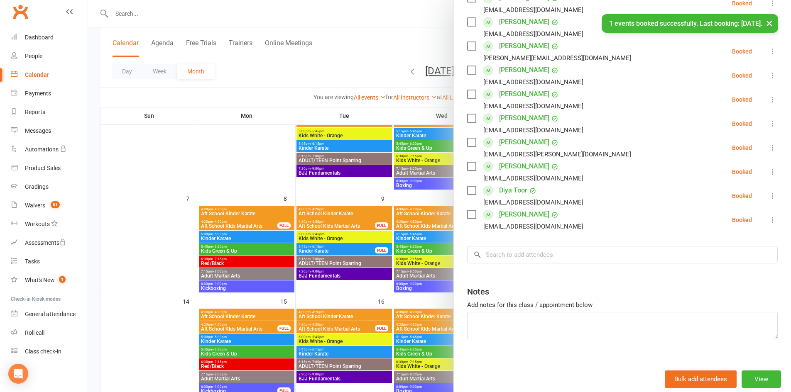
click at [769, 24] on button "×" at bounding box center [769, 23] width 15 height 18
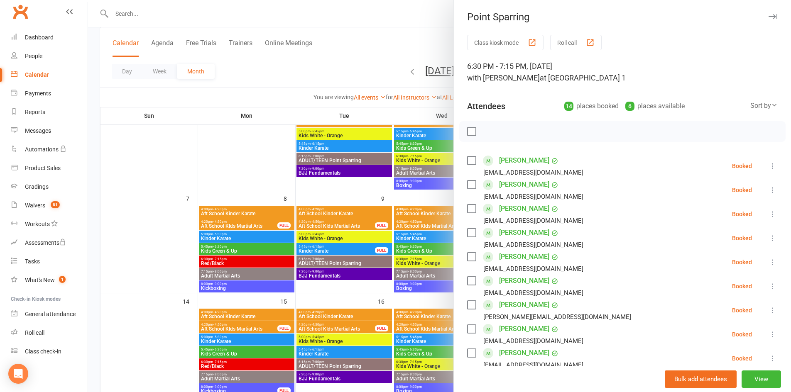
scroll to position [0, 0]
click at [769, 17] on icon "button" at bounding box center [773, 17] width 9 height 5
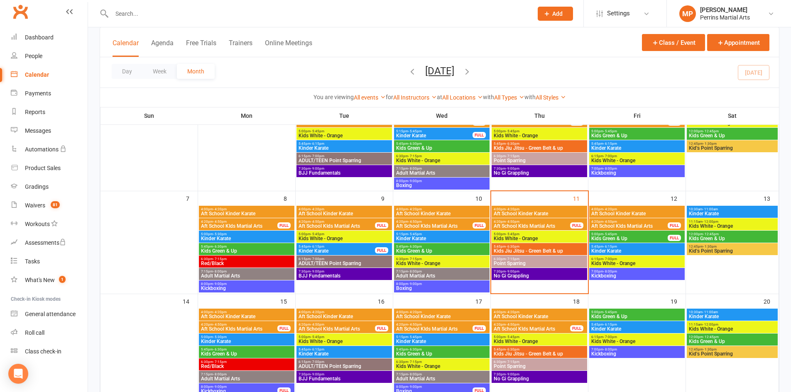
click at [548, 248] on span "5:45pm - 6:30pm" at bounding box center [539, 247] width 92 height 4
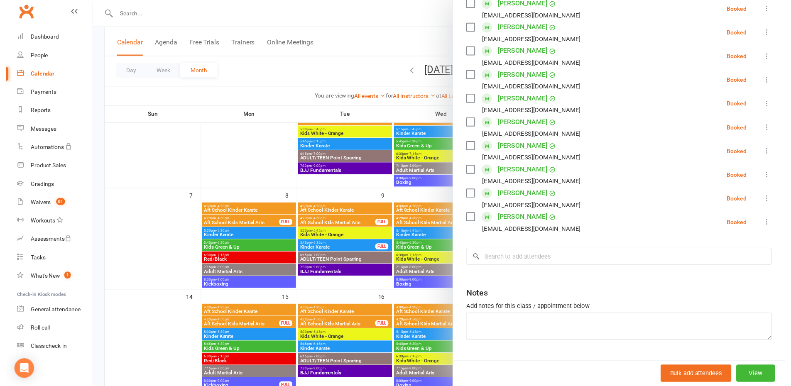
scroll to position [216, 0]
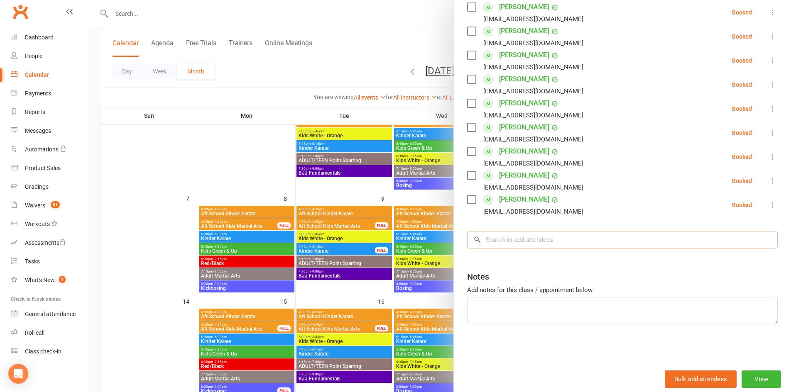
click at [525, 241] on input "search" at bounding box center [622, 239] width 311 height 17
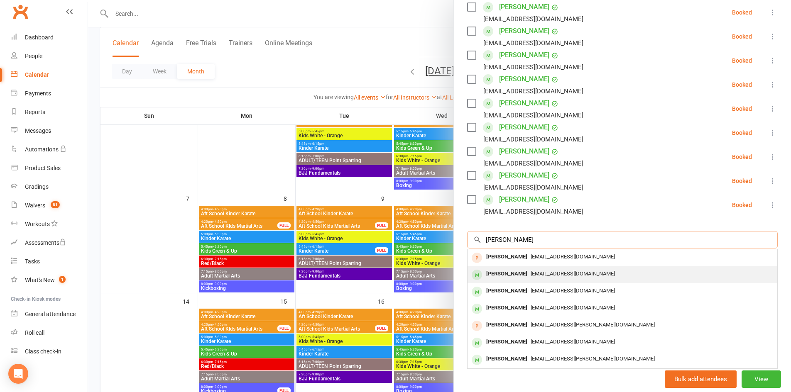
type input "[PERSON_NAME]"
click at [515, 273] on div "[PERSON_NAME]" at bounding box center [507, 274] width 48 height 12
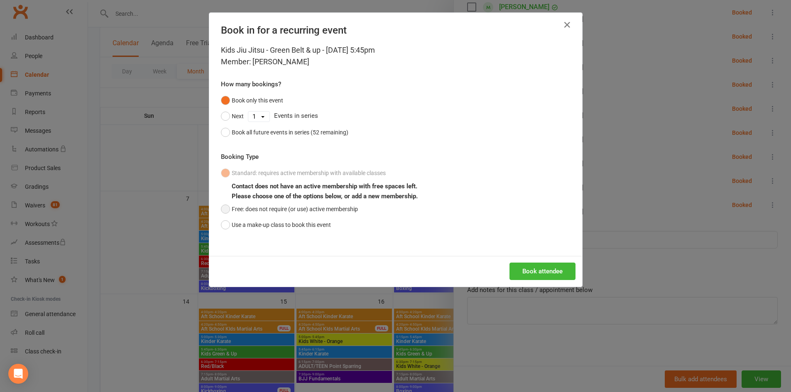
click at [222, 204] on button "Free: does not require (or use) active membership" at bounding box center [289, 209] width 137 height 16
click at [535, 272] on button "Book attendee" at bounding box center [543, 271] width 66 height 17
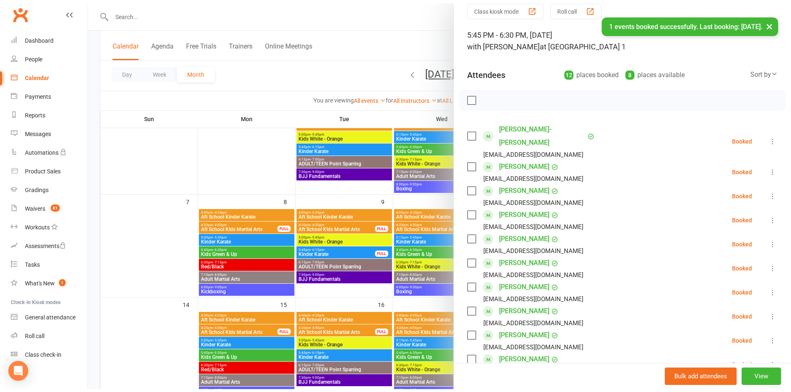
scroll to position [26, 0]
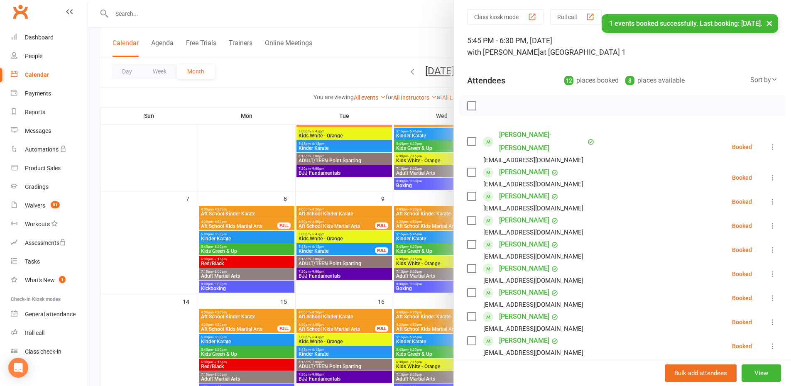
click at [769, 24] on button "×" at bounding box center [769, 23] width 15 height 18
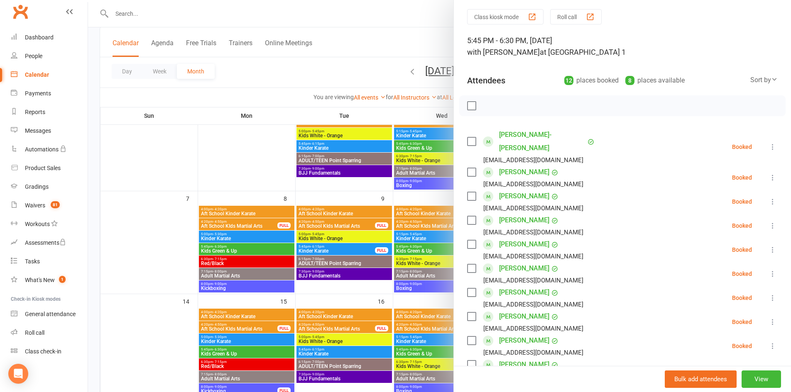
scroll to position [0, 0]
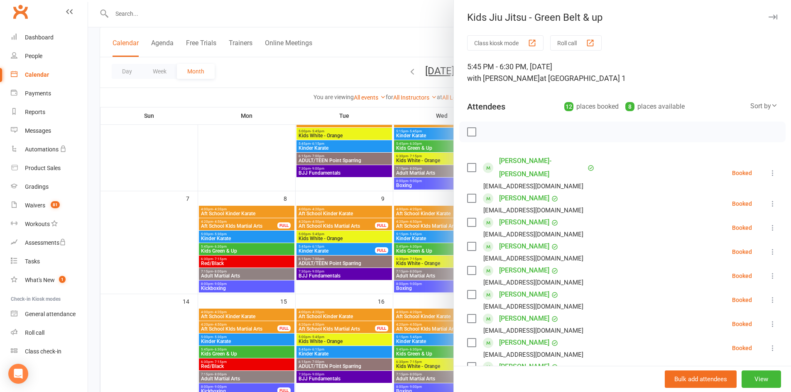
click at [769, 15] on icon "button" at bounding box center [773, 17] width 9 height 5
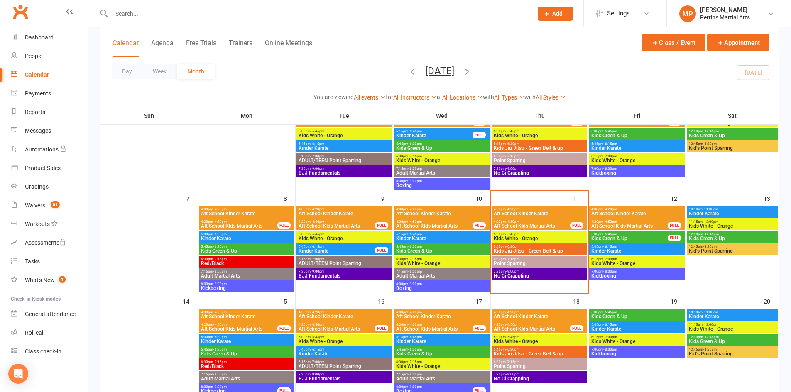
click at [547, 260] on span "6:30pm - 7:15pm" at bounding box center [539, 259] width 92 height 4
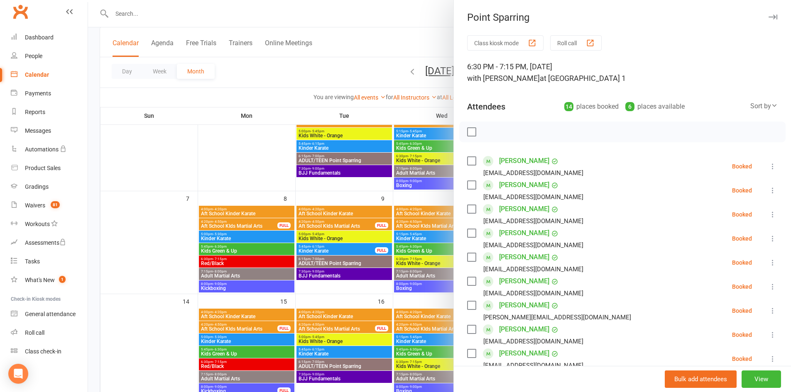
click at [768, 14] on button "button" at bounding box center [773, 17] width 10 height 10
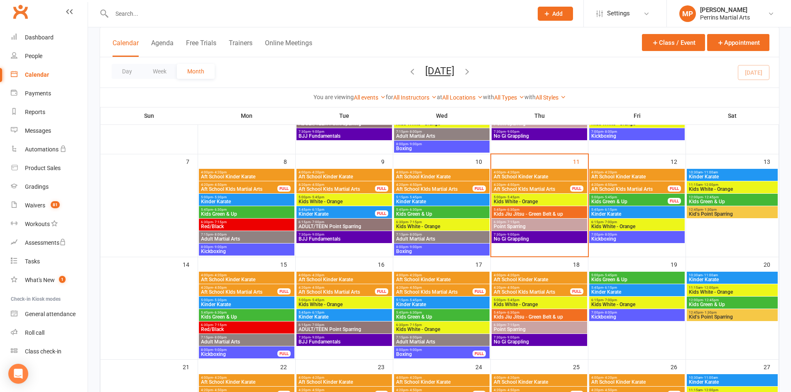
scroll to position [127, 0]
